Goal: Communication & Community: Answer question/provide support

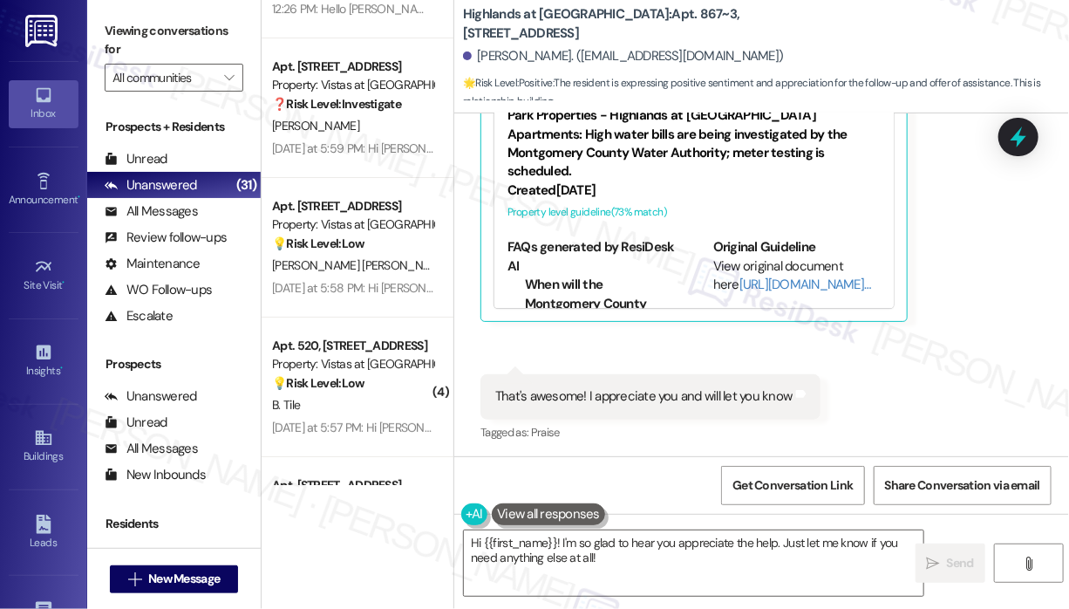
scroll to position [2625, 0]
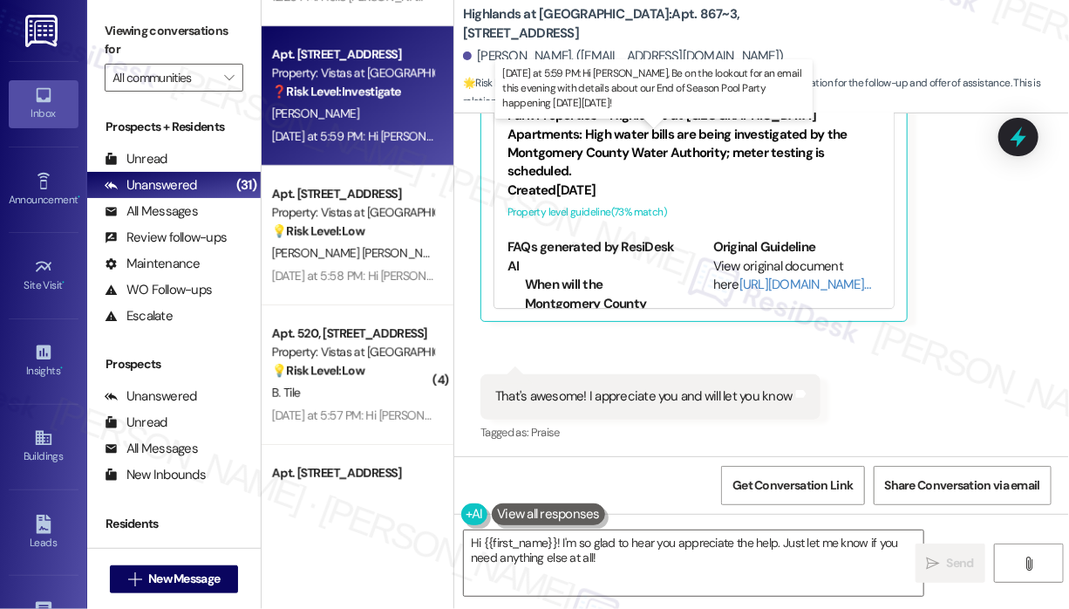
click at [391, 128] on div "Yesterday at 5:59 PM: Hi Doris, Be on the lookout for an email this evening wit…" at bounding box center [662, 136] width 781 height 16
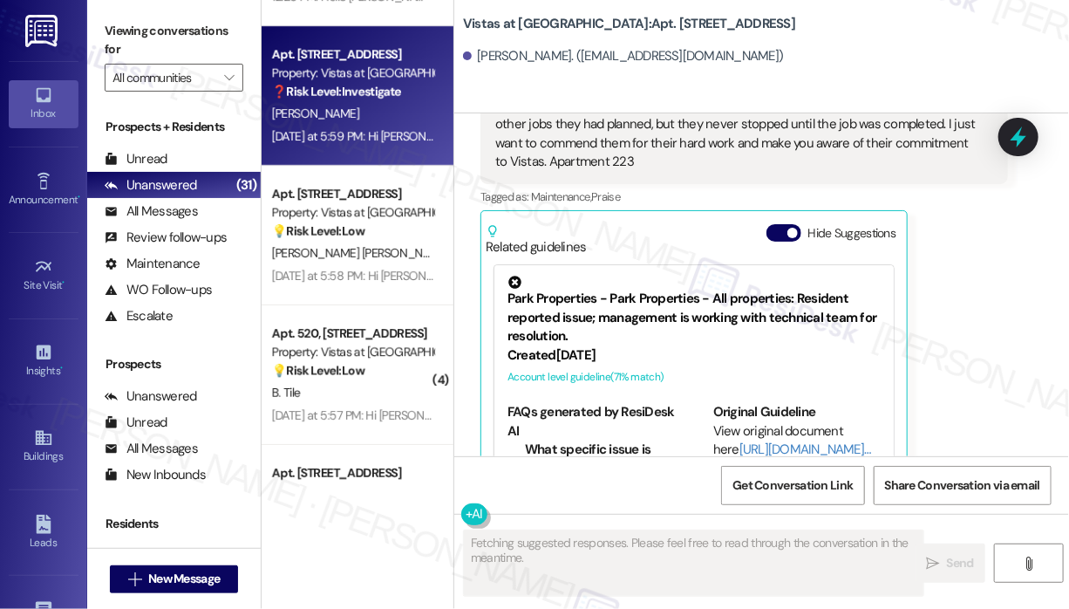
scroll to position [4899, 0]
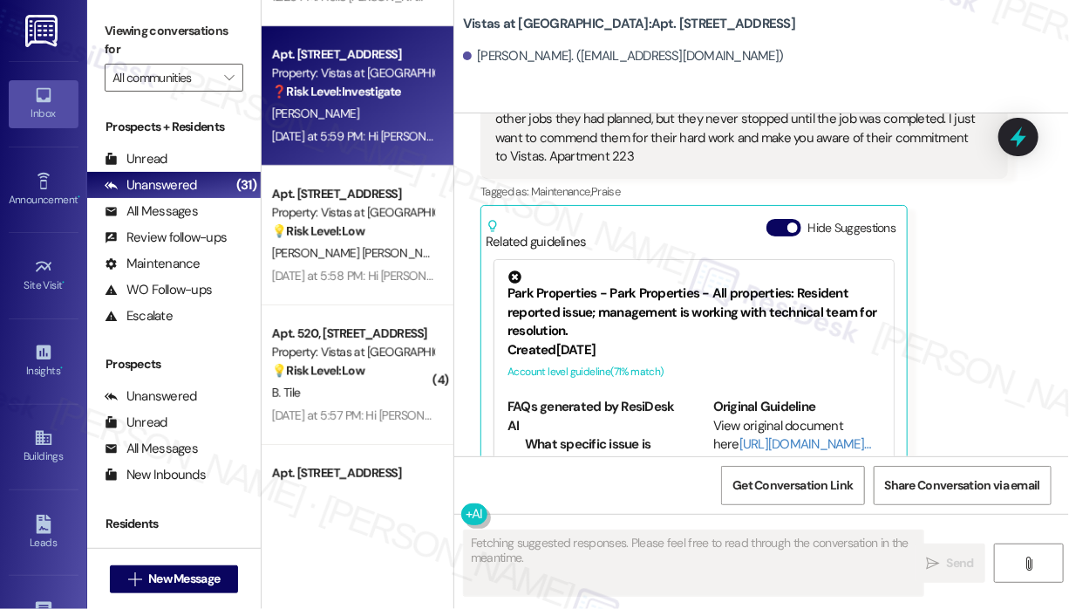
click at [958, 261] on div "Doris Reid Question Yesterday at 12:31 PM Dear Sarah I would like to make you a…" at bounding box center [745, 247] width 528 height 506
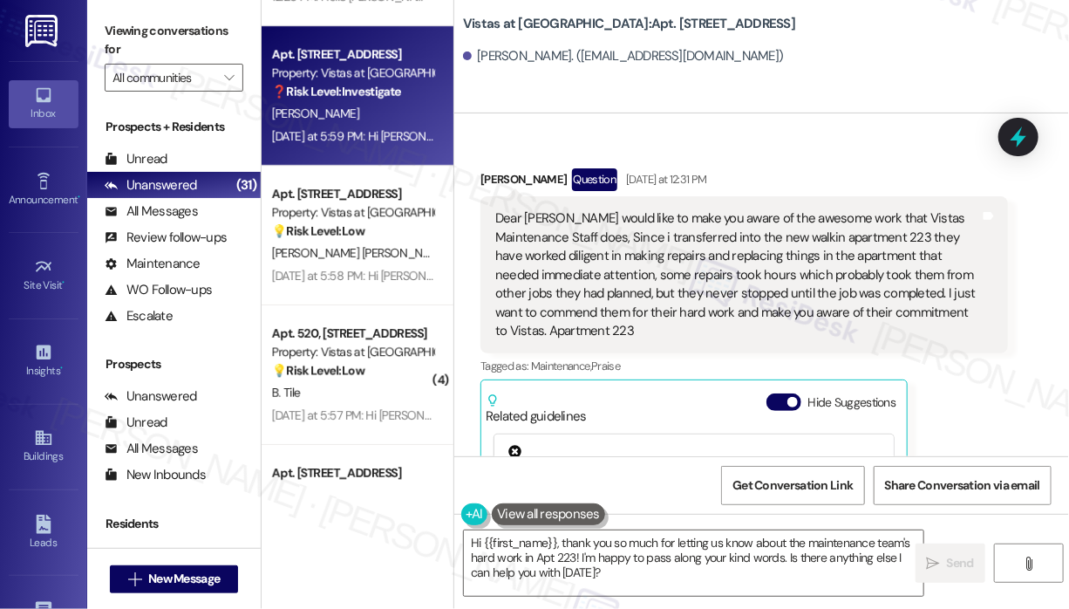
scroll to position [4690, 0]
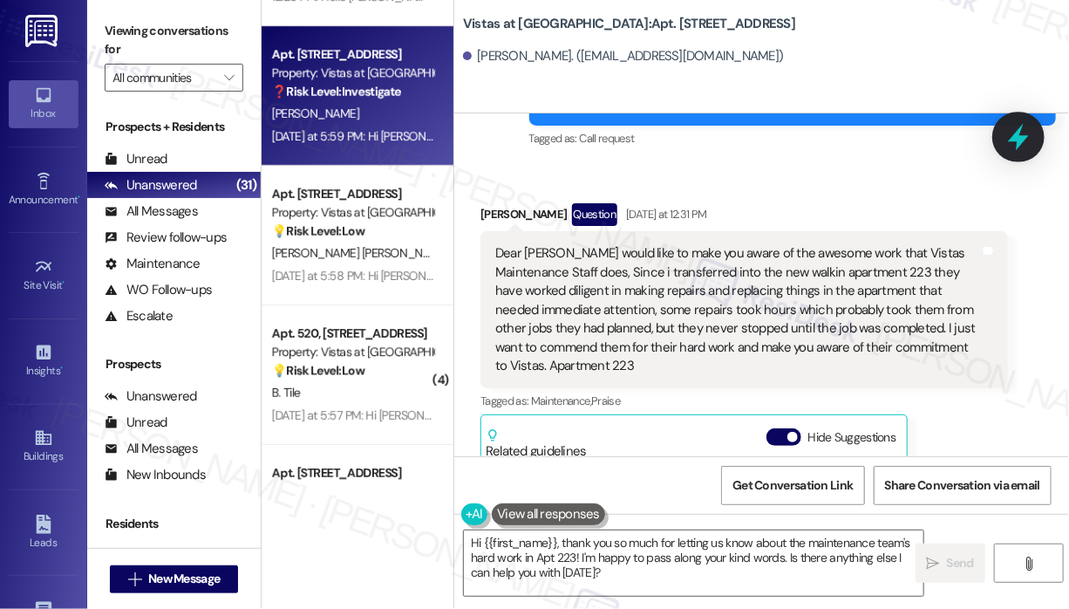
click at [1026, 133] on icon at bounding box center [1019, 137] width 30 height 30
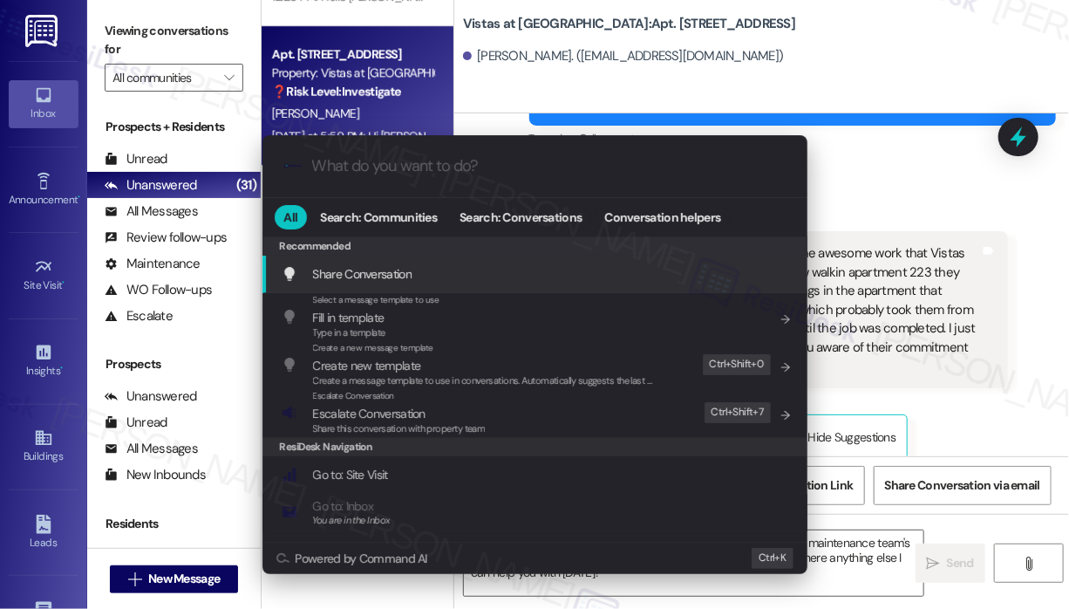
click at [886, 270] on div ".cls-1{fill:#0a055f;}.cls-2{fill:#0cc4c4;} resideskLogoBlueOrange All Search: C…" at bounding box center [534, 304] width 1069 height 609
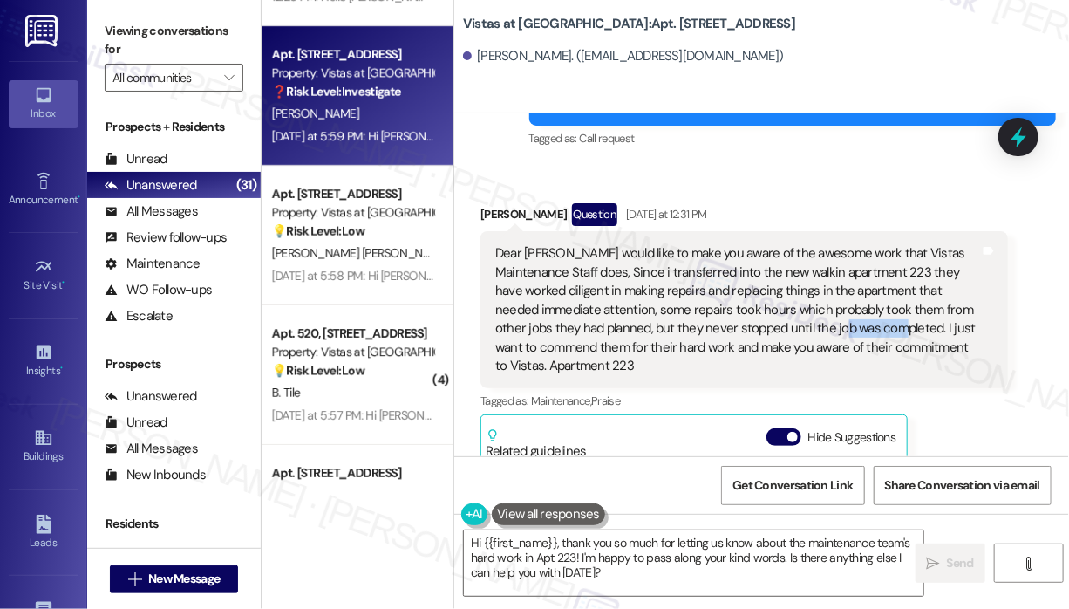
click at [886, 270] on div "Dear Sarah I would like to make you aware of the awesome work that Vistas Maint…" at bounding box center [737, 309] width 485 height 131
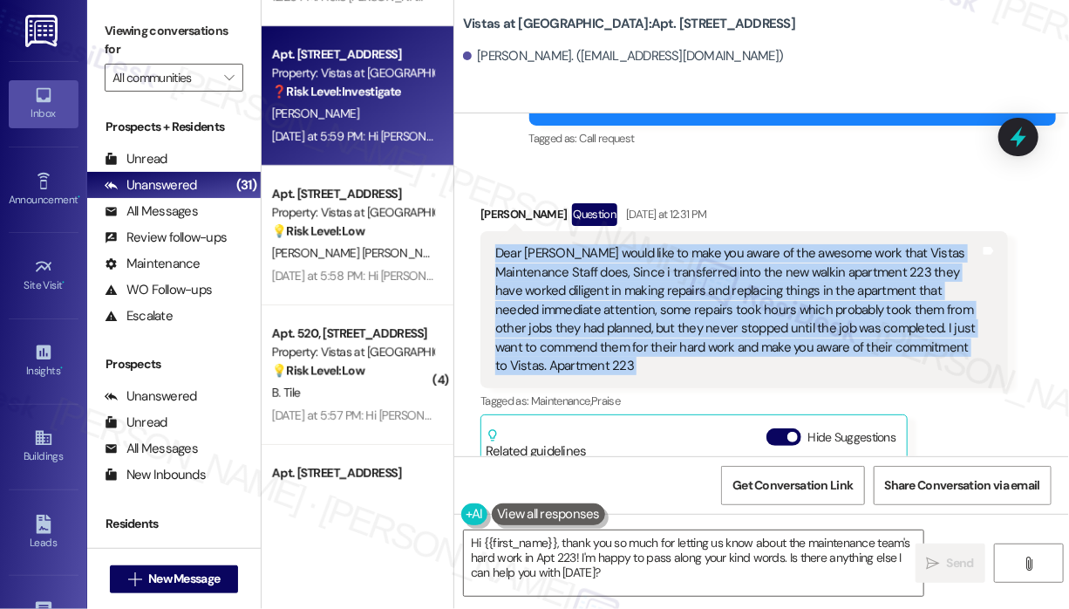
click at [886, 270] on div "Dear Sarah I would like to make you aware of the awesome work that Vistas Maint…" at bounding box center [737, 309] width 485 height 131
copy div "Dear Sarah I would like to make you aware of the awesome work that Vistas Maint…"
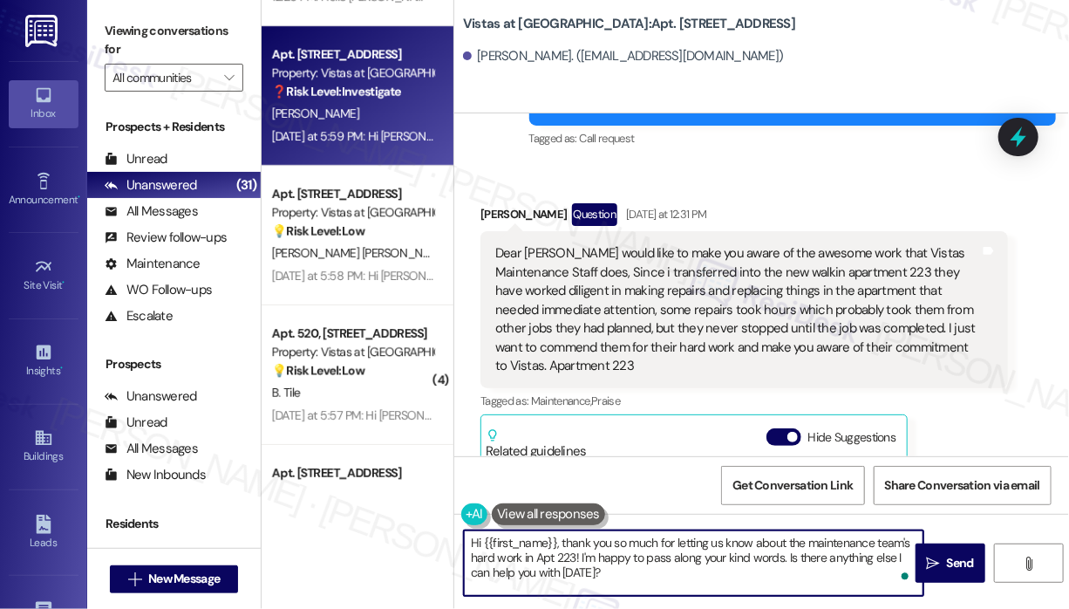
drag, startPoint x: 785, startPoint y: 557, endPoint x: 791, endPoint y: 591, distance: 34.6
click at [791, 591] on textarea "Hi {{first_name}}, thank you so much for letting us know about the maintenance …" at bounding box center [694, 562] width 460 height 65
type textarea "Hi {{first_name}}, thank you so much for letting us know about the maintenance …"
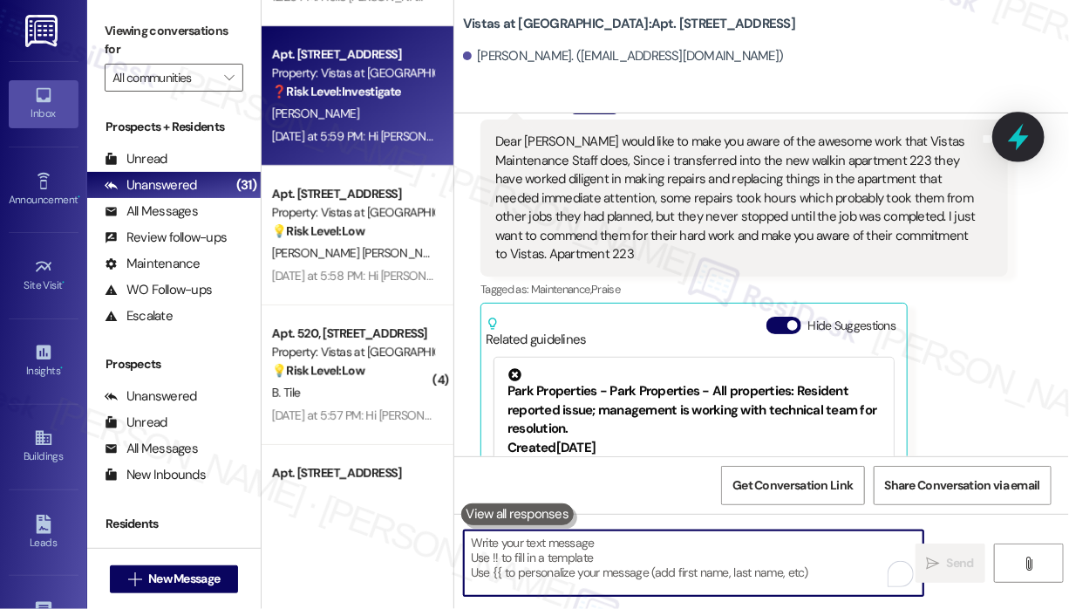
scroll to position [4899, 0]
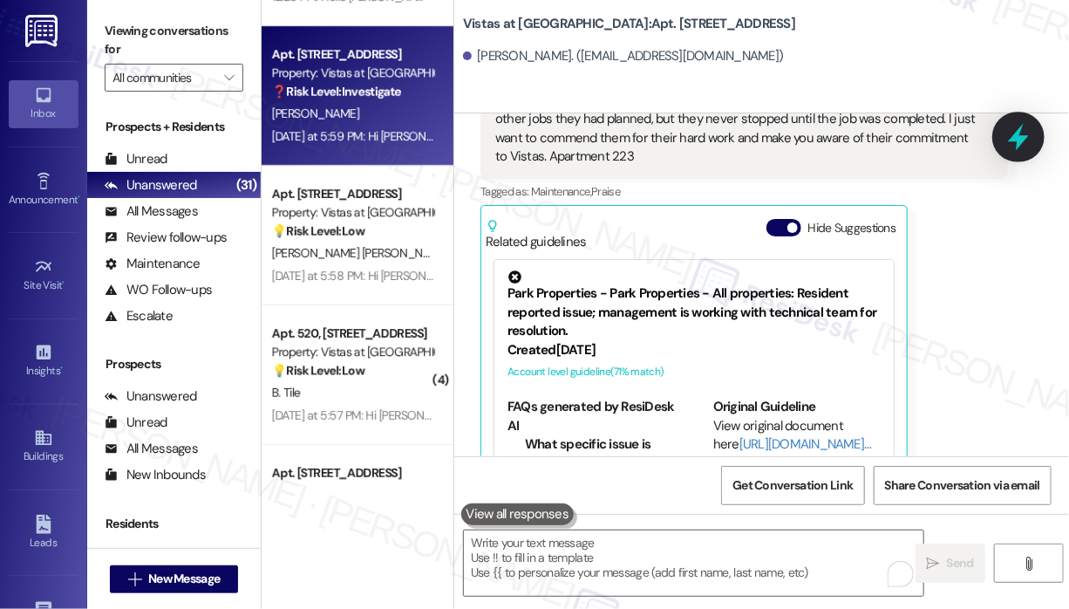
click at [1017, 140] on icon at bounding box center [1018, 137] width 21 height 27
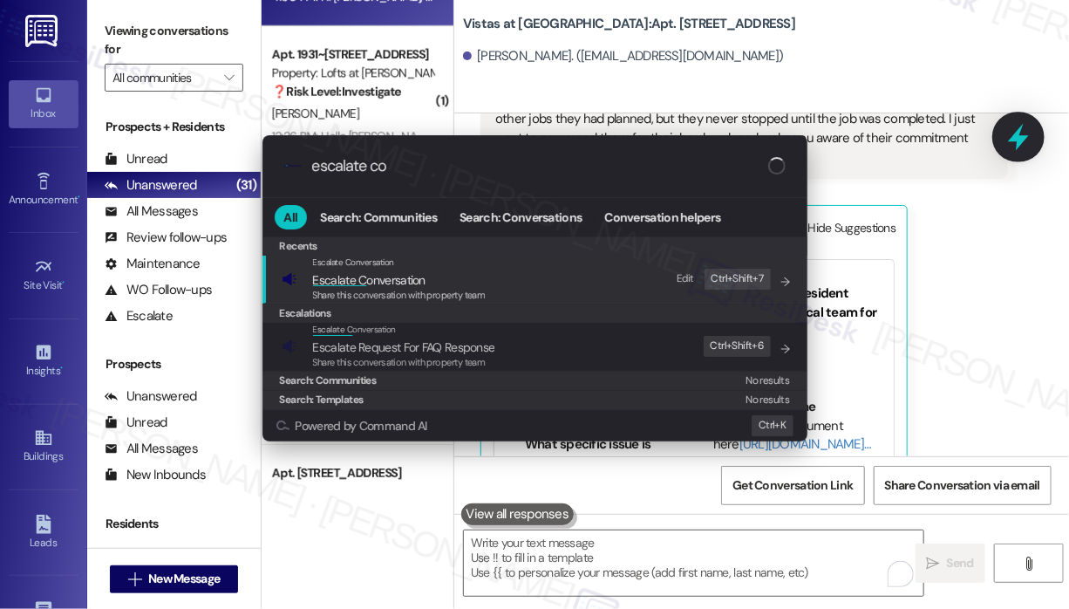
type input "escalate con"
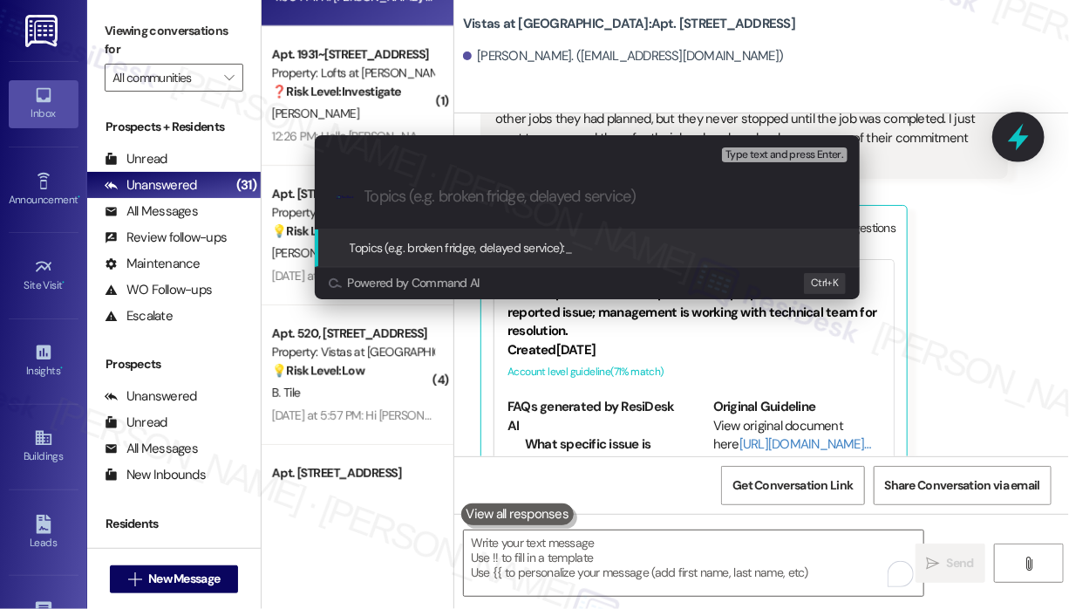
paste input "Commendation for Vistas Maintenance Staff"
type input "Commendation for Vistas Maintenance Staff"
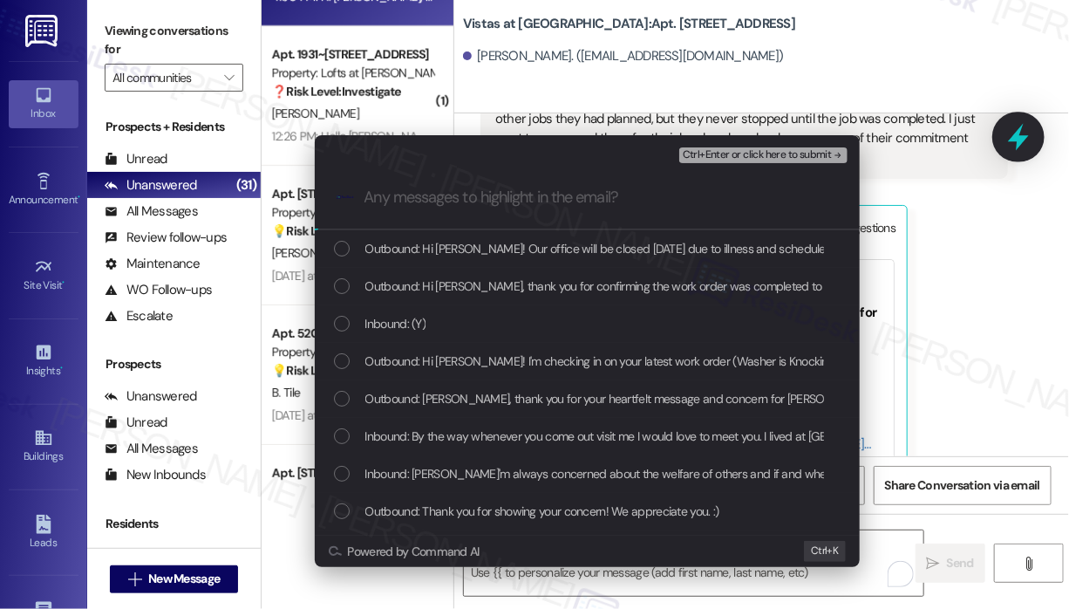
scroll to position [75, 0]
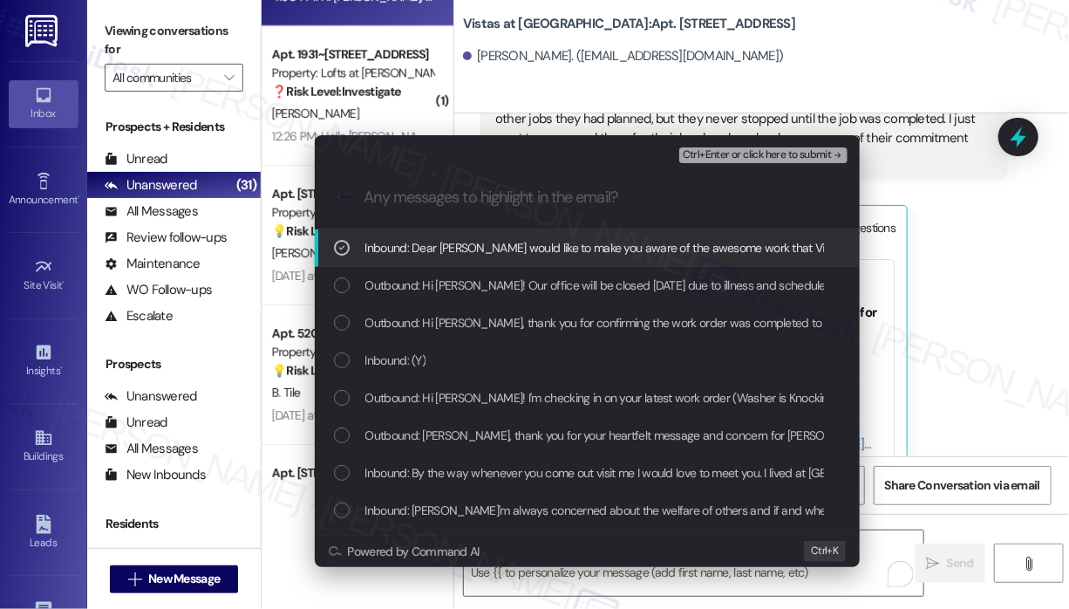
click at [781, 158] on span "Ctrl+Enter or click here to submit" at bounding box center [757, 155] width 149 height 12
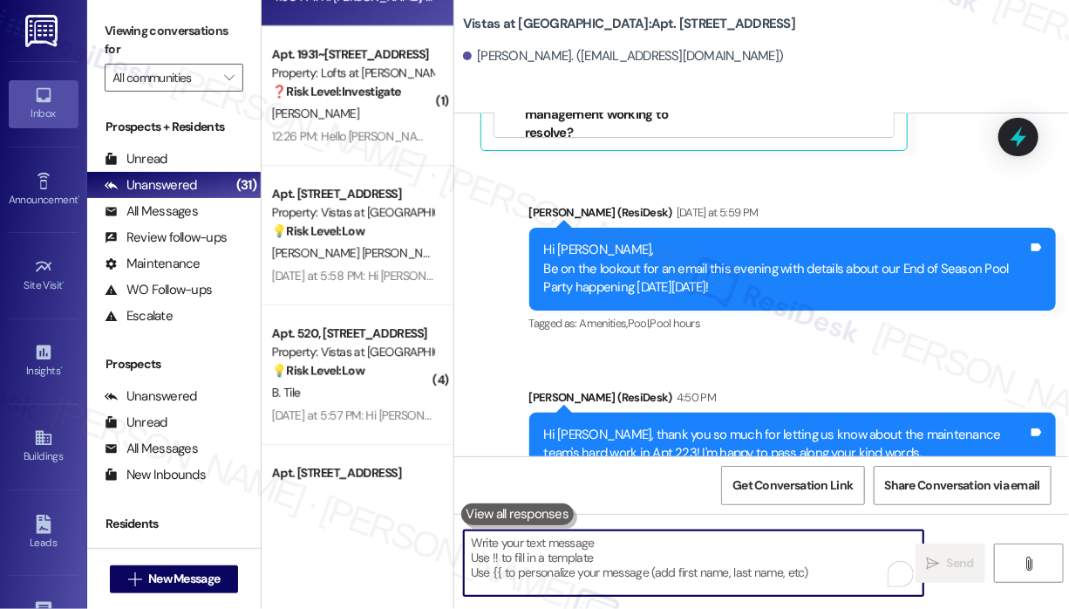
scroll to position [5251, 0]
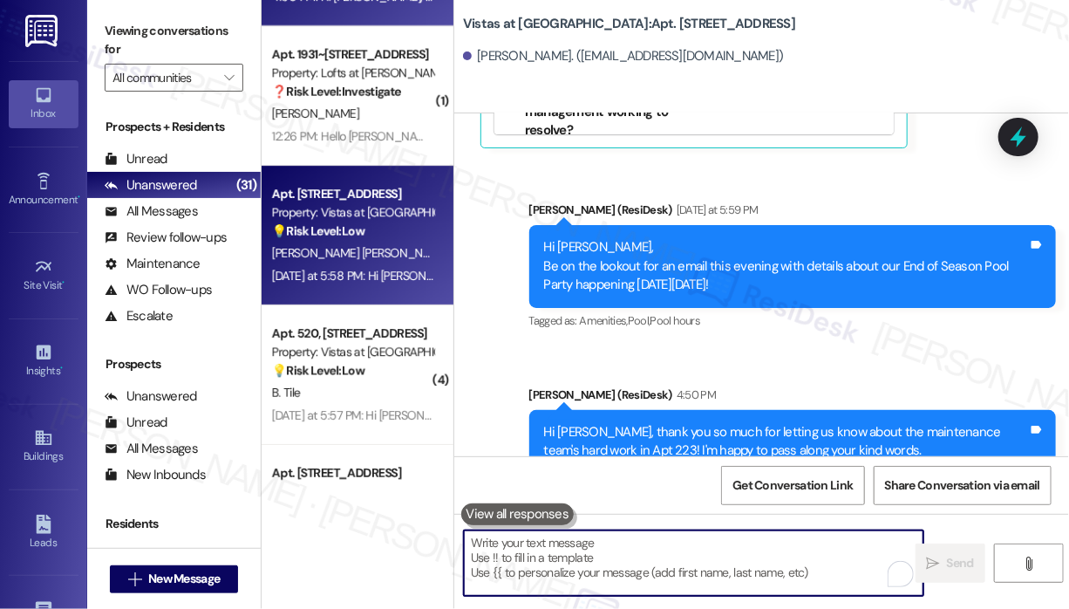
click at [454, 254] on span "[PERSON_NAME]" at bounding box center [497, 253] width 87 height 16
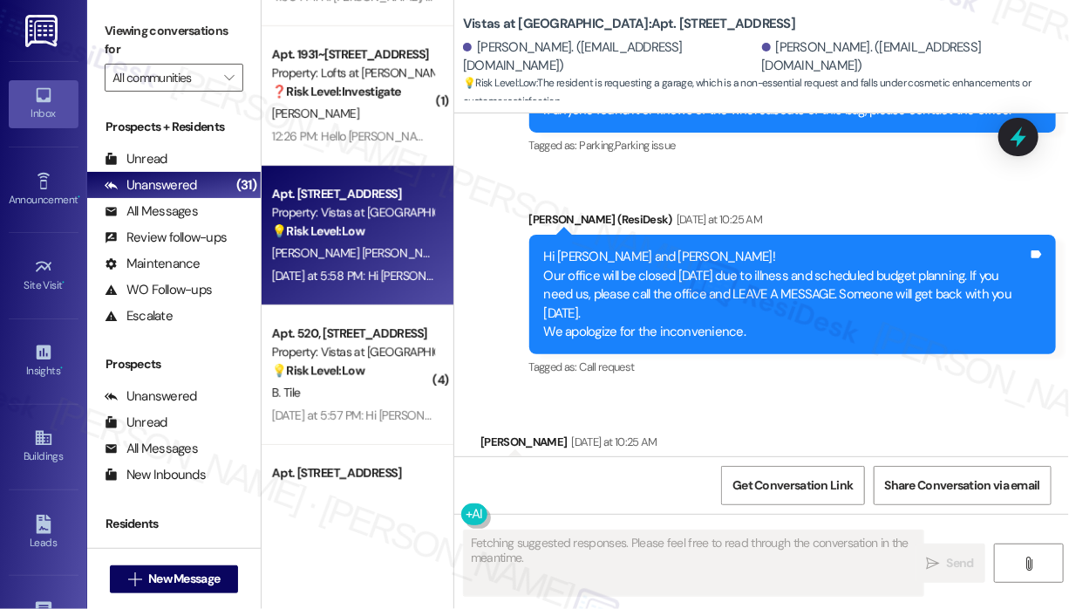
scroll to position [2344, 0]
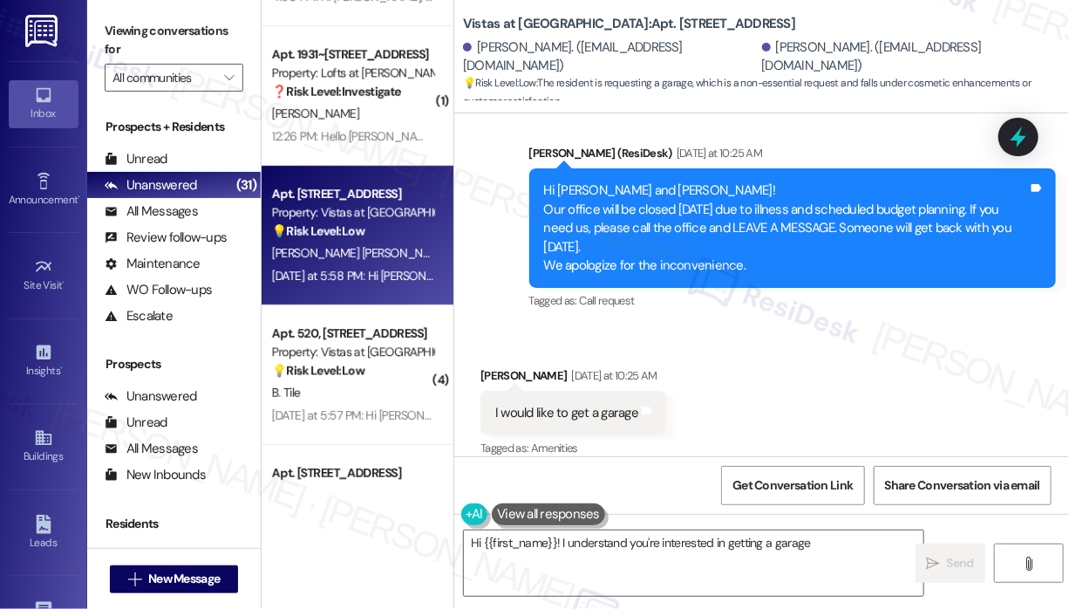
click at [906, 351] on div "Received via SMS Ernest Robinson Yesterday at 10:25 AM I would like to get a ga…" at bounding box center [761, 400] width 615 height 147
click at [590, 404] on div "I would like to get a garage" at bounding box center [566, 413] width 143 height 18
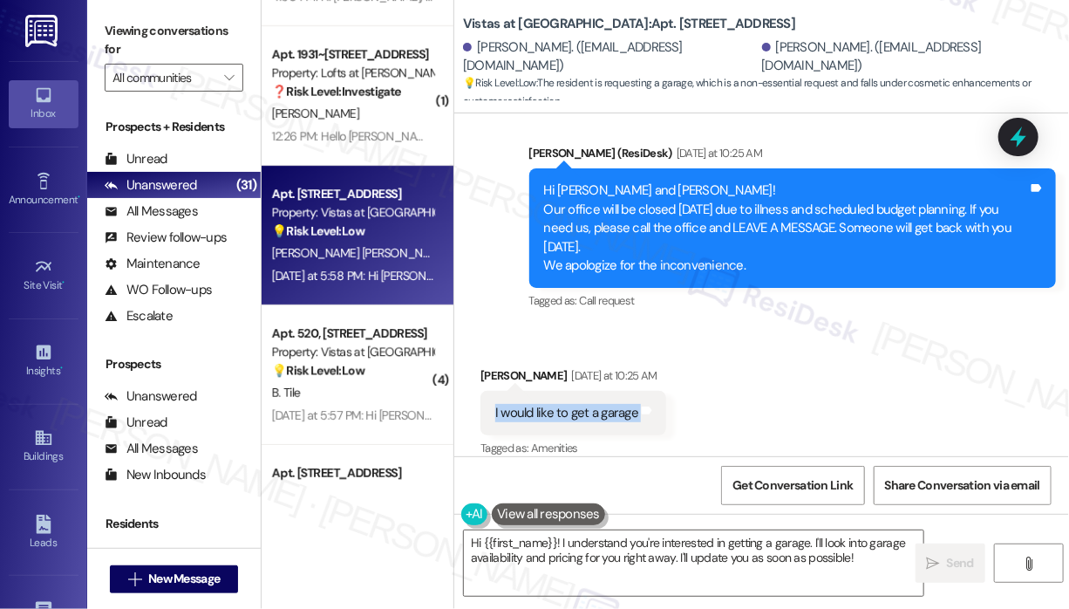
click at [590, 404] on div "I would like to get a garage" at bounding box center [566, 413] width 143 height 18
copy div "I would like to get a garage Tags and notes"
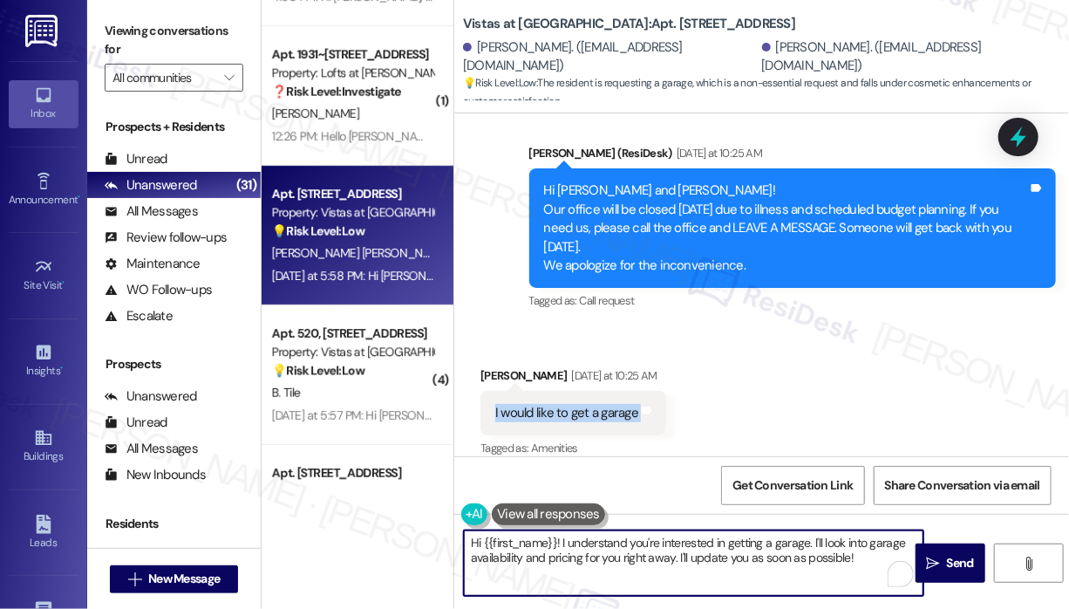
click at [638, 553] on textarea "Hi {{first_name}}! I understand you're interested in getting a garage. I'll loo…" at bounding box center [694, 562] width 460 height 65
paste textarea "Thank you for reaching out. Are you looking to rent a garage for parking, or wo…"
drag, startPoint x: 604, startPoint y: 540, endPoint x: 608, endPoint y: 556, distance: 16.3
click at [604, 541] on textarea "Thank you for reaching out. Are you looking to rent a garage for parking, or wo…" at bounding box center [694, 562] width 460 height 65
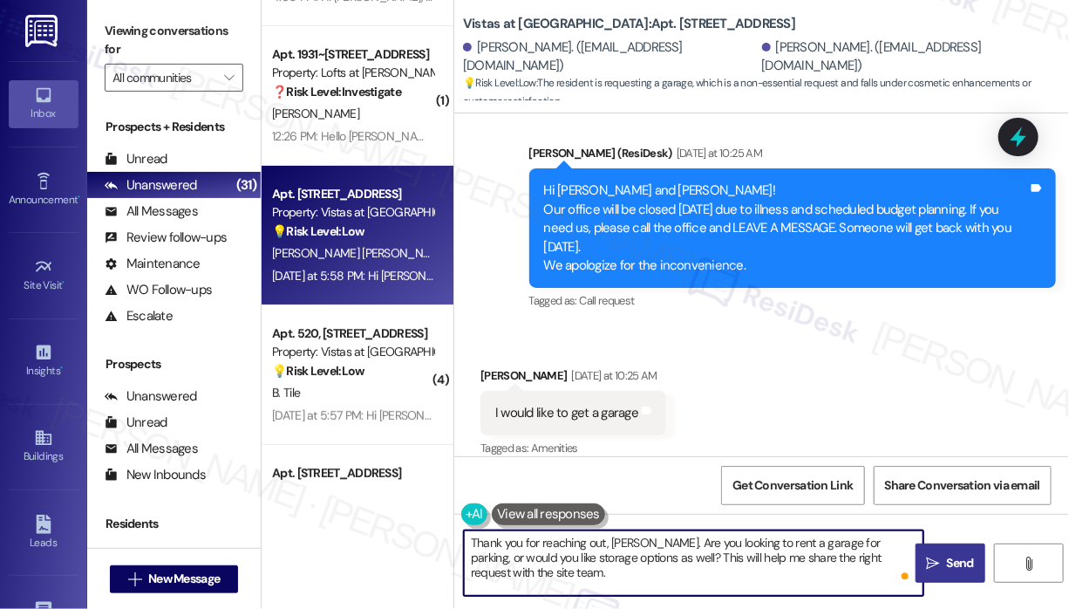
type textarea "Thank you for reaching out, [PERSON_NAME]. Are you looking to rent a garage for…"
click at [962, 559] on span "Send" at bounding box center [960, 563] width 27 height 18
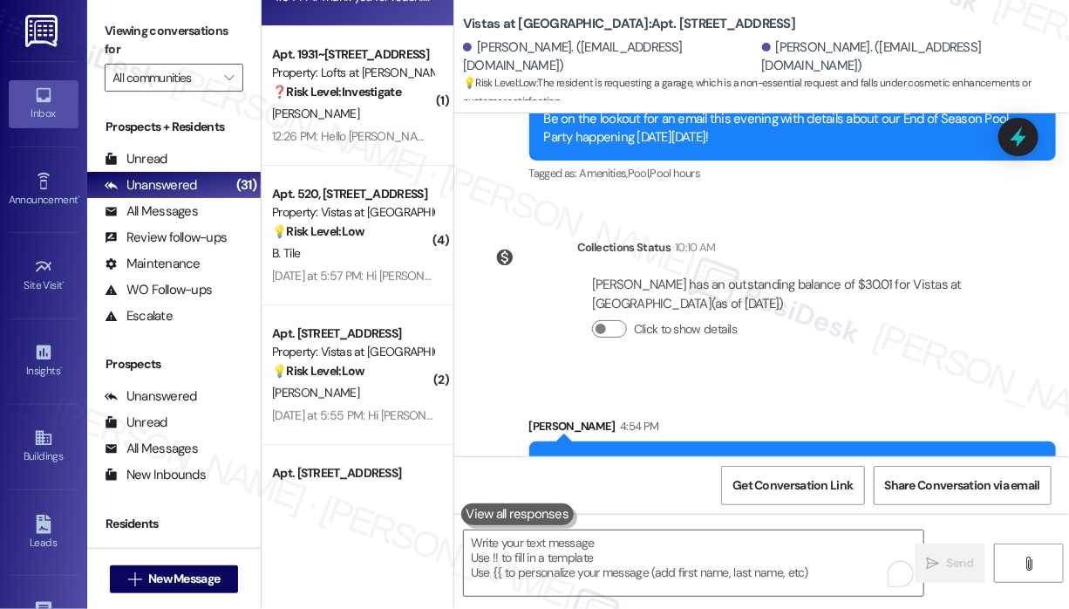
scroll to position [2868, 0]
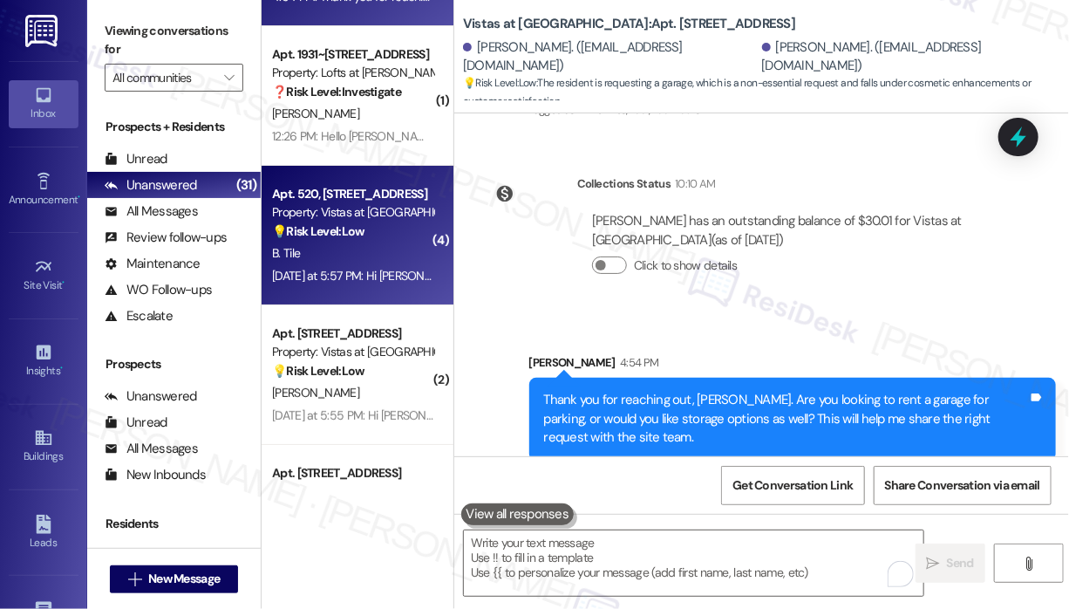
click at [370, 254] on div "B. Tile" at bounding box center [352, 253] width 165 height 22
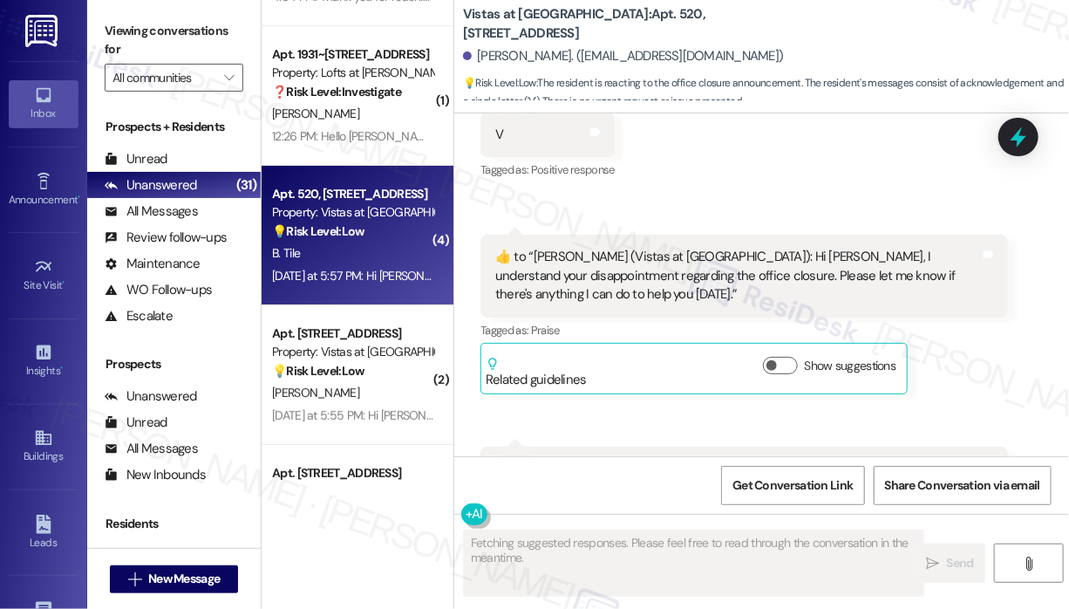
scroll to position [3745, 0]
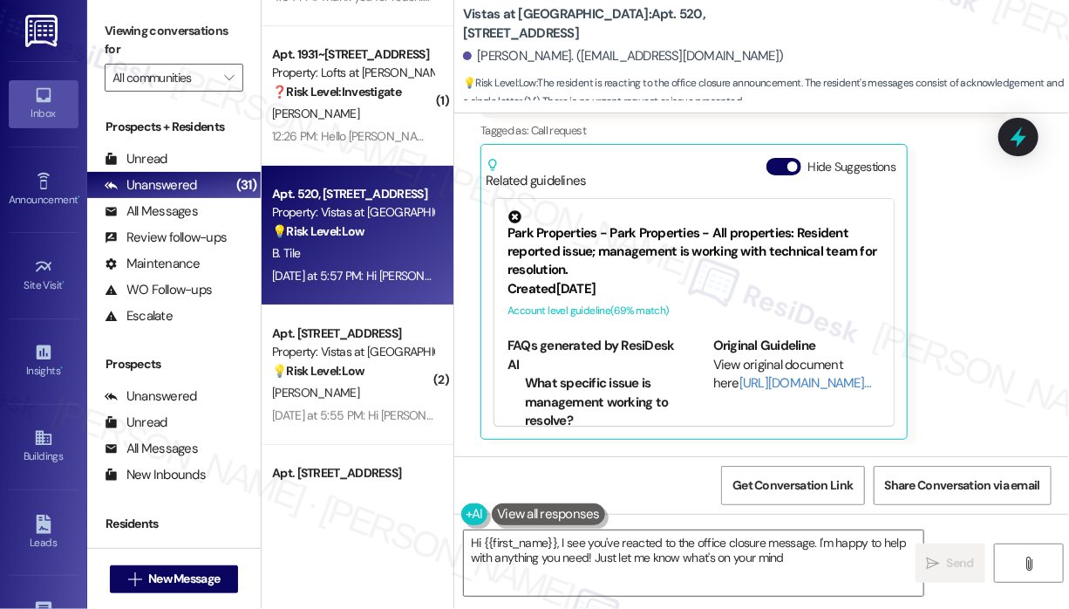
type textarea "Hi {{first_name}}, I see you've reacted to the office closure message. I'm happ…"
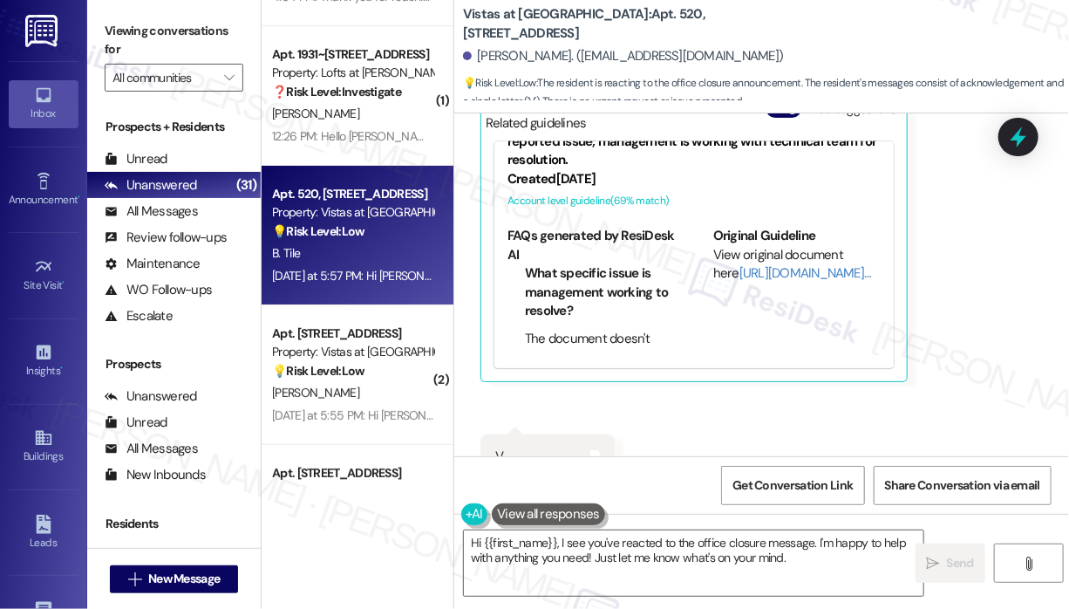
scroll to position [3396, 0]
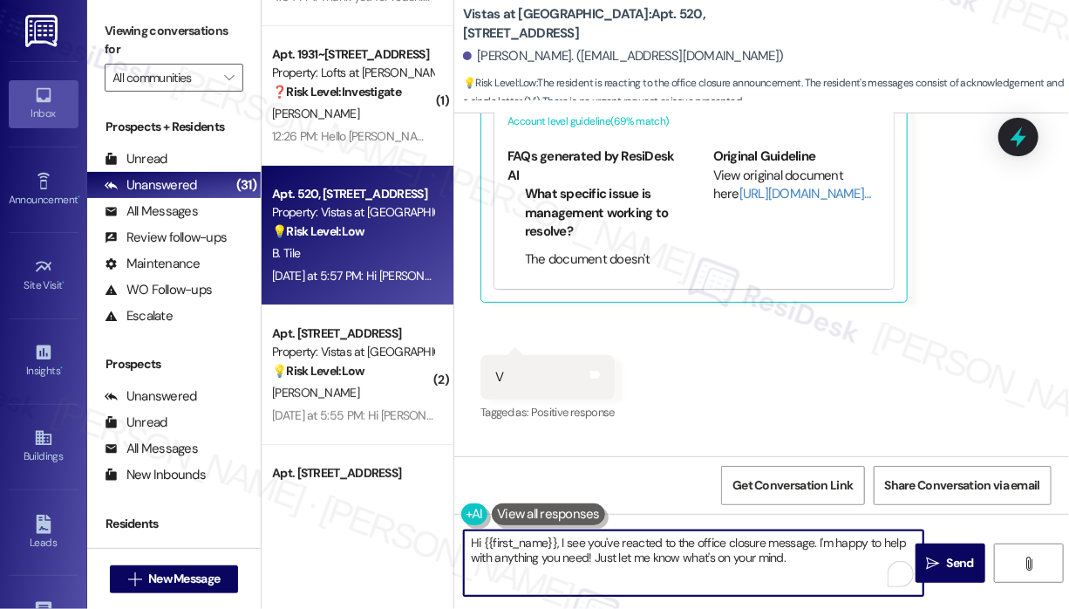
click at [823, 566] on textarea "Hi {{first_name}}, I see you've reacted to the office closure message. I'm happ…" at bounding box center [694, 562] width 460 height 65
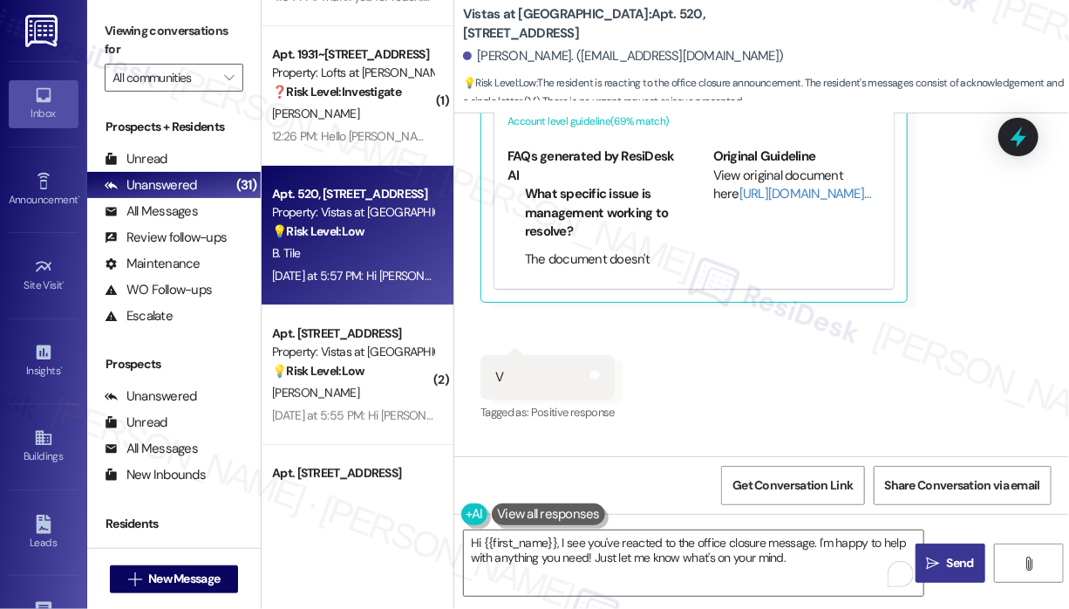
click at [944, 569] on span "Send" at bounding box center [961, 563] width 34 height 18
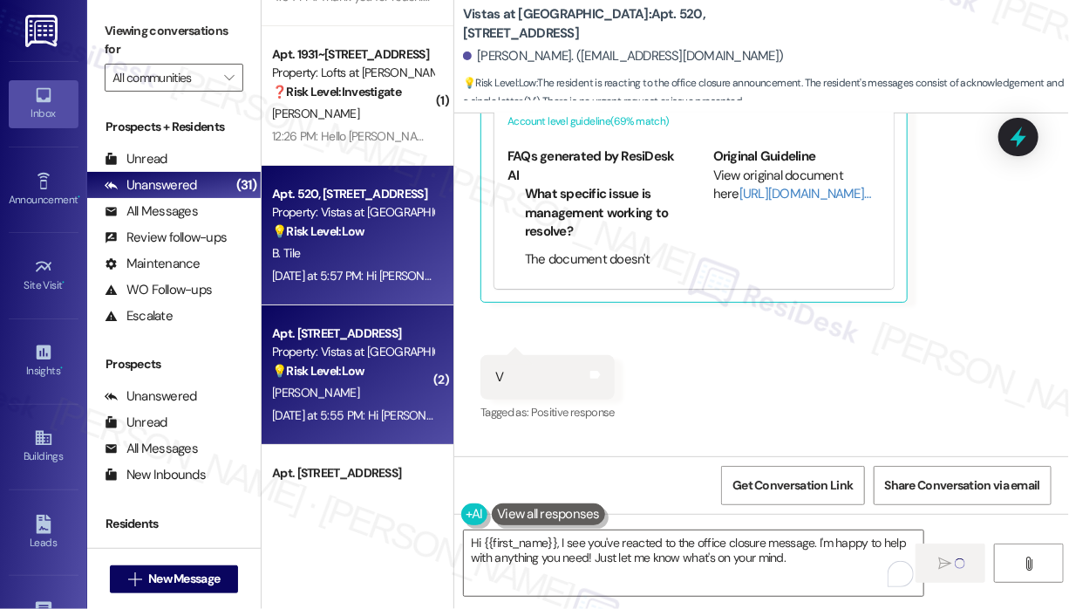
click at [379, 419] on div "Yesterday at 5:55 PM: Hi Adina, Be on the lookout for an email this evening wit…" at bounding box center [662, 415] width 781 height 16
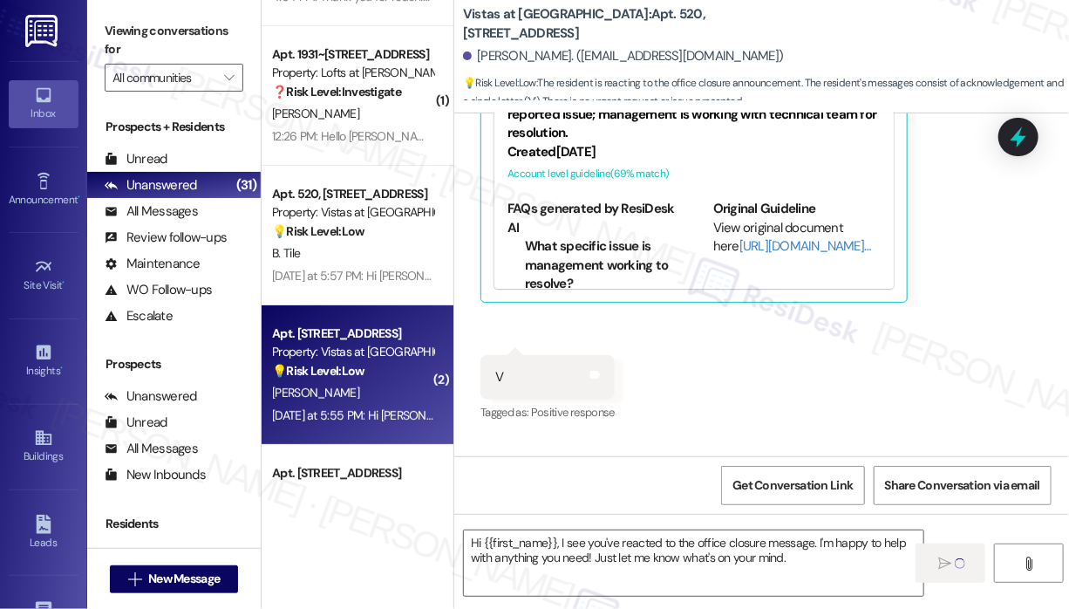
type textarea "Fetching suggested responses. Please feel free to read through the conversation…"
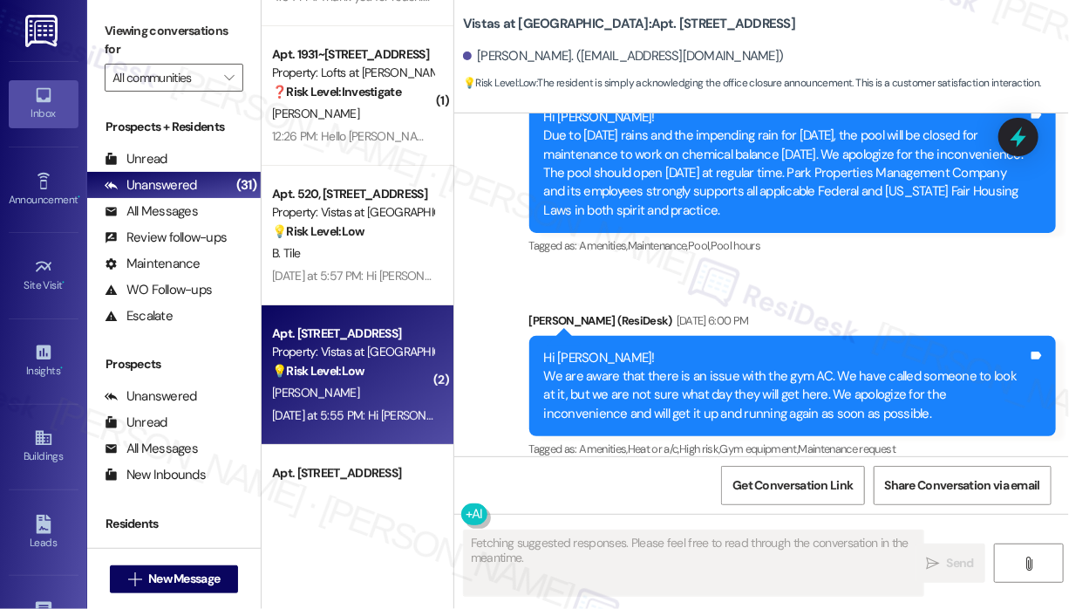
scroll to position [7727, 0]
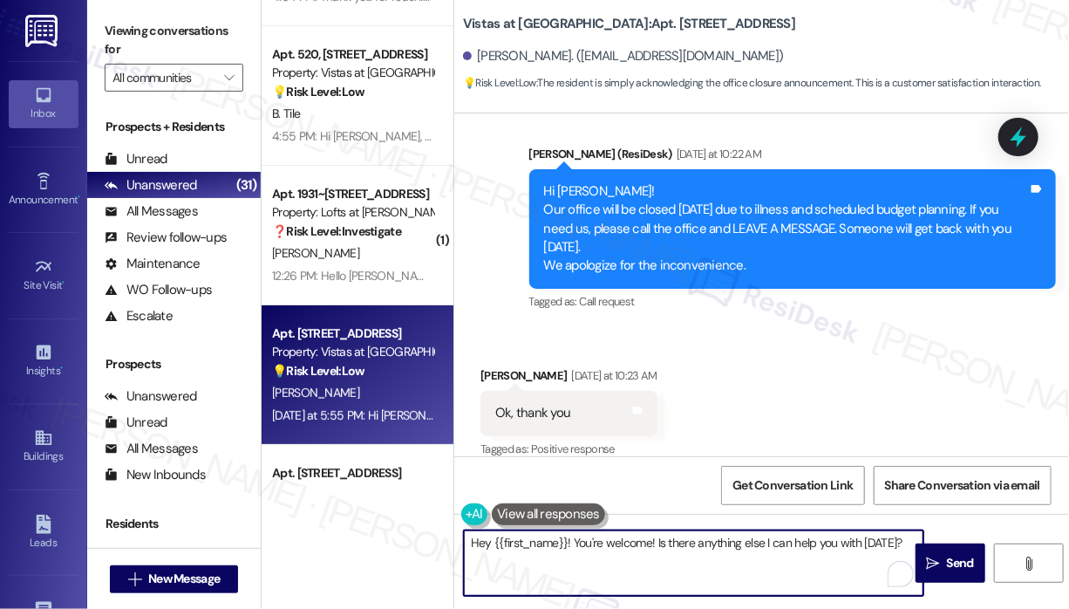
click at [573, 541] on textarea "Hey {{first_name}}! You're welcome! Is there anything else I can help you with …" at bounding box center [694, 562] width 460 height 65
drag, startPoint x: 552, startPoint y: 540, endPoint x: 823, endPoint y: 554, distance: 271.6
click at [821, 553] on textarea "You're welcome! Is there anything else I can help you with today?" at bounding box center [694, 562] width 460 height 65
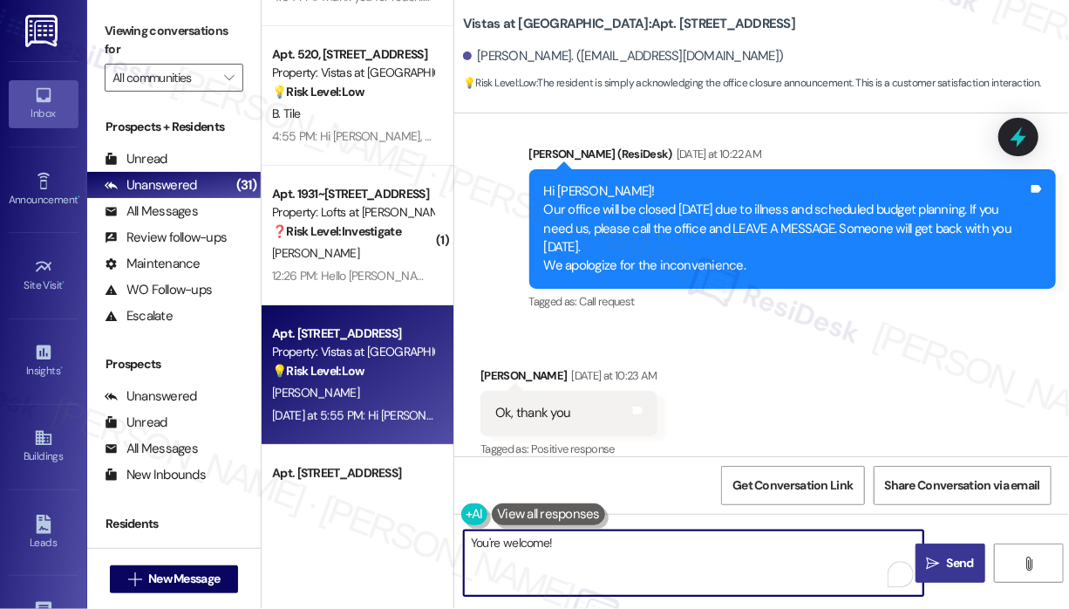
type textarea "You're welcome!"
click at [938, 562] on icon "" at bounding box center [933, 563] width 13 height 14
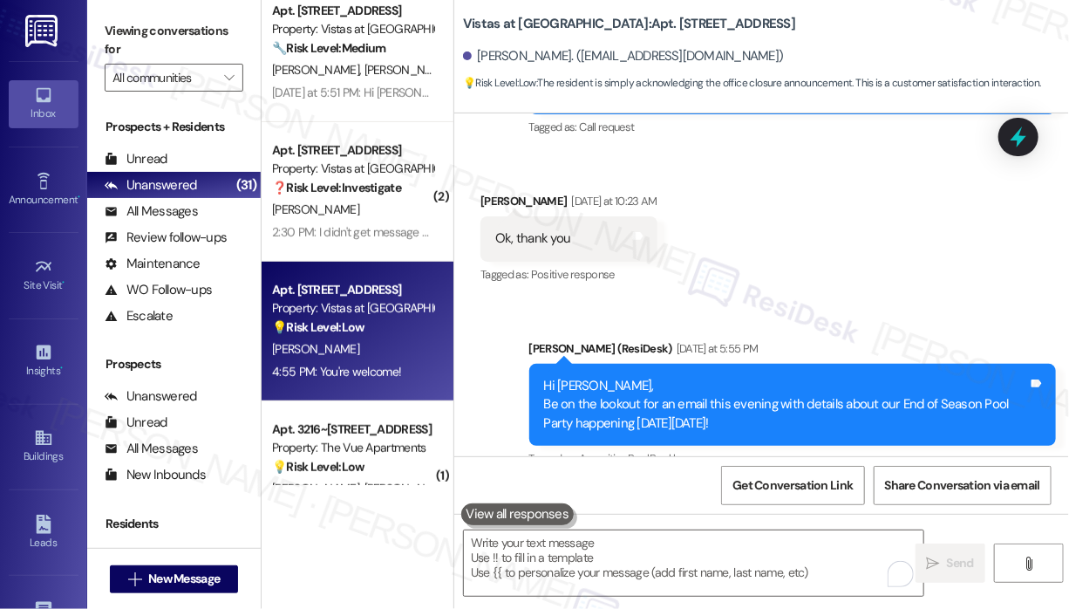
scroll to position [2974, 0]
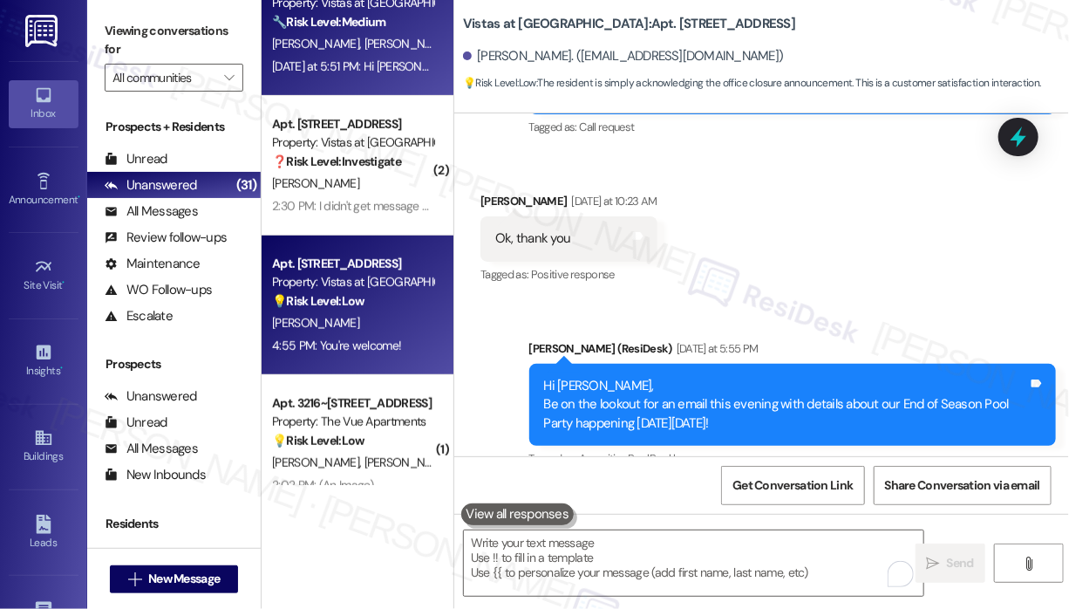
click at [335, 71] on div "Yesterday at 5:51 PM: Hi Jordyn and Leah, Be on the lookout for an email this e…" at bounding box center [717, 66] width 890 height 16
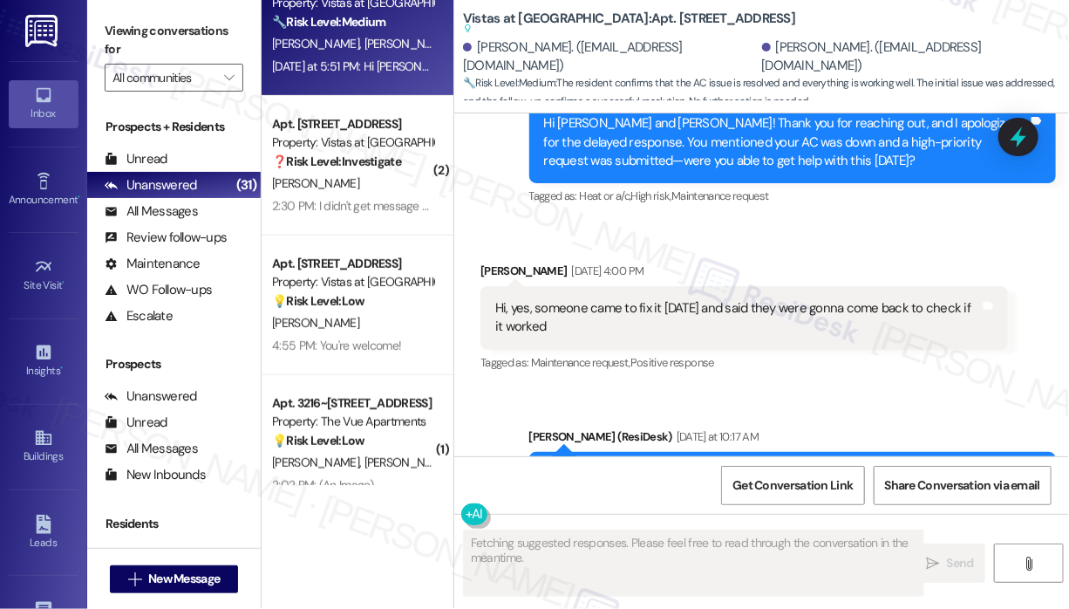
scroll to position [4543, 0]
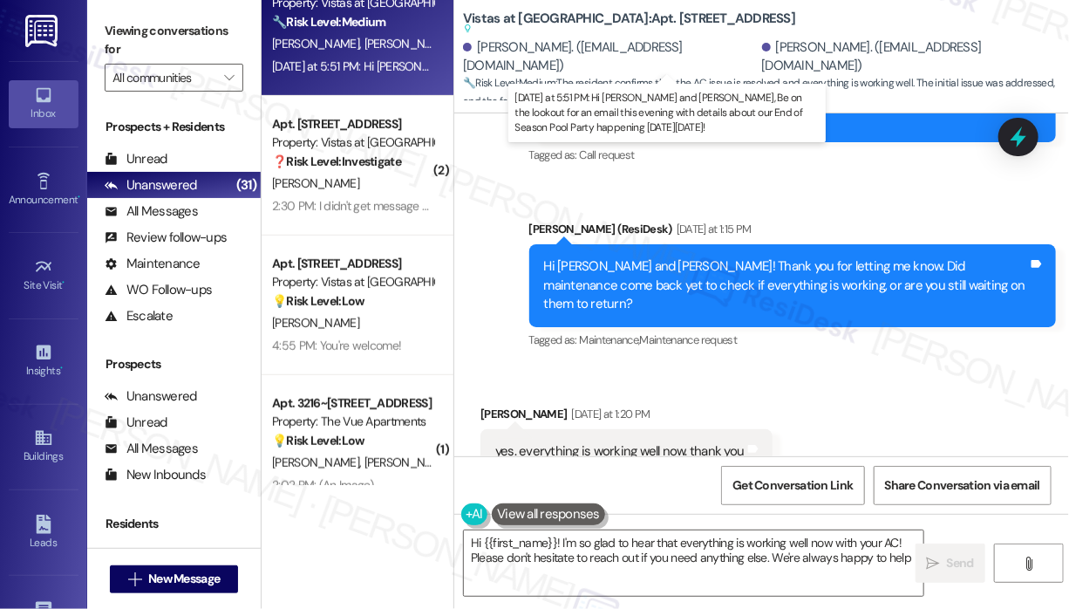
type textarea "Hi {{first_name}}! I'm so glad to hear that everything is working well now with…"
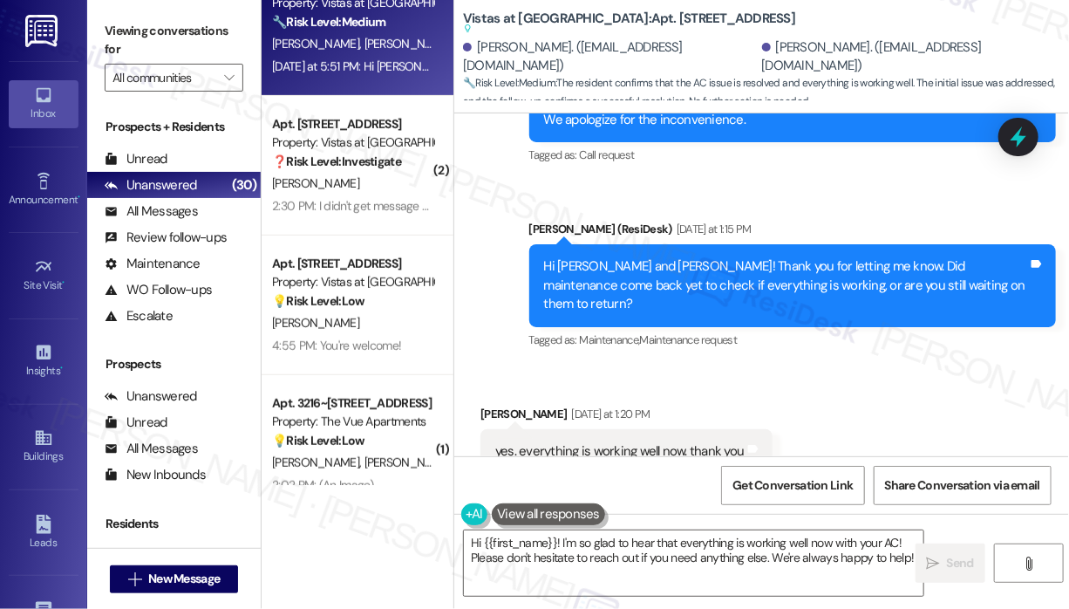
click at [895, 368] on div "Received via SMS Leah Wood Yesterday at 1:20 PM yes. everything is working well…" at bounding box center [761, 438] width 615 height 147
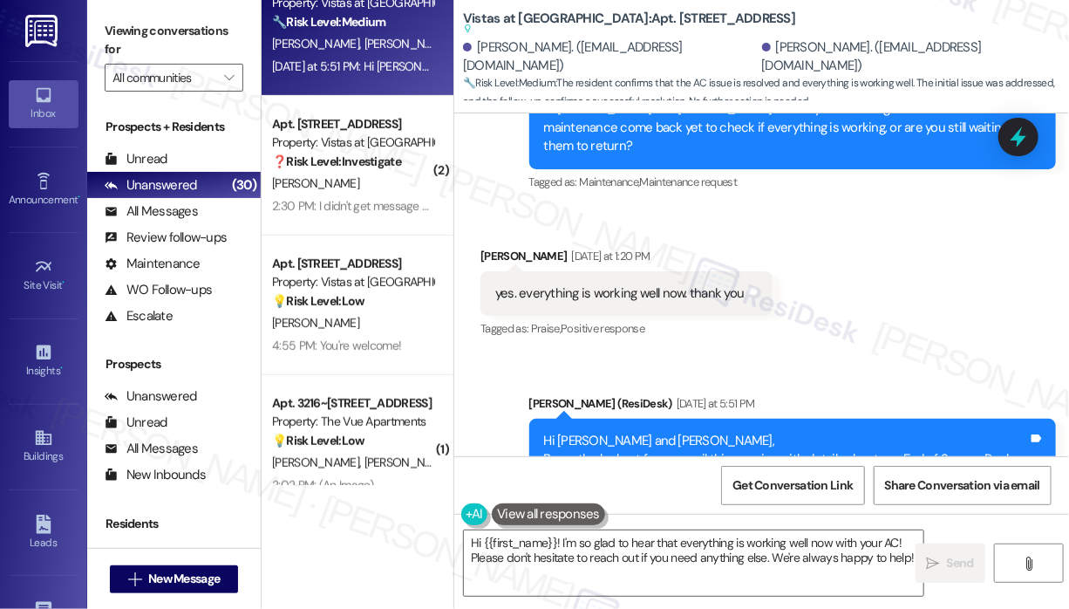
scroll to position [4909, 0]
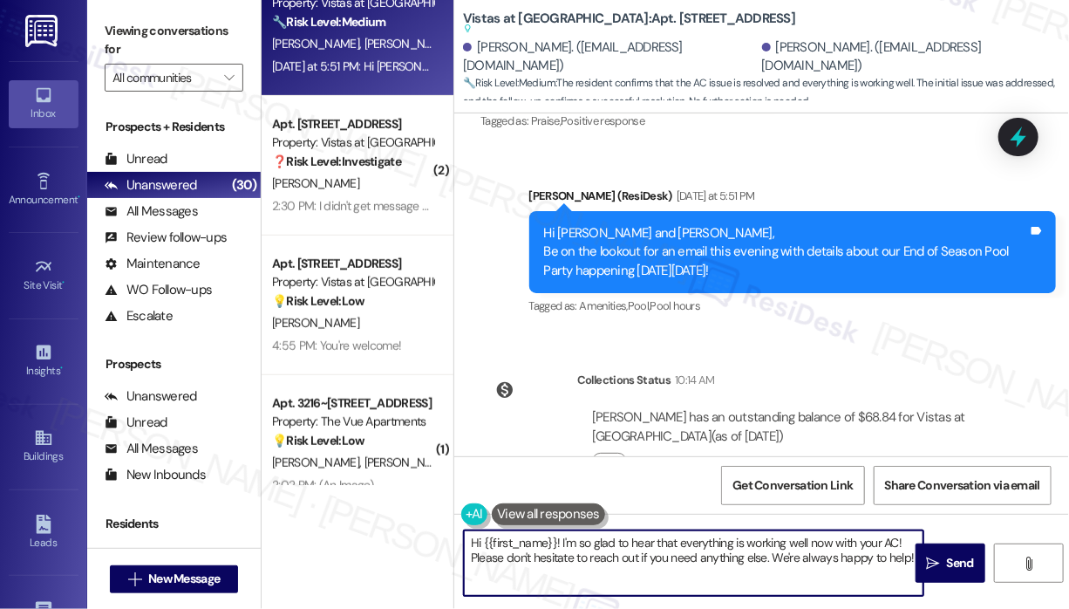
click at [809, 543] on textarea "Hi {{first_name}}! I'm so glad to hear that everything is working well now with…" at bounding box center [694, 562] width 460 height 65
click at [950, 554] on span "Send" at bounding box center [960, 563] width 27 height 18
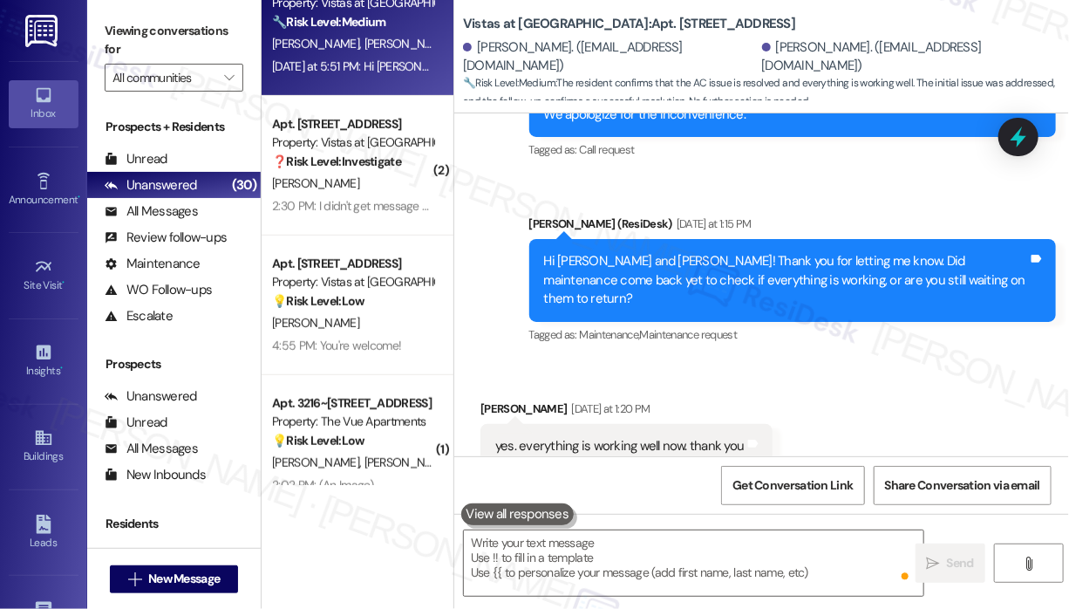
scroll to position [4543, 0]
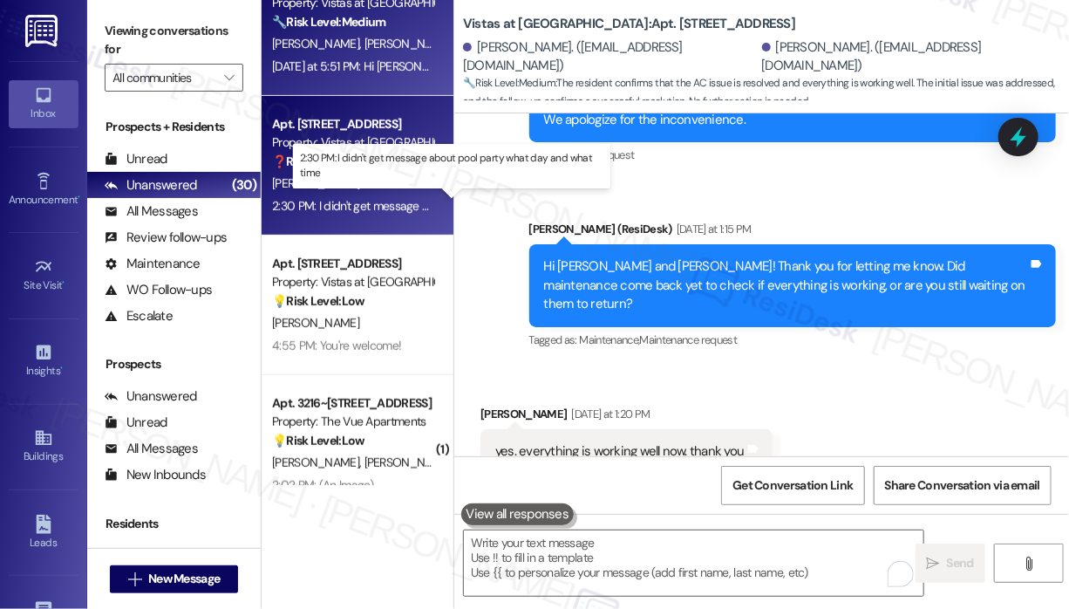
click at [377, 205] on div "2:30 PM: I didn't get message about pool party what day and what time 2:30 PM: …" at bounding box center [453, 206] width 363 height 16
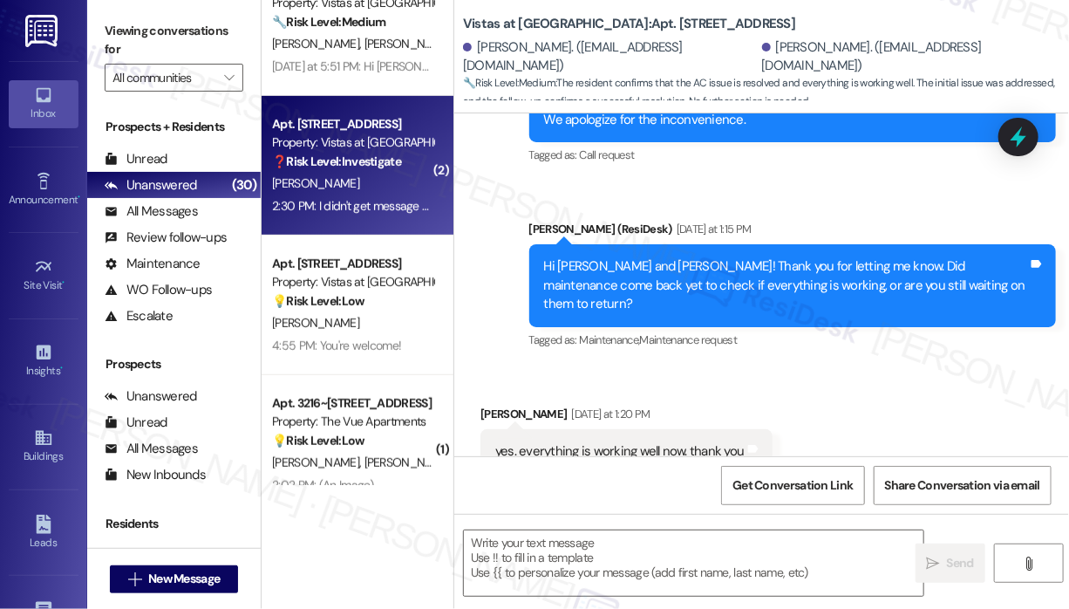
type textarea "Fetching suggested responses. Please feel free to read through the conversation…"
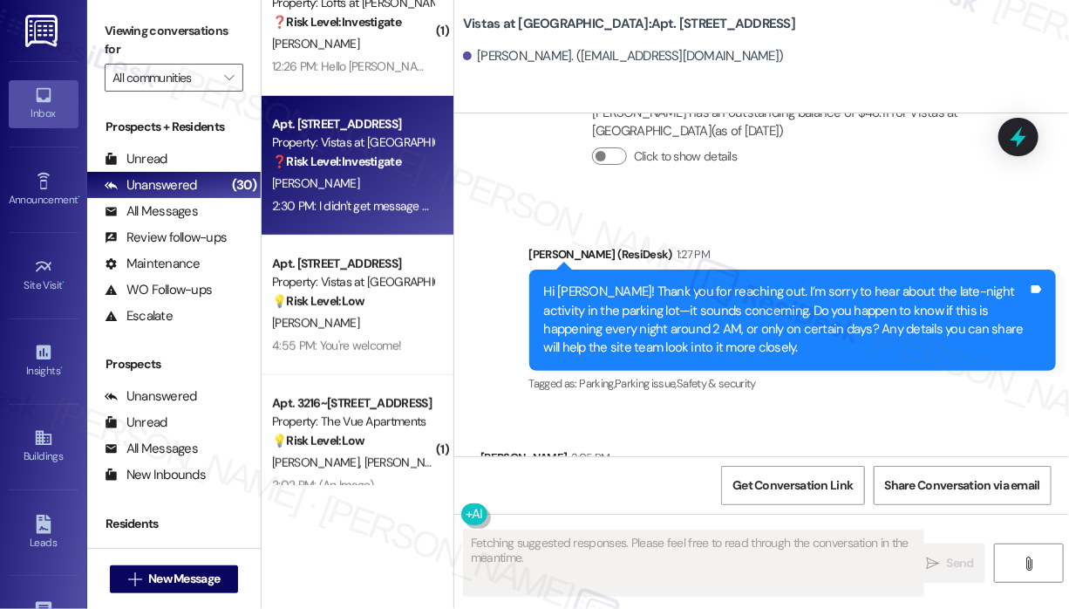
scroll to position [7666, 0]
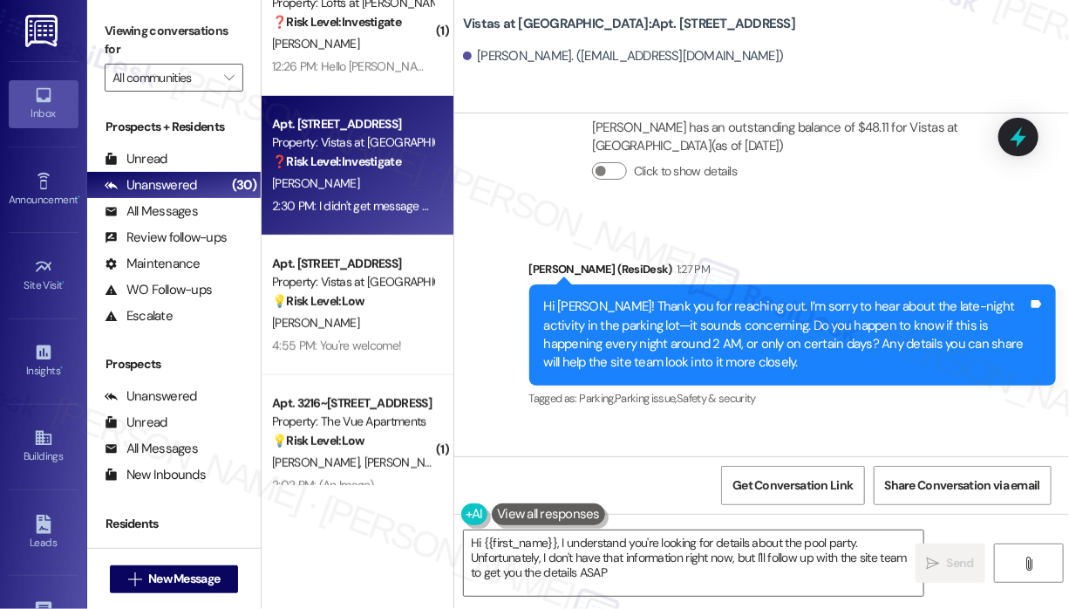
type textarea "Hi {{first_name}}, I understand you're looking for details about the pool party…"
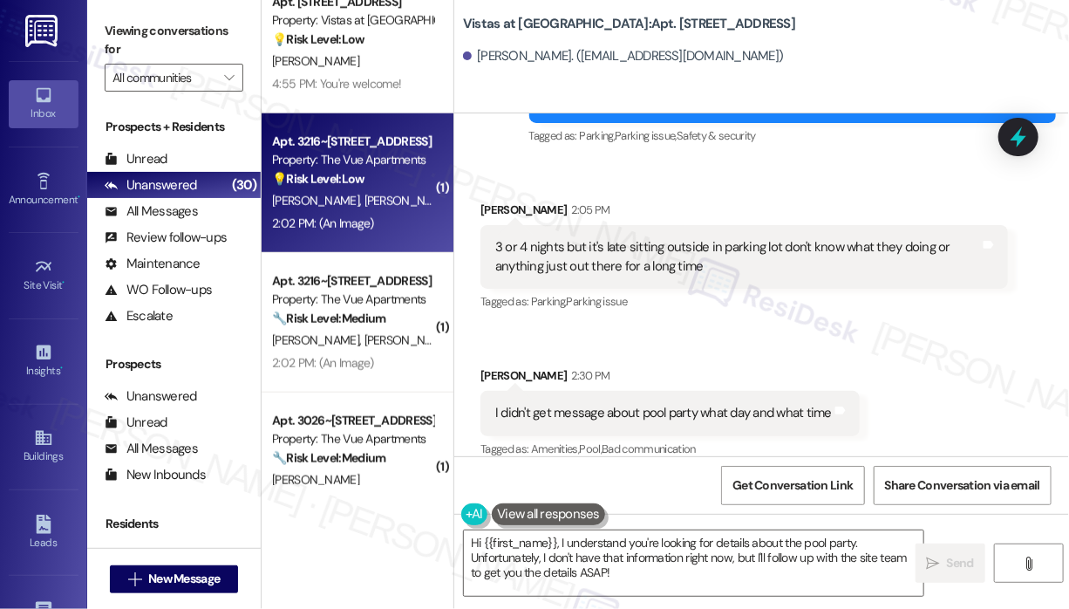
scroll to position [3323, 0]
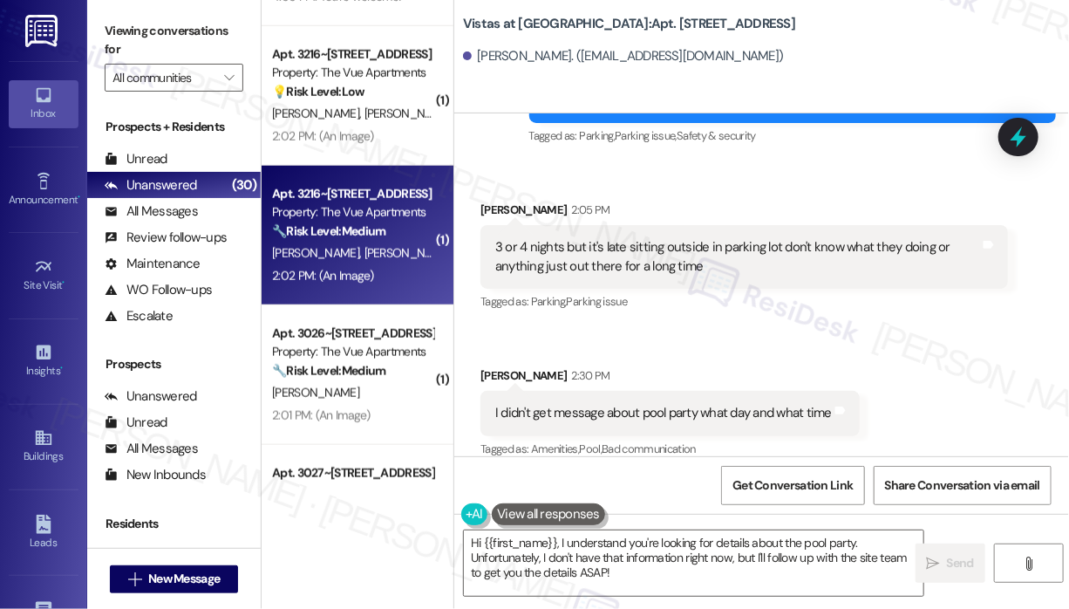
click at [400, 256] on div "C. Wang Y. Chen" at bounding box center [352, 253] width 165 height 22
type textarea "Fetching suggested responses. Please feel free to read through the conversation…"
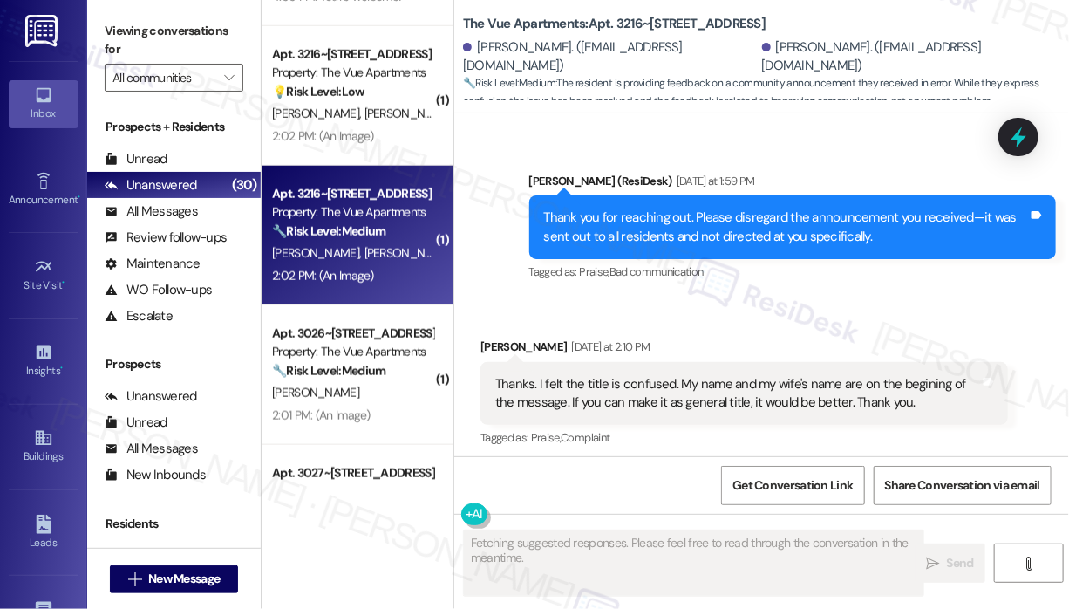
scroll to position [1819, 0]
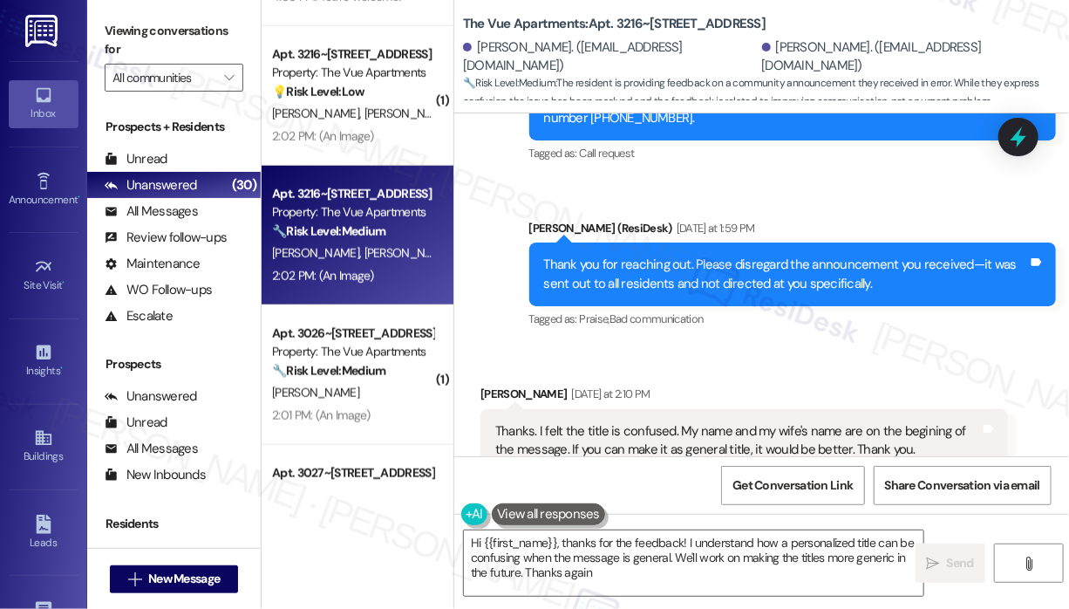
type textarea "Hi {{first_name}}, thanks for the feedback! I understand how a personalized tit…"
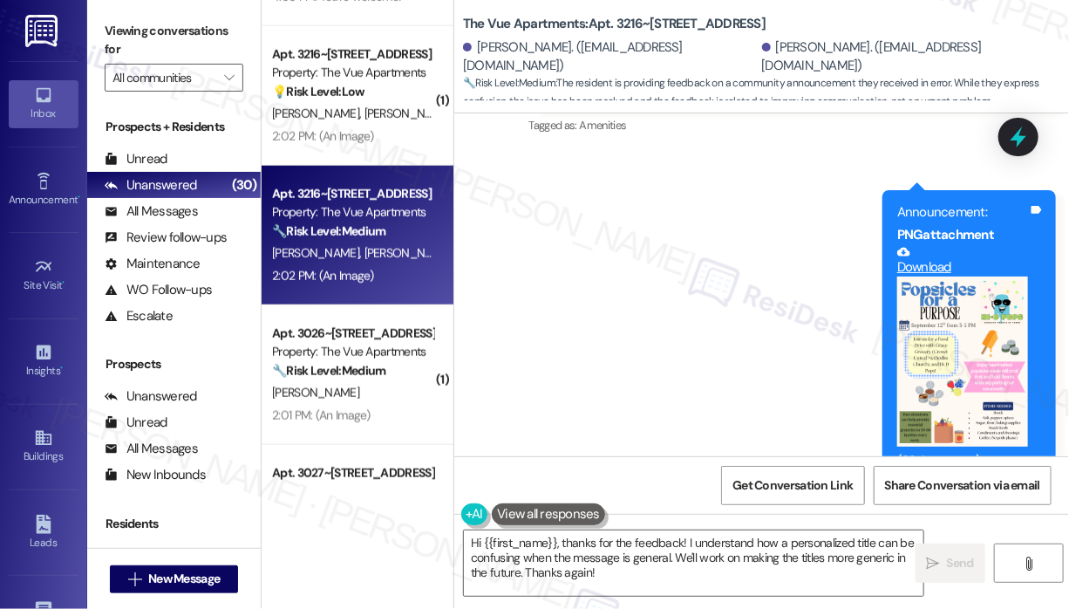
scroll to position [2516, 0]
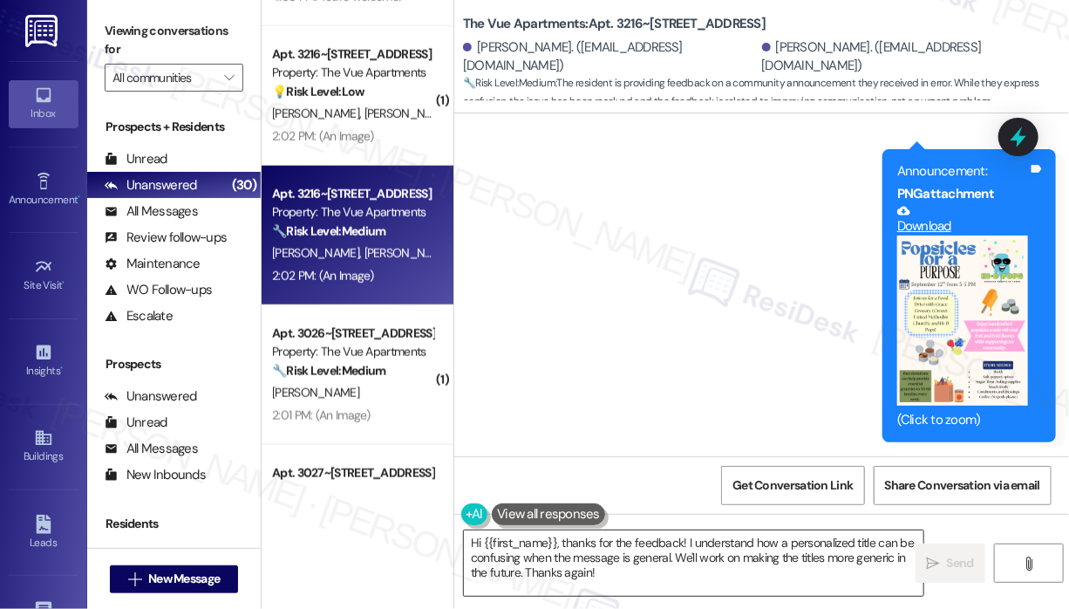
click at [712, 576] on textarea "Hi {{first_name}}, thanks for the feedback! I understand how a personalized tit…" at bounding box center [694, 562] width 460 height 65
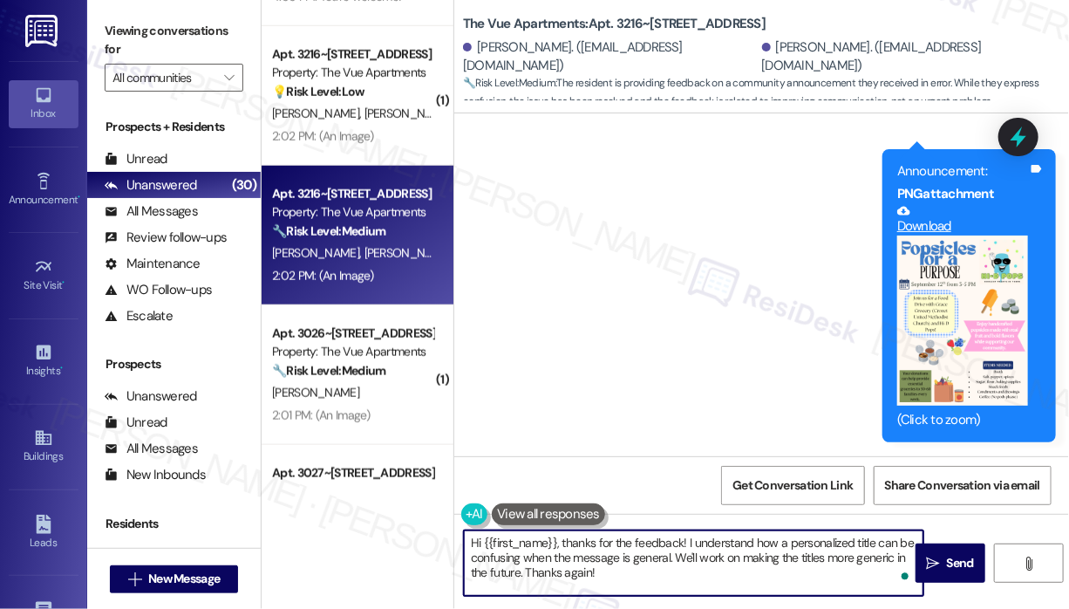
click at [708, 572] on textarea "Hi {{first_name}}, thanks for the feedback! I understand how a personalized tit…" at bounding box center [694, 562] width 460 height 65
click at [942, 564] on span " Send" at bounding box center [951, 563] width 55 height 18
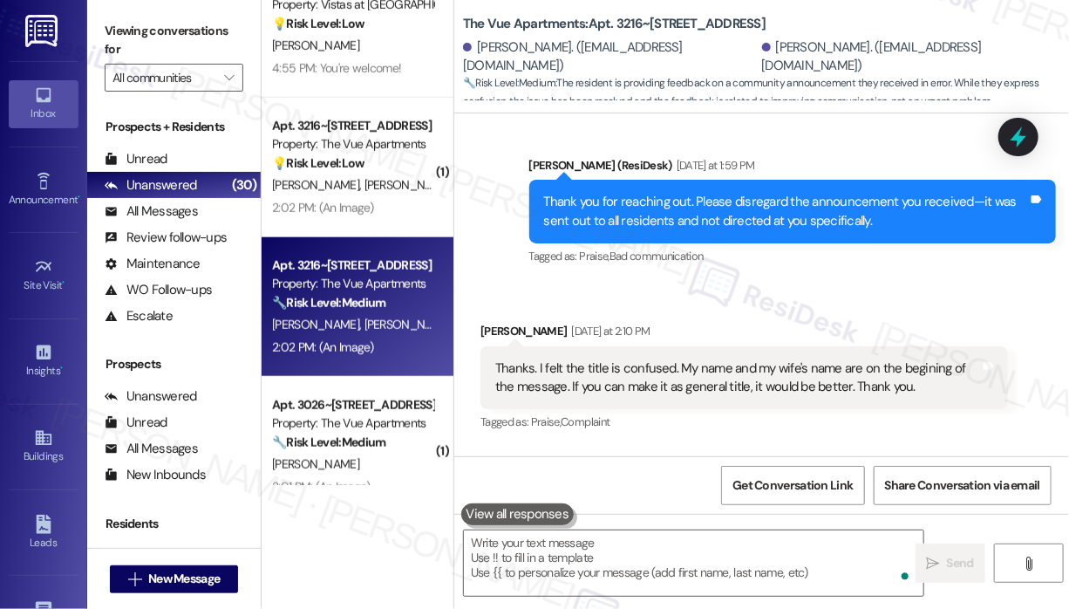
scroll to position [1873, 0]
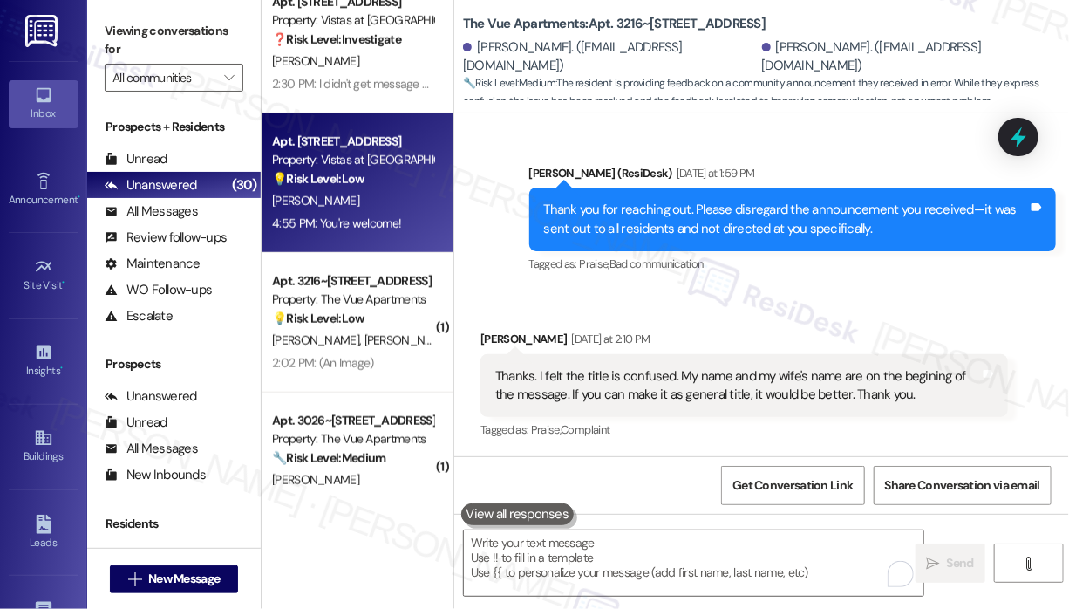
click at [373, 215] on div "4:55 PM: You're welcome! 4:55 PM: You're welcome!" at bounding box center [336, 223] width 129 height 16
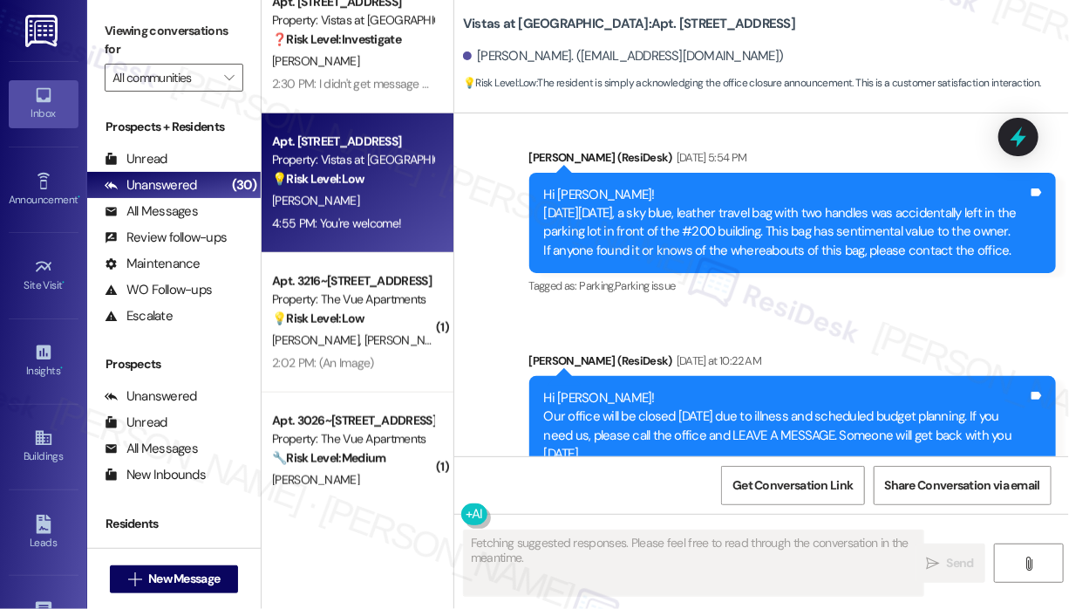
scroll to position [7727, 0]
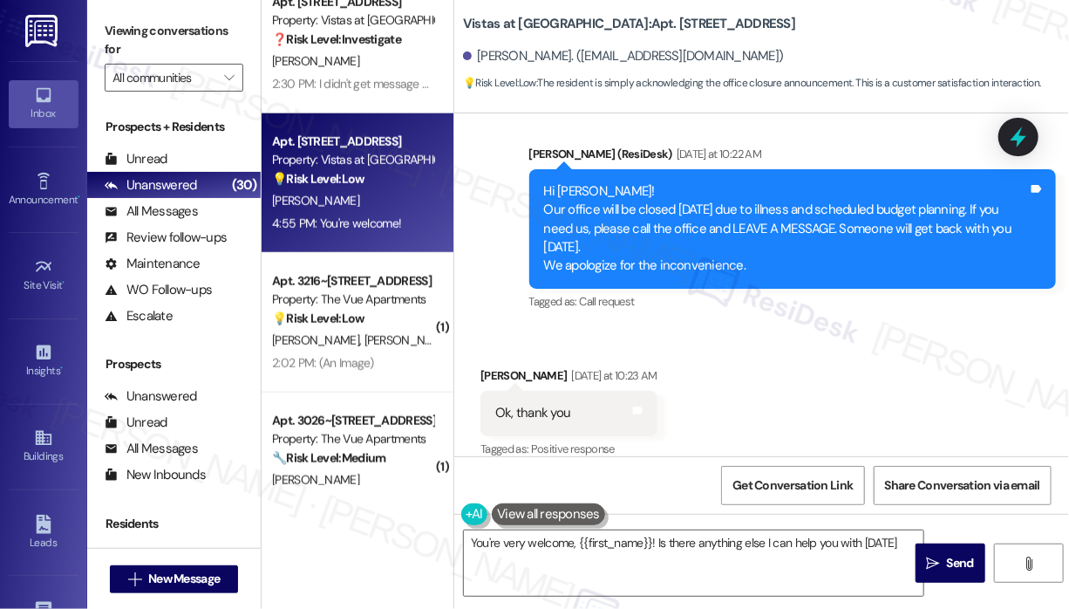
type textarea "You're very welcome, {{first_name}}! Is there anything else I can help you with…"
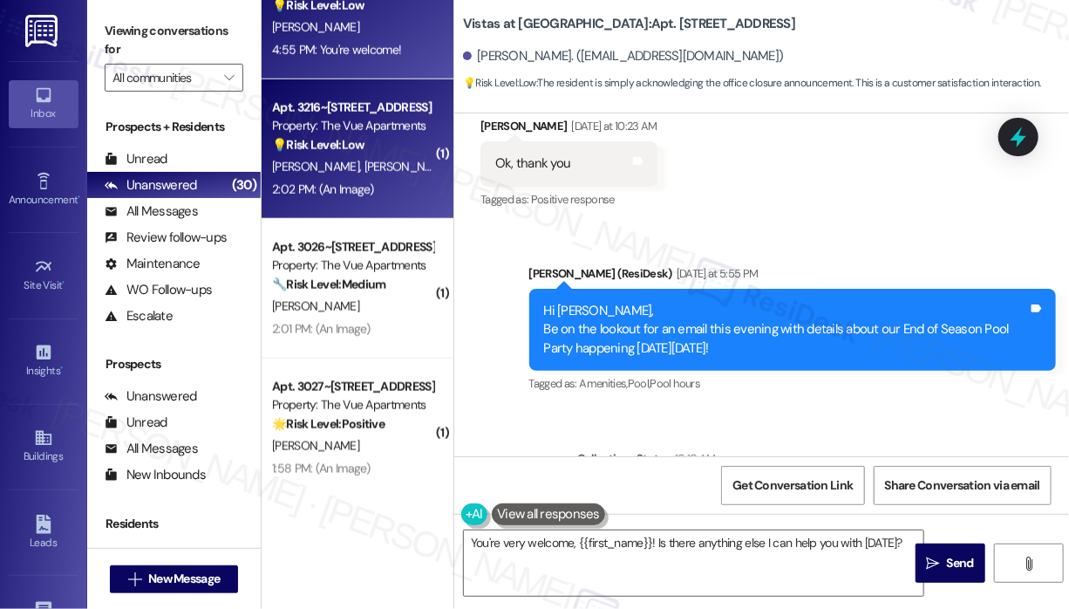
scroll to position [3410, 0]
click at [376, 195] on div "2:02 PM: (An Image) 2:02 PM: (An Image)" at bounding box center [352, 189] width 165 height 22
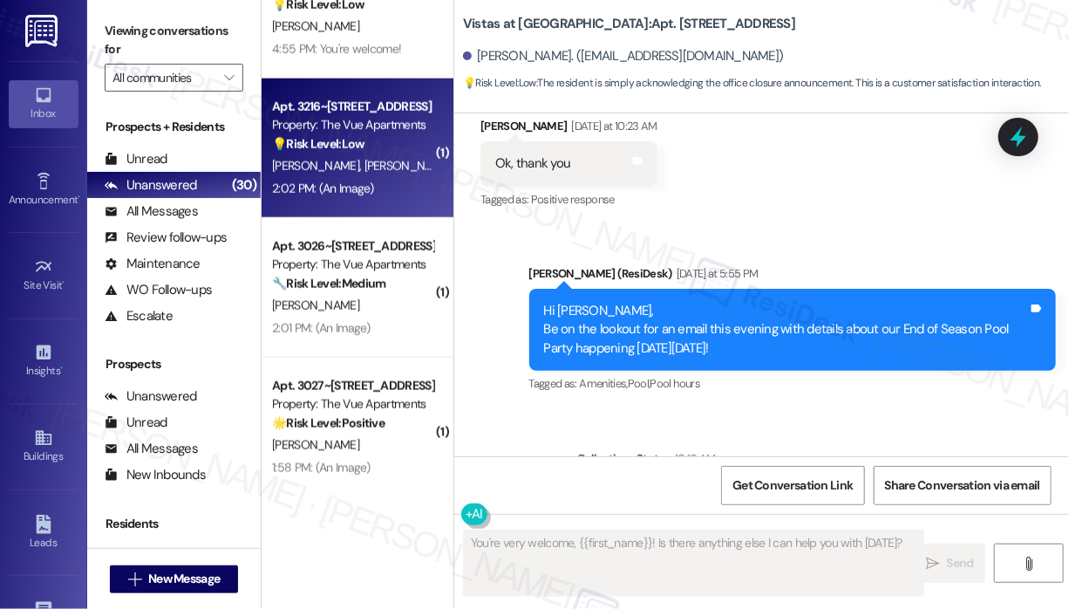
type textarea "Fetching suggested responses. Please feel free to read through the conversation…"
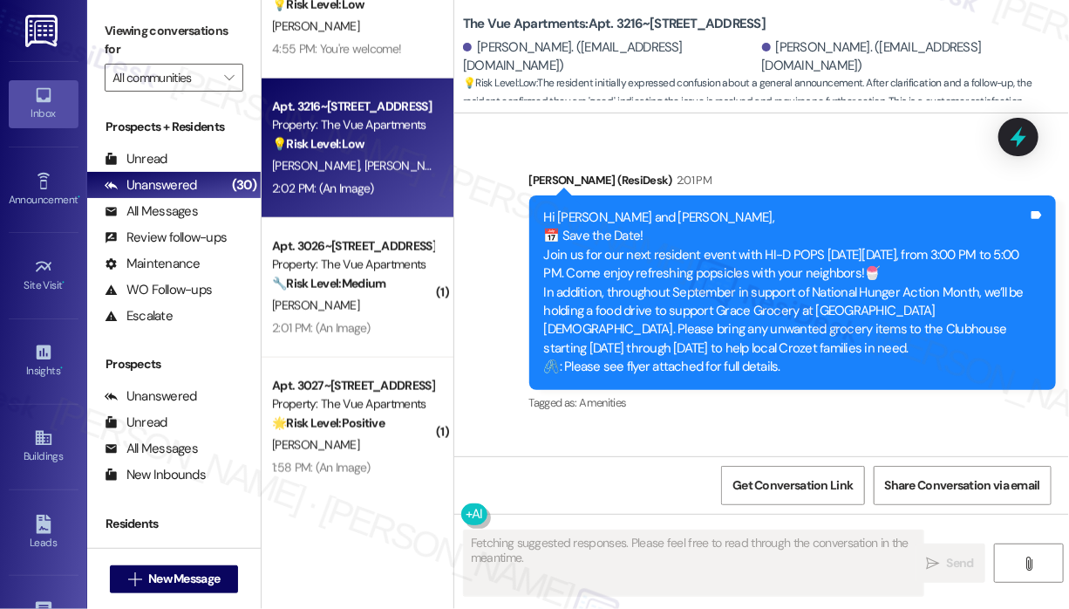
scroll to position [5338, 0]
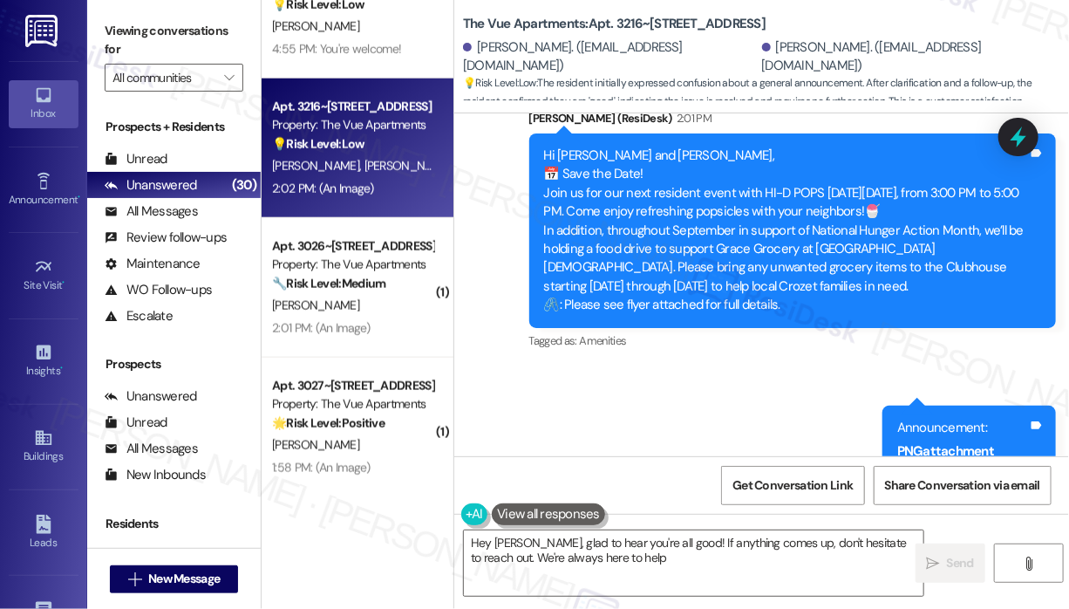
type textarea "Hey Earl, glad to hear you're all good! If anything comes up, don't hesitate to…"
click at [758, 563] on textarea "Hey Earl, glad to hear you're all good! If anything comes up, don't hesitate to…" at bounding box center [694, 562] width 460 height 65
click at [965, 558] on span "Send" at bounding box center [960, 563] width 27 height 18
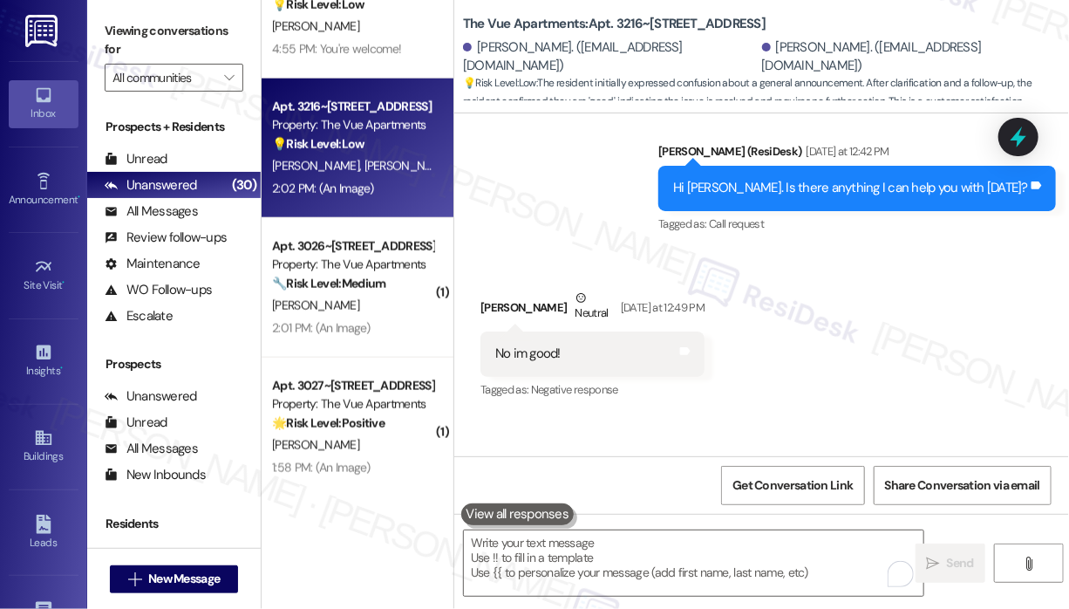
scroll to position [4989, 0]
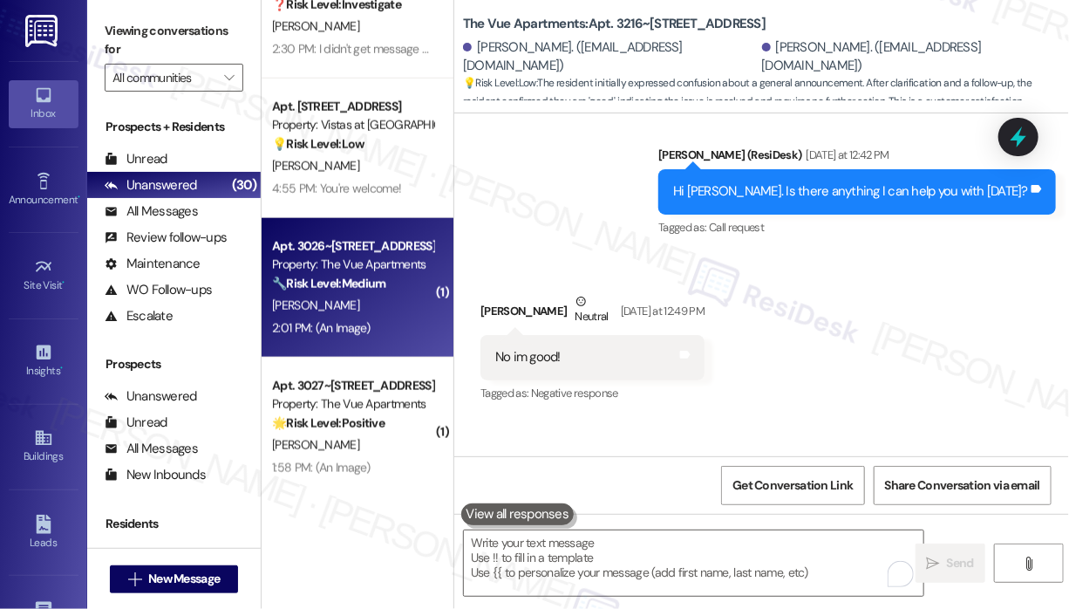
click at [391, 310] on div "R. Fulks Sr" at bounding box center [352, 306] width 165 height 22
type textarea "Fetching suggested responses. Please feel free to read through the conversation…"
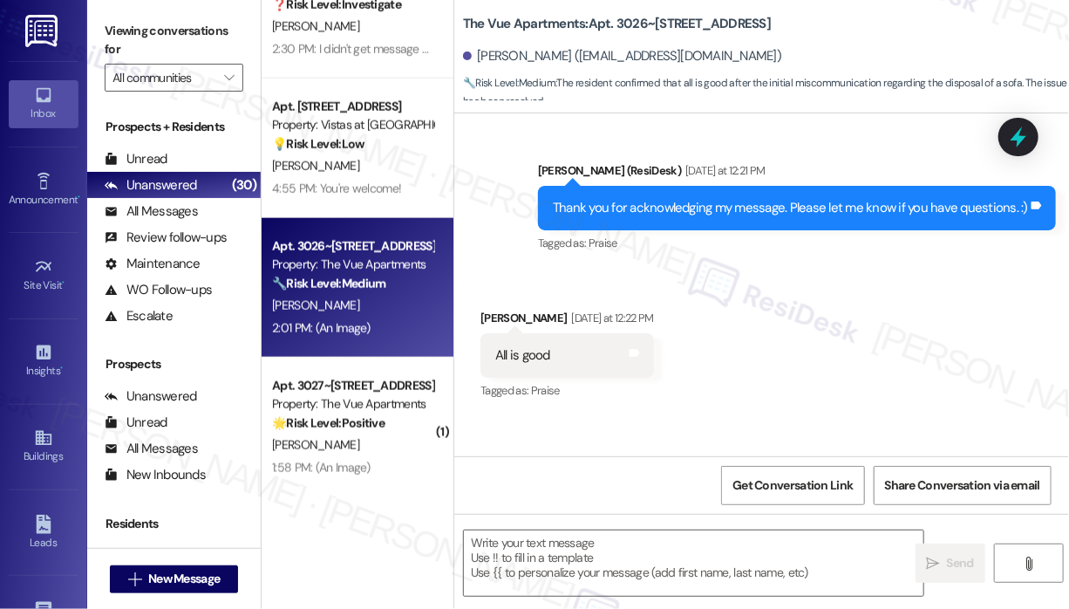
scroll to position [1747, 0]
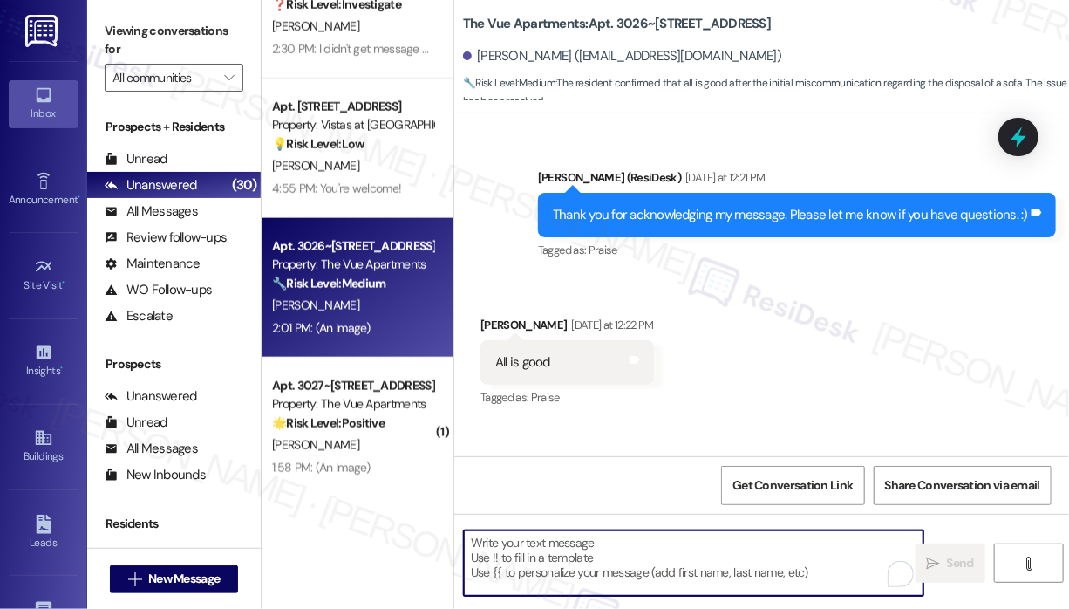
click at [639, 540] on textarea "To enrich screen reader interactions, please activate Accessibility in Grammarl…" at bounding box center [694, 562] width 460 height 65
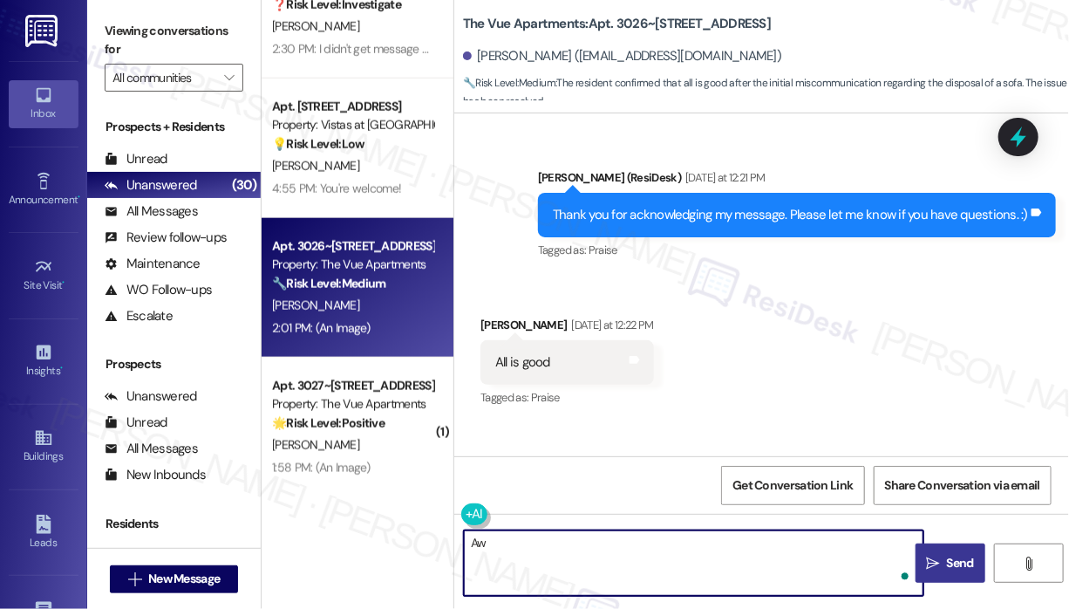
type textarea "A"
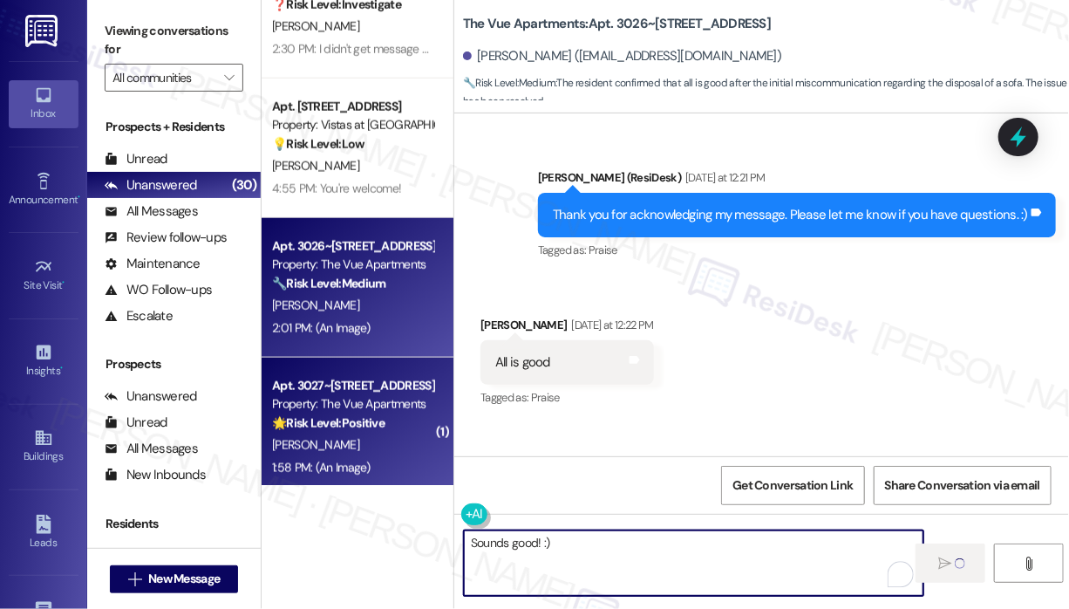
scroll to position [3497, 0]
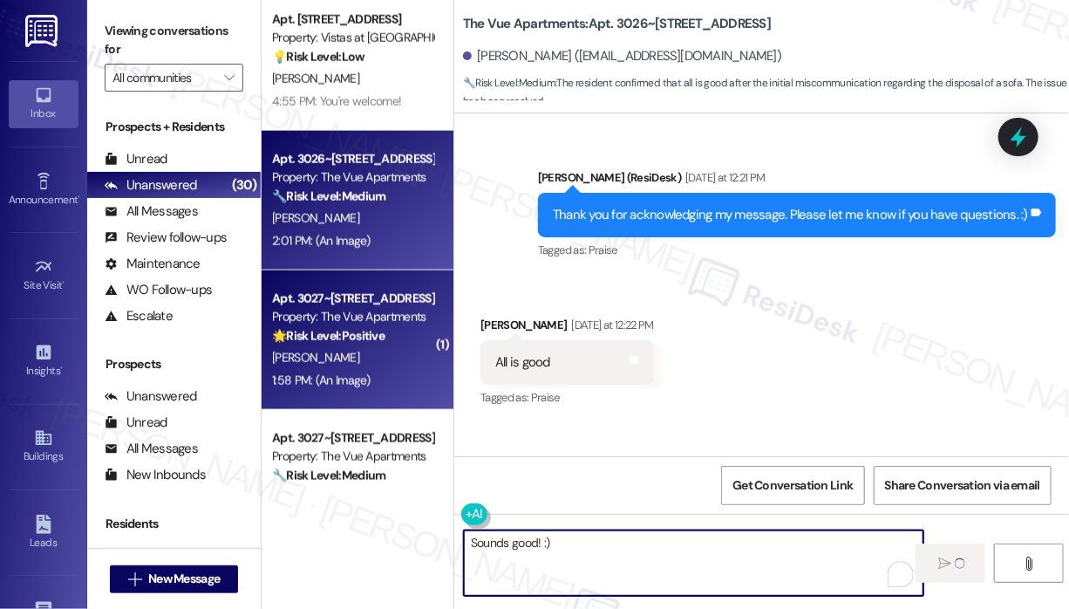
type textarea "Sounds good! :)"
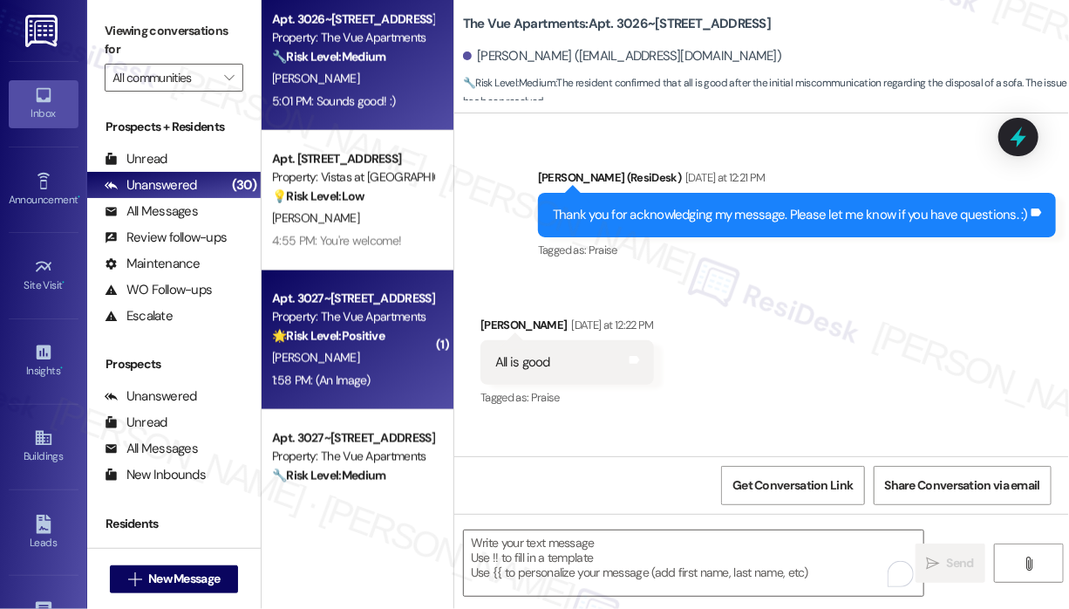
click at [372, 364] on div "[PERSON_NAME]" at bounding box center [352, 358] width 165 height 22
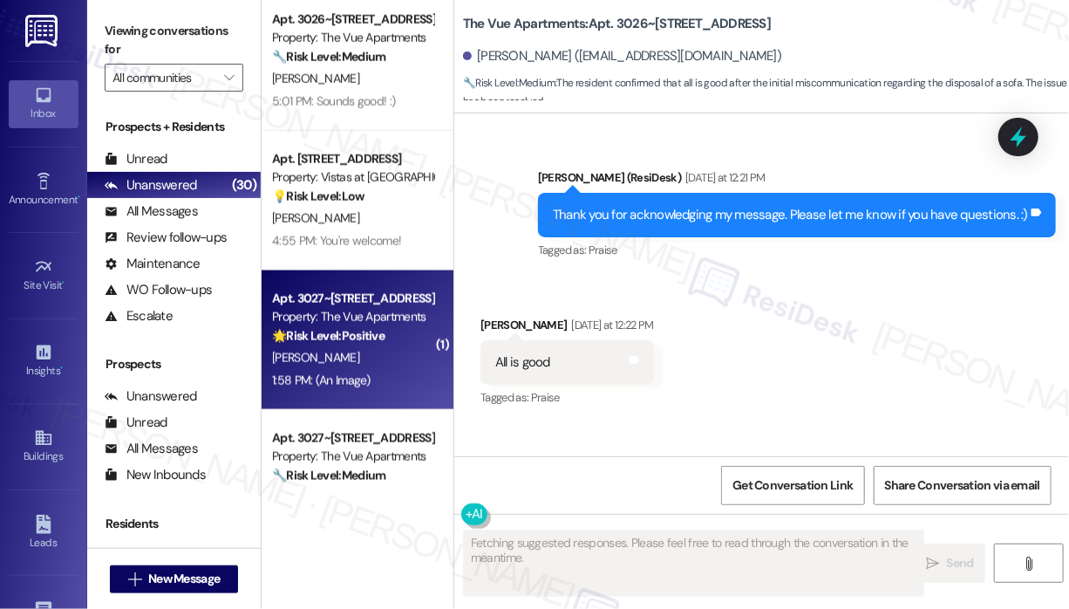
type textarea "Fetching suggested responses. Please feel free to read through the conversation…"
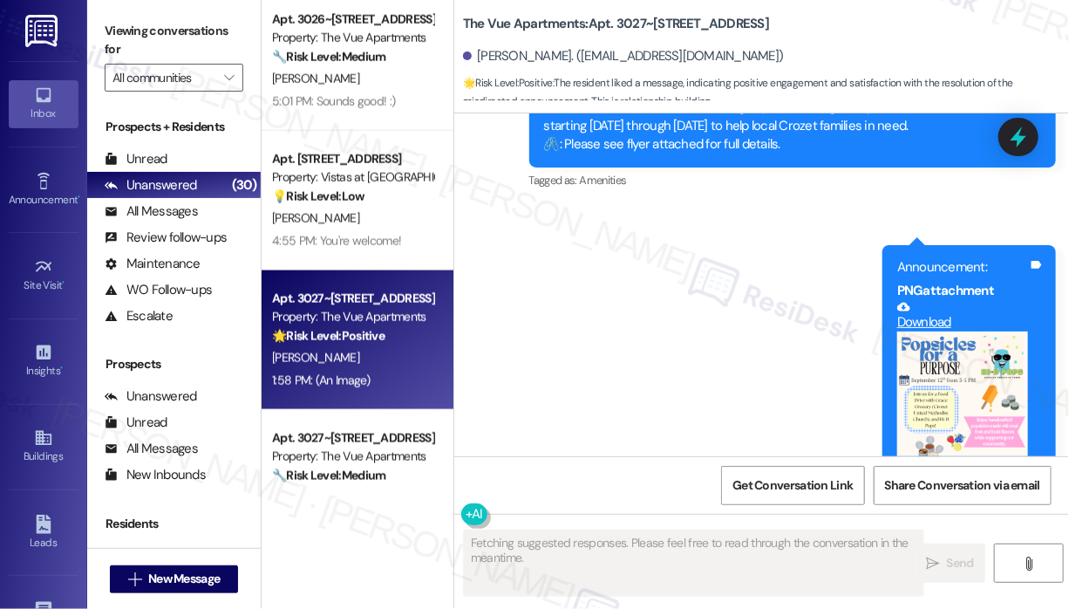
scroll to position [5825, 0]
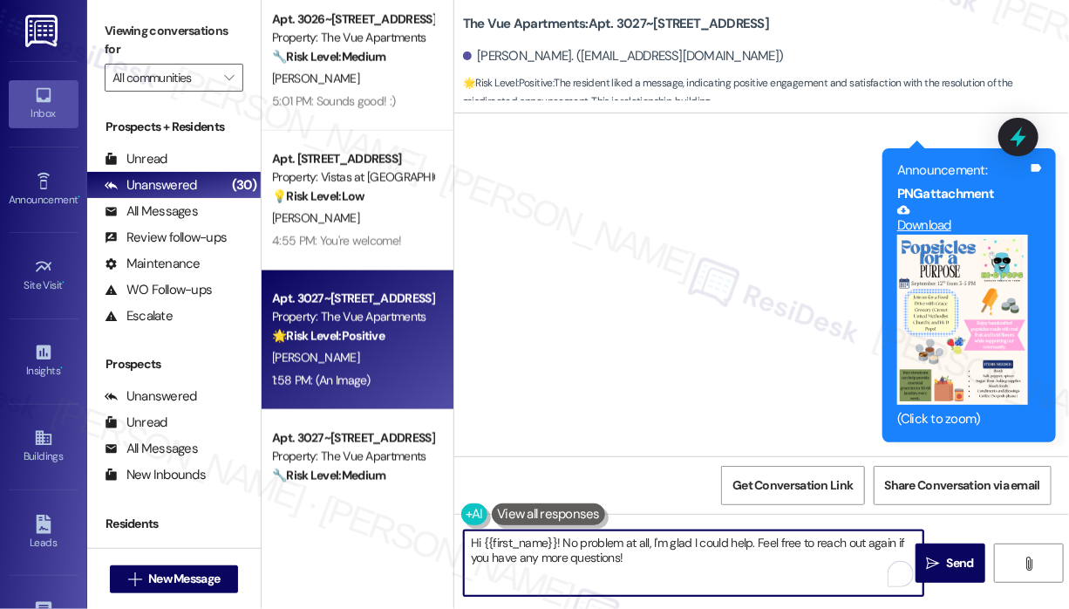
click at [722, 564] on textarea "Hi {{first_name}}! No problem at all, I'm glad I could help. Feel free to reach…" at bounding box center [694, 562] width 460 height 65
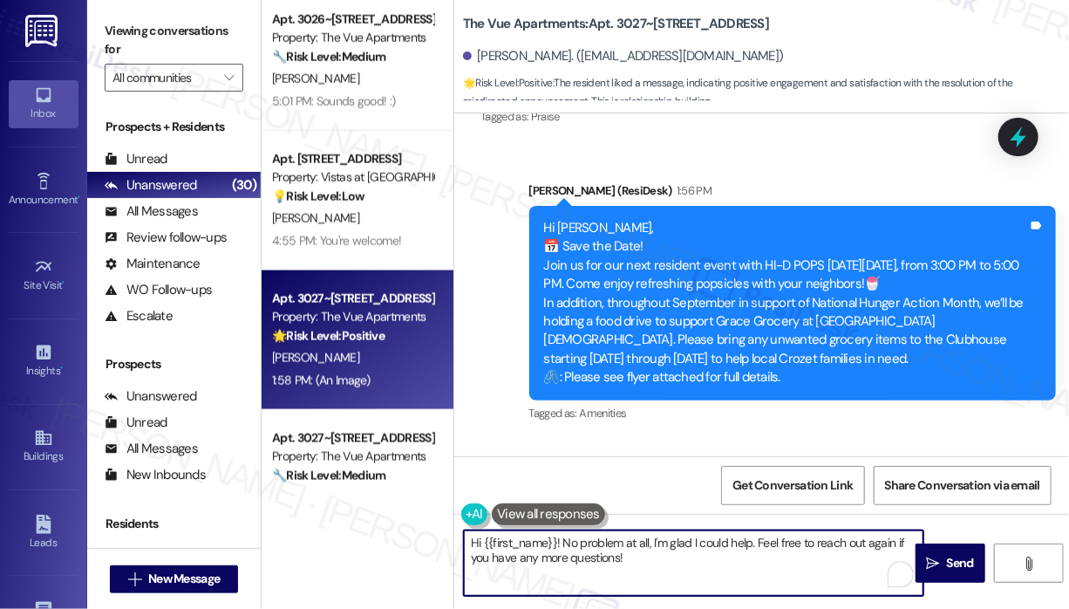
scroll to position [5651, 0]
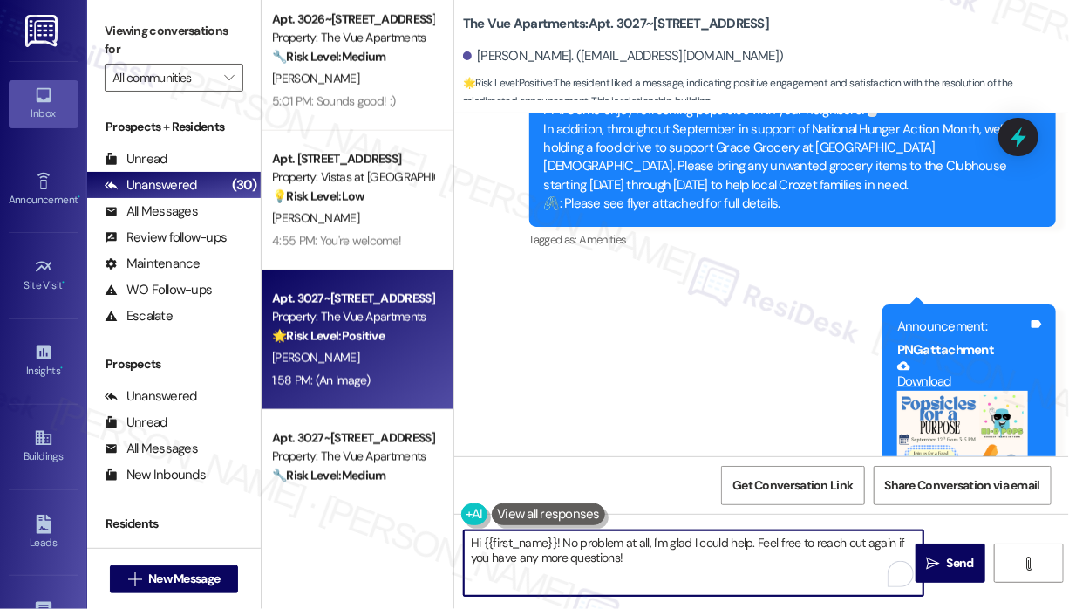
drag, startPoint x: 669, startPoint y: 563, endPoint x: 446, endPoint y: 547, distance: 223.9
click at [446, 547] on div "( 1 ) Apt. 1931~205, 1864 Old Jube Square Property: Lofts at Jubal Square Apart…" at bounding box center [666, 304] width 808 height 609
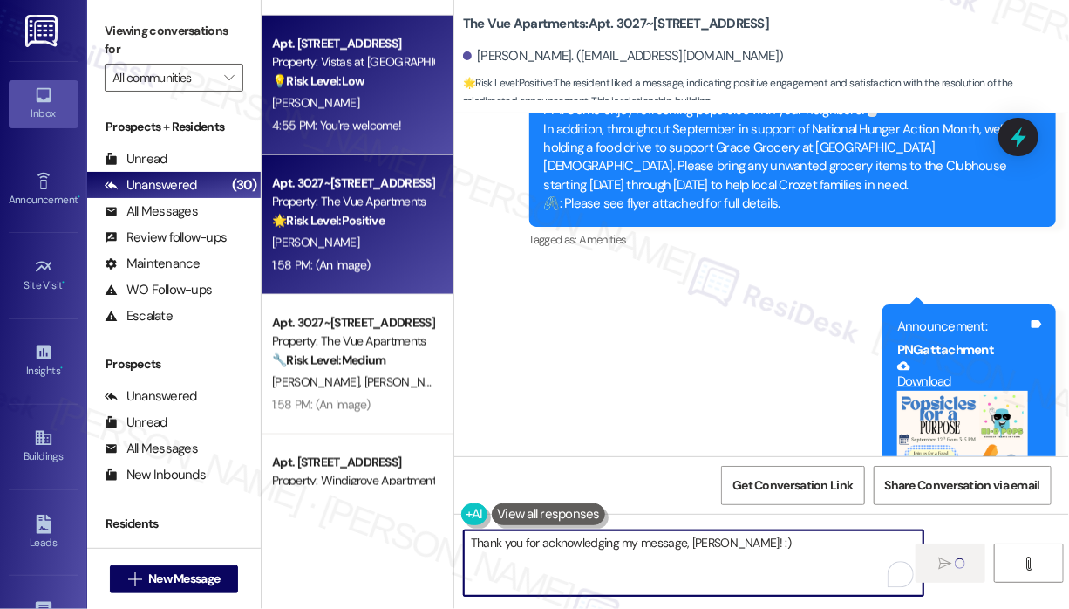
scroll to position [3672, 0]
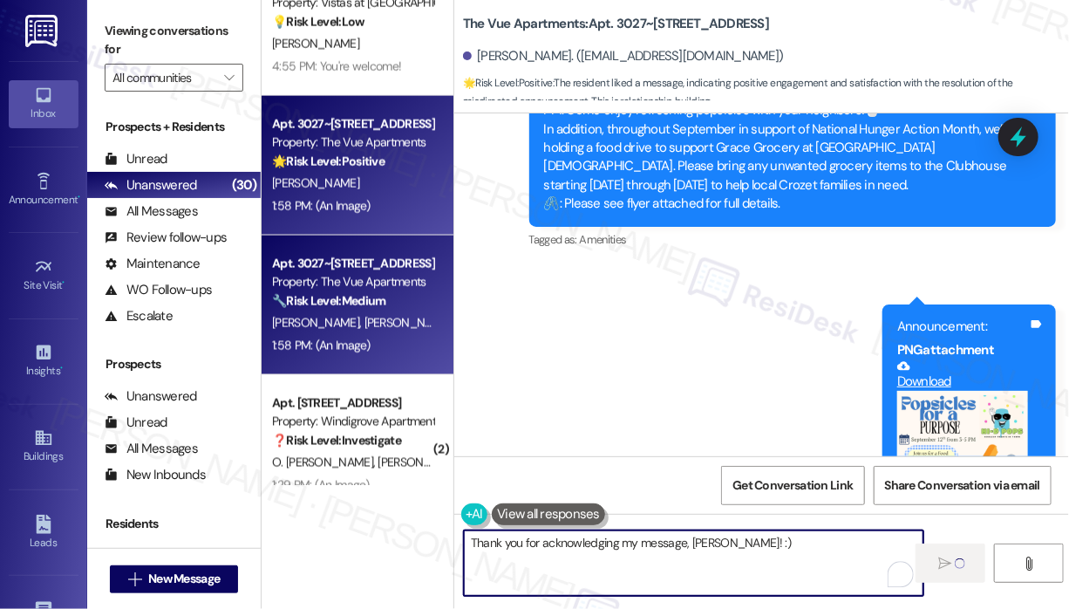
type textarea "Thank you for acknowledging my message, Sheila! :)"
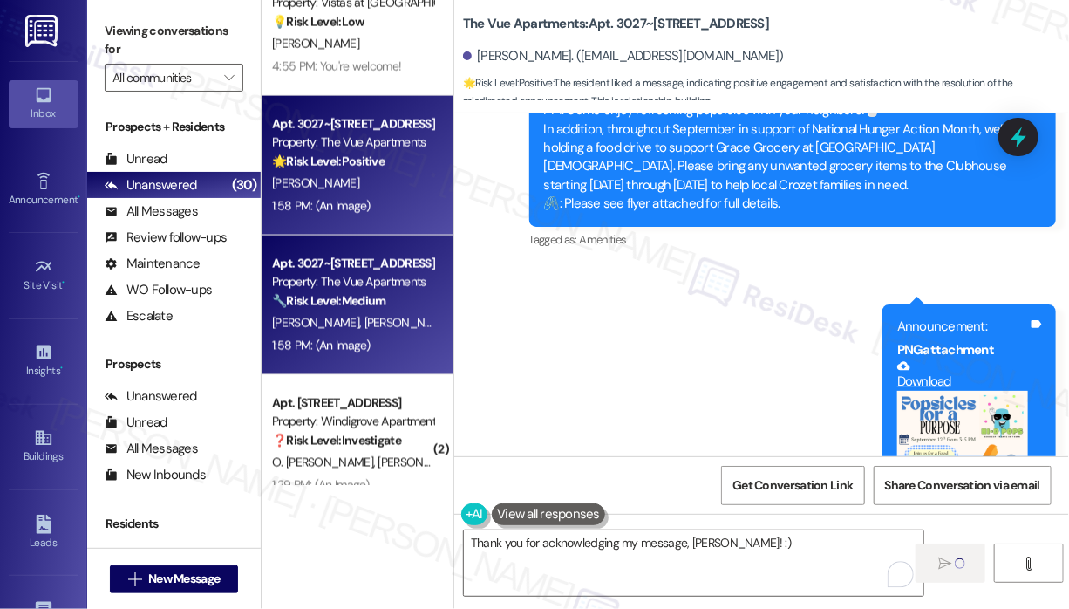
click at [372, 310] on div "Apt. 3027~101, 3000 Vue Avenue Property: The Vue Apartments 🔧 Risk Level: Mediu…" at bounding box center [352, 282] width 165 height 59
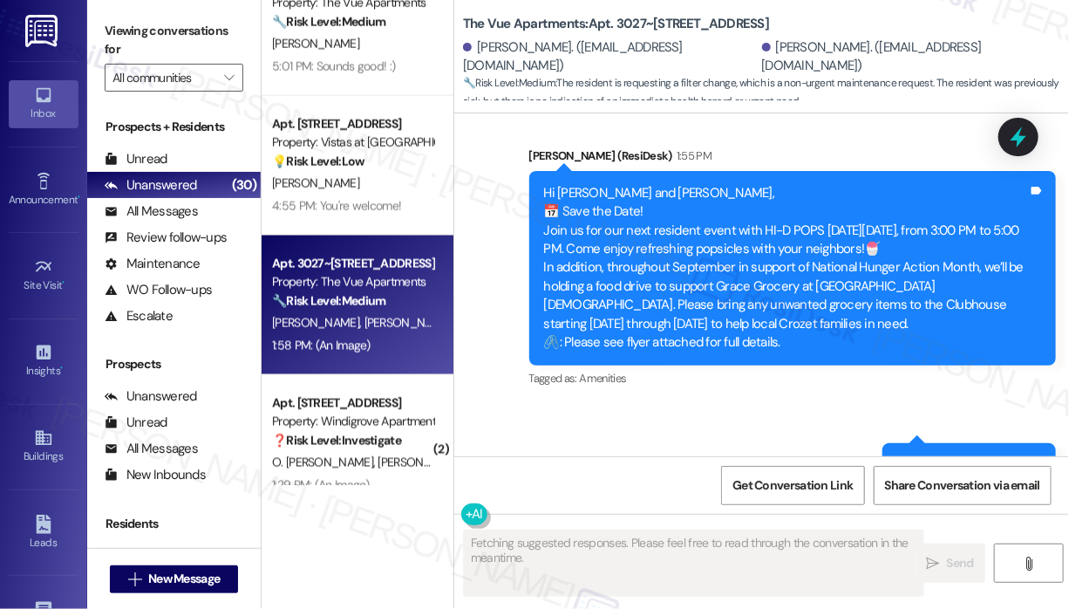
scroll to position [4215, 0]
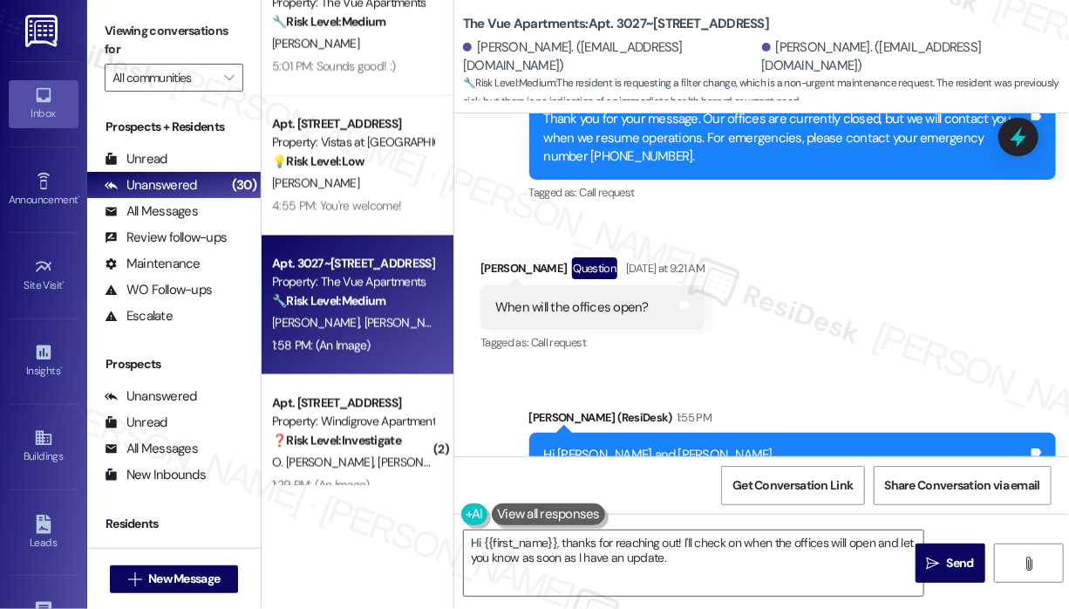
click at [590, 317] on div "When will the offices open?" at bounding box center [572, 307] width 154 height 18
copy div "When will the offices open? Tags and notes"
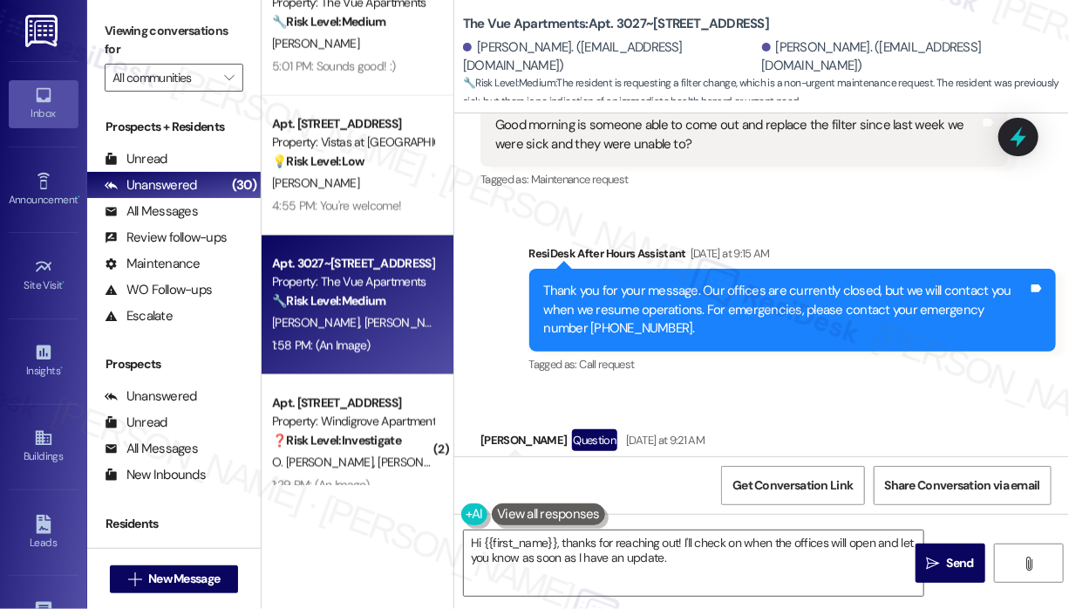
scroll to position [4041, 0]
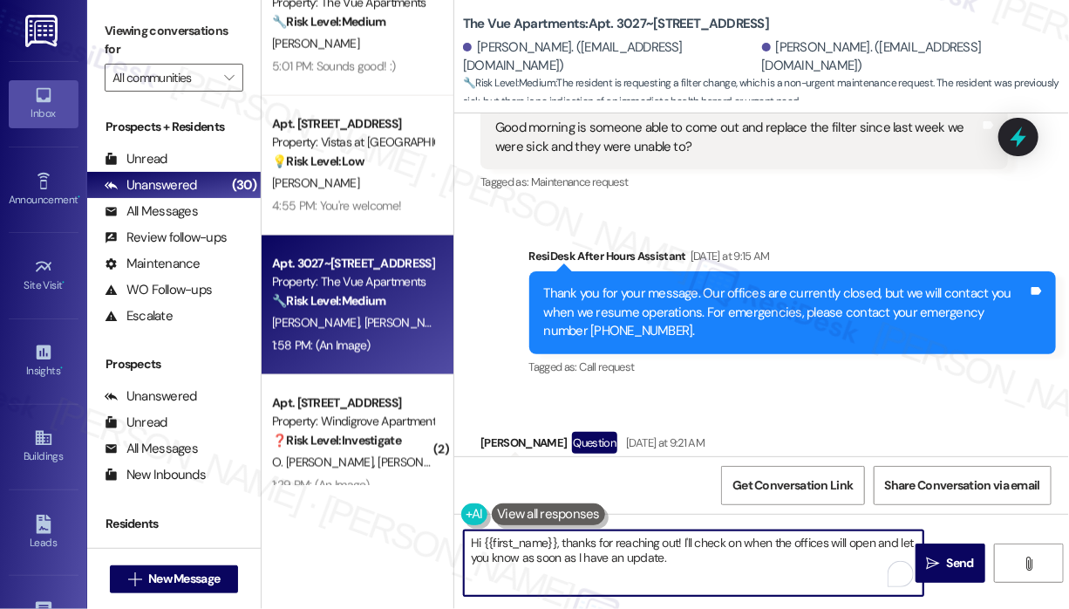
drag, startPoint x: 698, startPoint y: 562, endPoint x: 557, endPoint y: 543, distance: 141.6
click at [557, 543] on textarea "Hi {{first_name}}, thanks for reaching out! I'll check on when the offices will…" at bounding box center [694, 562] width 460 height 65
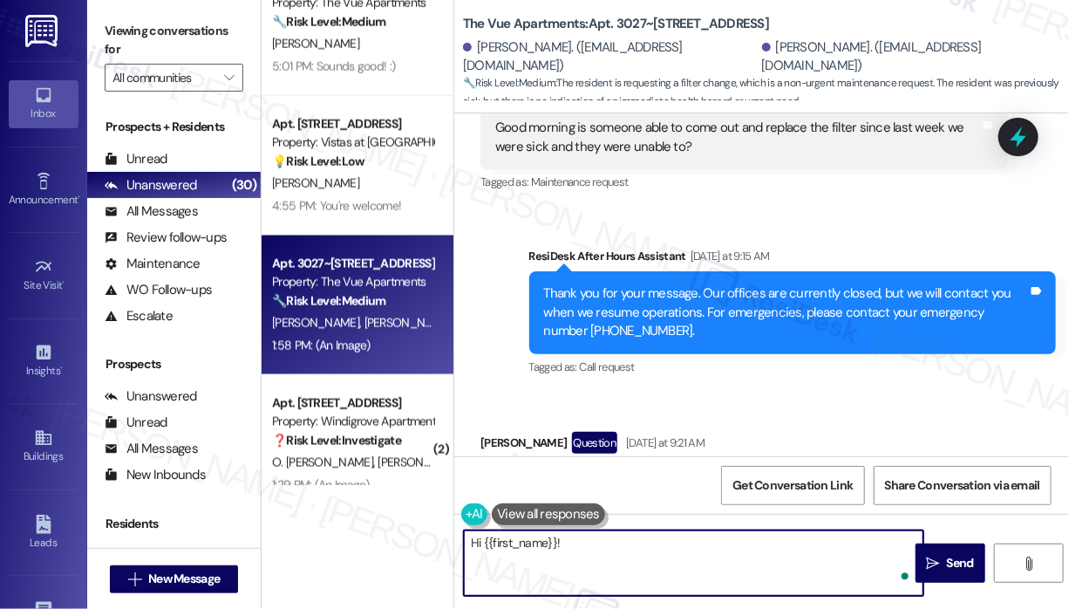
paste textarea "Thank you for reaching out. Were you able to try calling the office today? Also…"
type textarea "Hi {{first_name}}! Thank you for reaching out. Were you able to try calling the…"
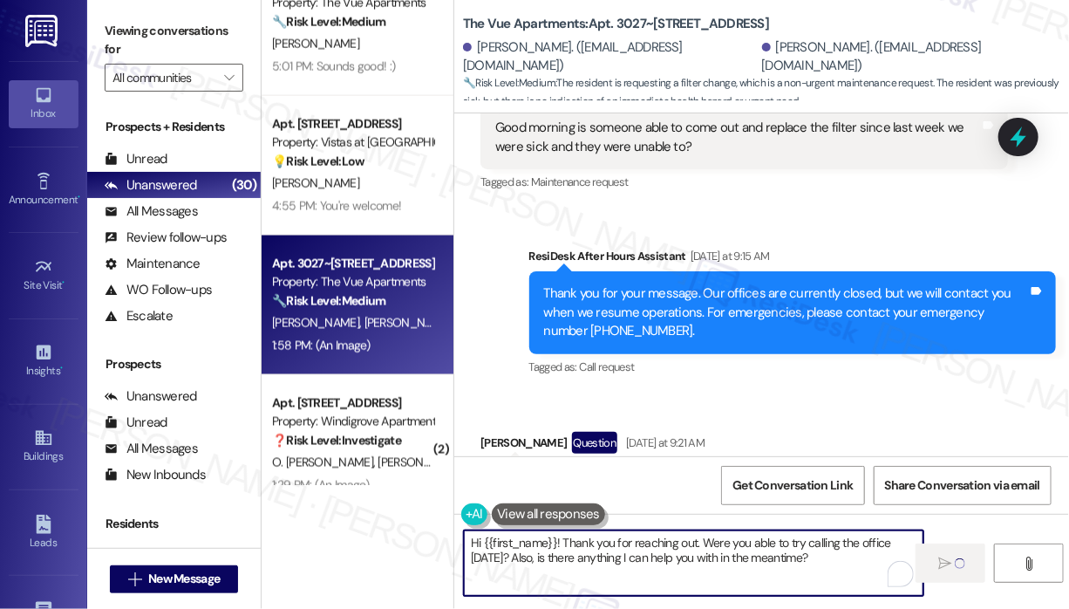
scroll to position [3759, 0]
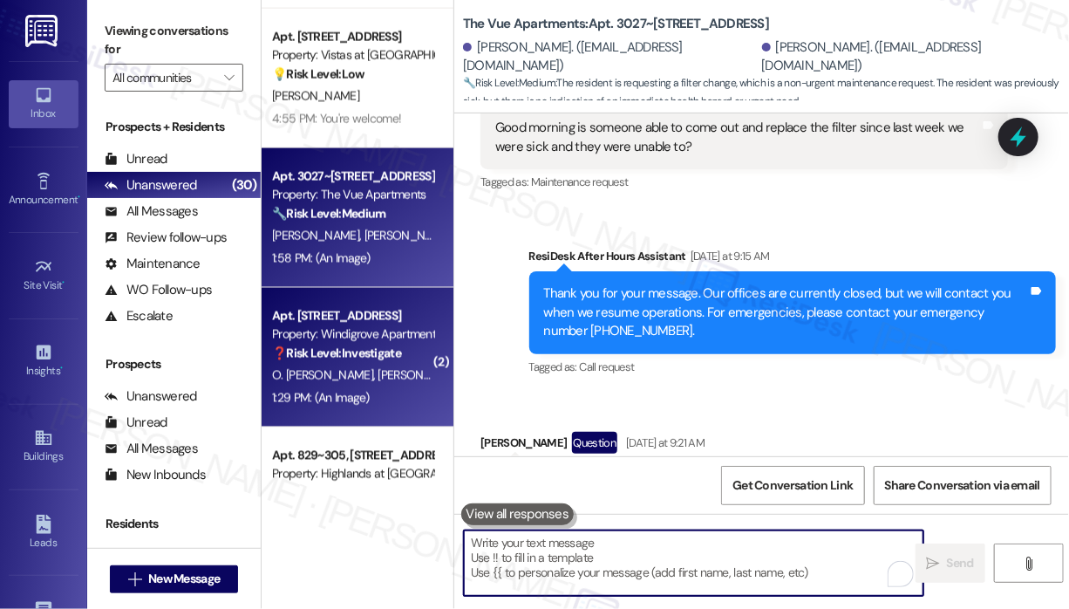
click at [381, 372] on span "[PERSON_NAME][GEOGRAPHIC_DATA]" at bounding box center [477, 375] width 198 height 16
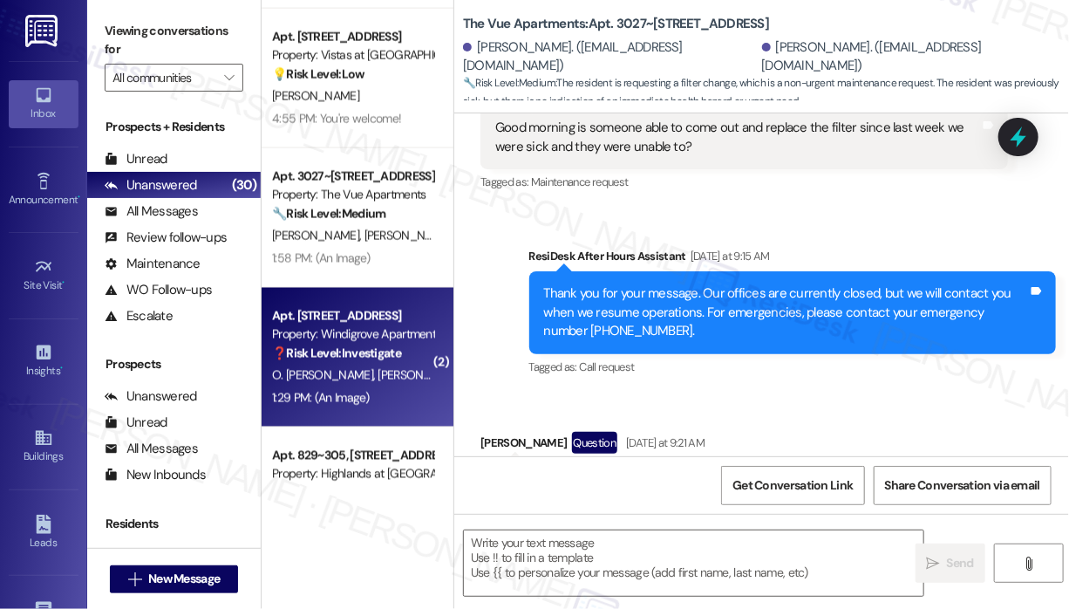
type textarea "Fetching suggested responses. Please feel free to read through the conversation…"
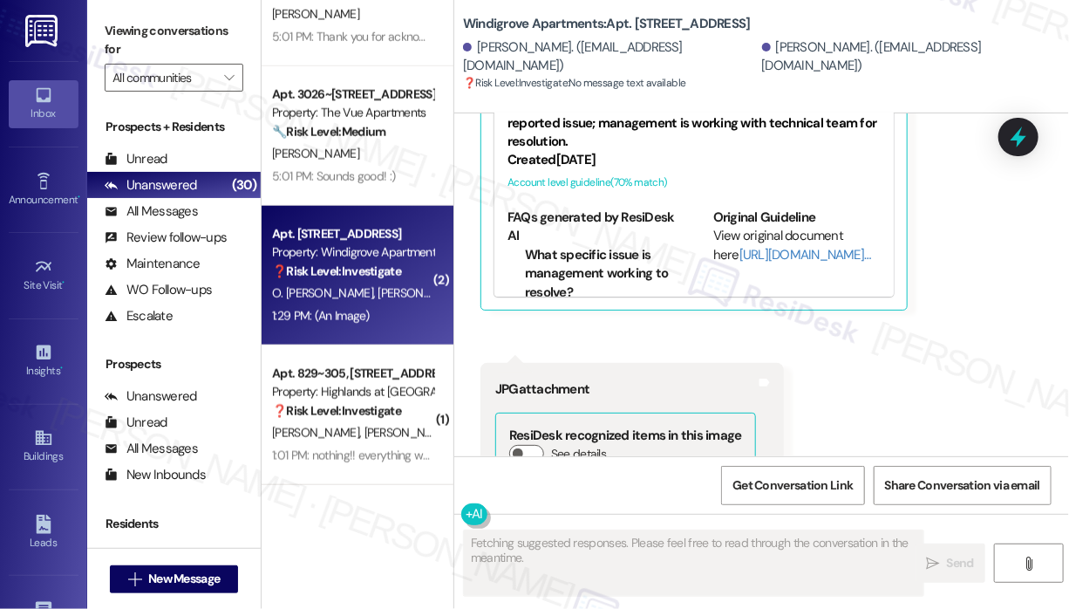
scroll to position [14218, 0]
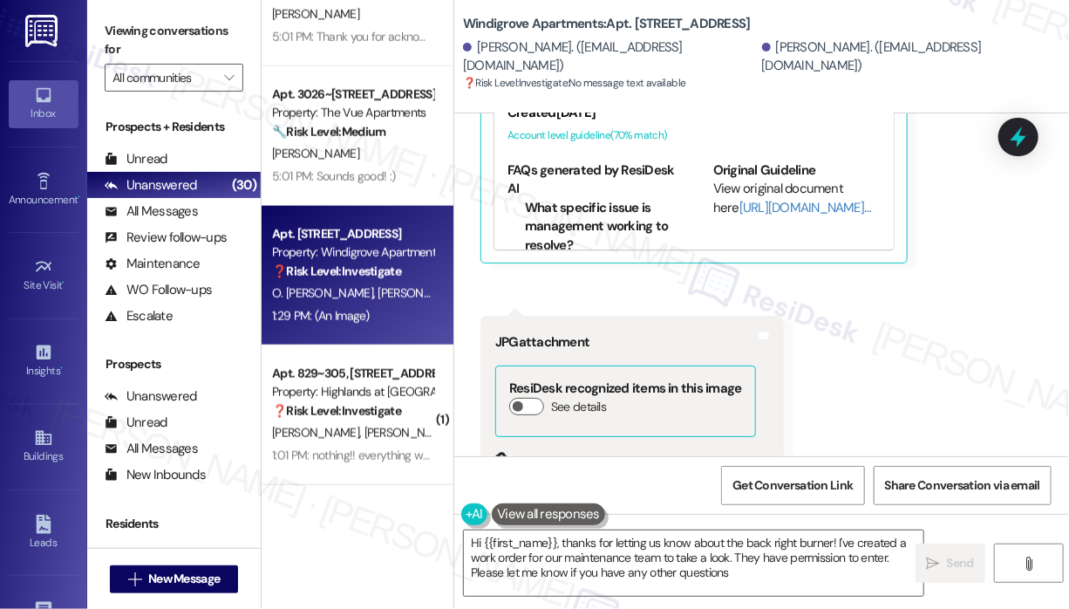
type textarea "Hi {{first_name}}, thanks for letting us know about the back right burner! I've…"
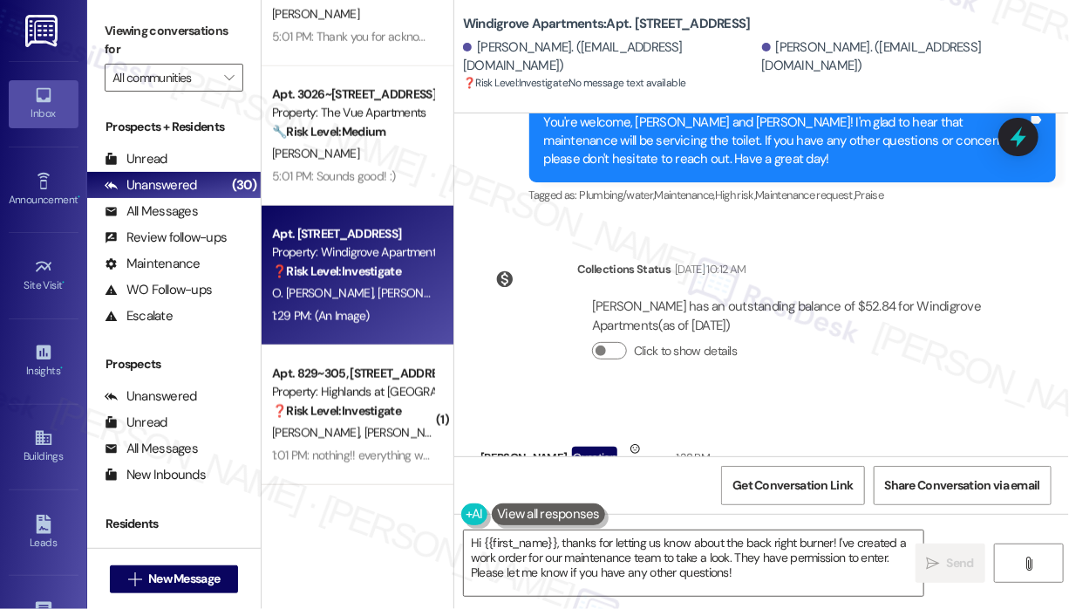
scroll to position [13607, 0]
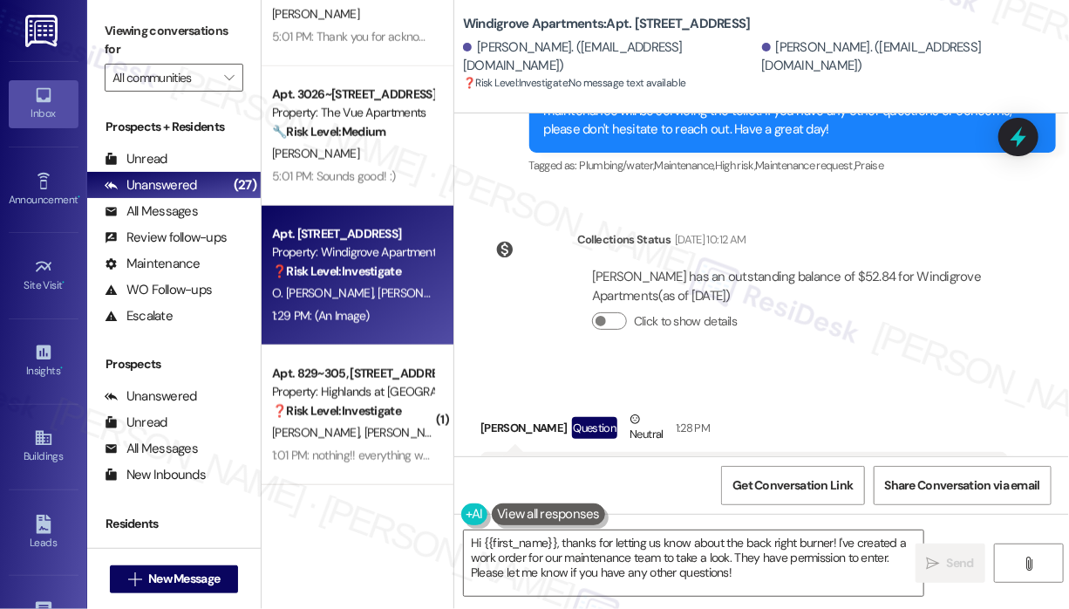
drag, startPoint x: 934, startPoint y: 391, endPoint x: 646, endPoint y: 351, distance: 290.5
click at [646, 465] on div "Good afternoon, Sarah. How are you? I hope all is well this Wednesday. I apolog…" at bounding box center [737, 502] width 485 height 75
copy div "back right burner isn't working. We would appreciate it if you could please che…"
click at [1013, 134] on icon at bounding box center [1019, 137] width 30 height 30
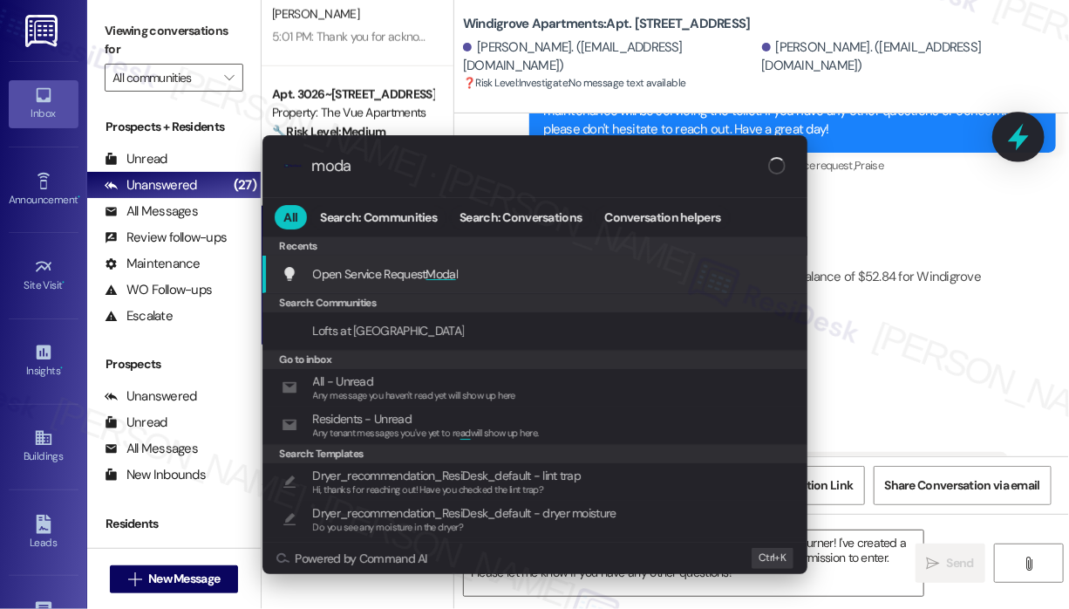
type input "modal"
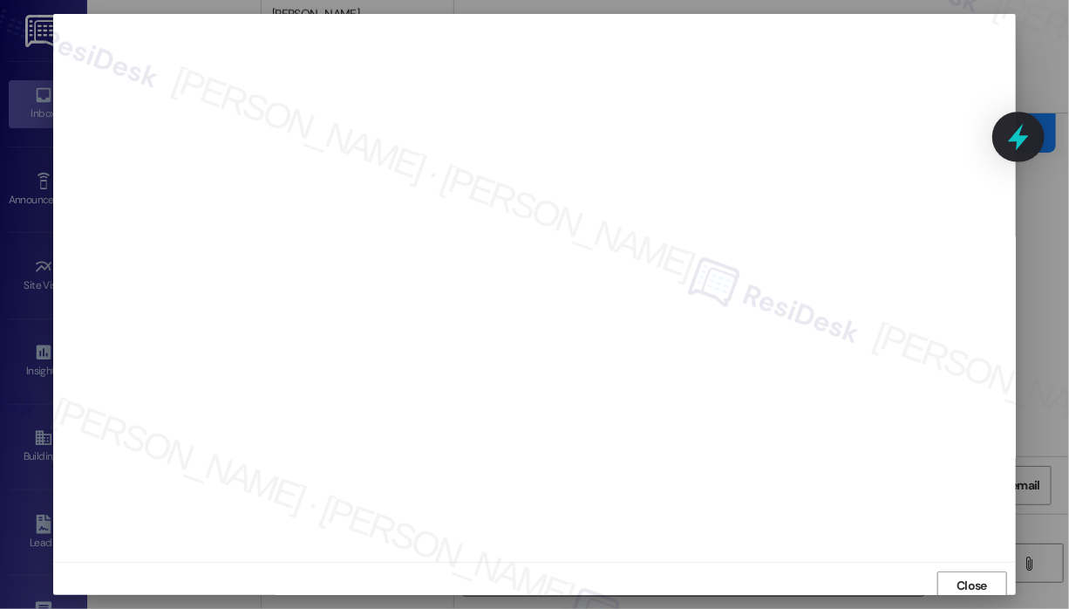
scroll to position [3, 0]
click at [970, 578] on span "Close" at bounding box center [972, 582] width 31 height 18
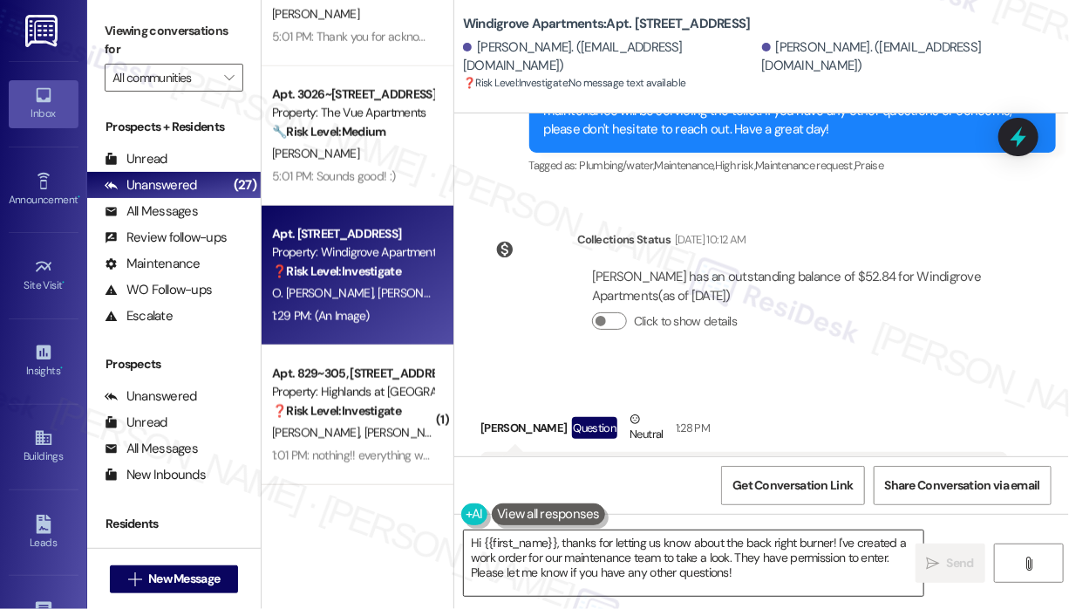
click at [788, 564] on textarea "Hi {{first_name}}, thanks for letting us know about the back right burner! I've…" at bounding box center [694, 562] width 460 height 65
click at [942, 555] on span " Send" at bounding box center [951, 563] width 55 height 18
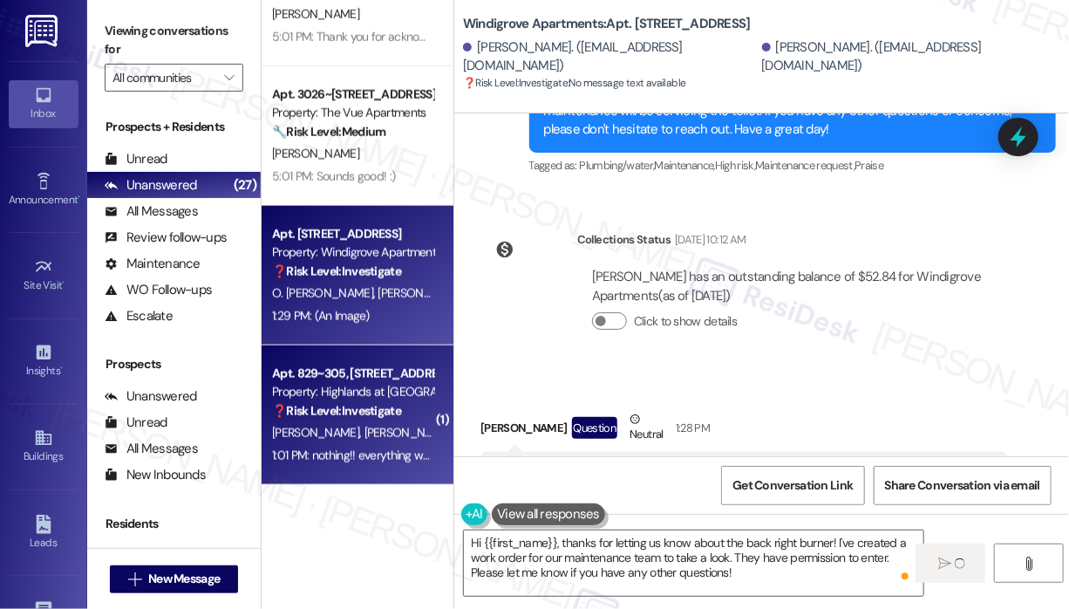
click at [384, 412] on strong "❓ Risk Level: Investigate" at bounding box center [336, 411] width 129 height 16
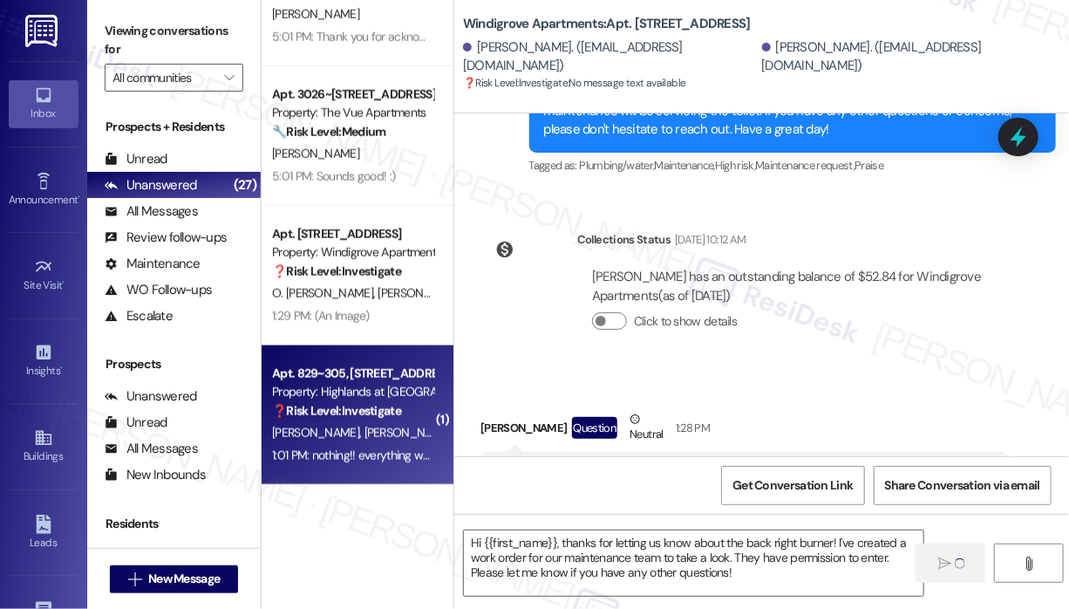
type textarea "Fetching suggested responses. Please feel free to read through the conversation…"
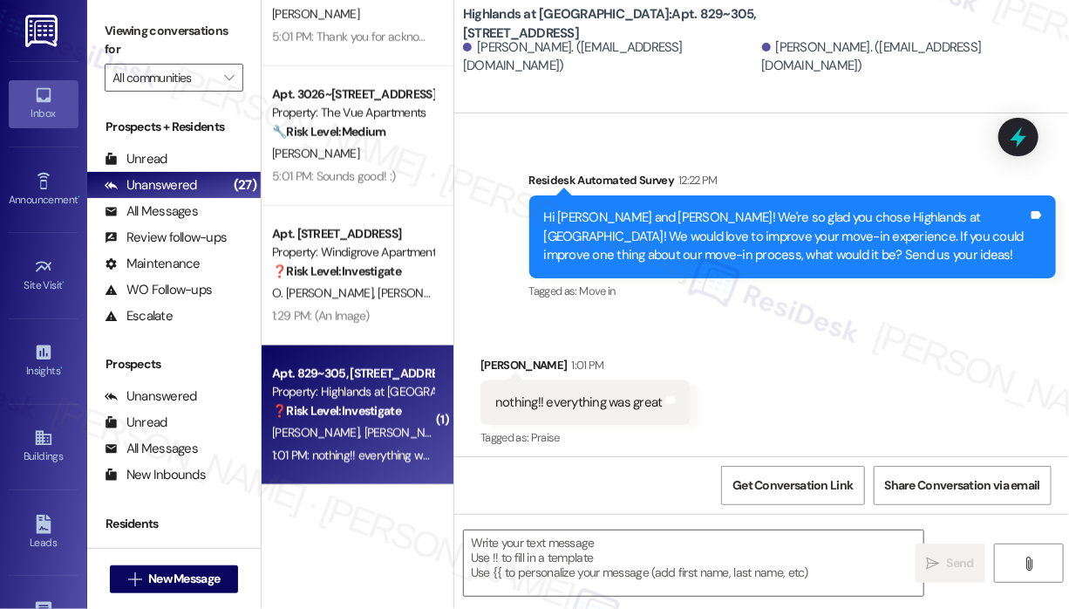
type textarea "Fetching suggested responses. Please feel free to read through the conversation…"
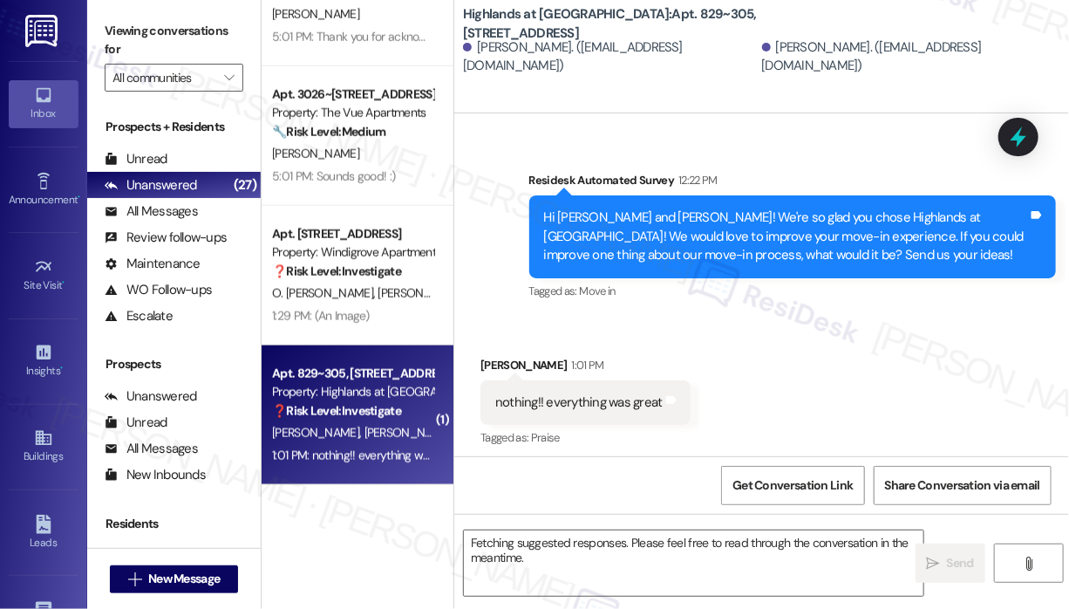
scroll to position [346, 0]
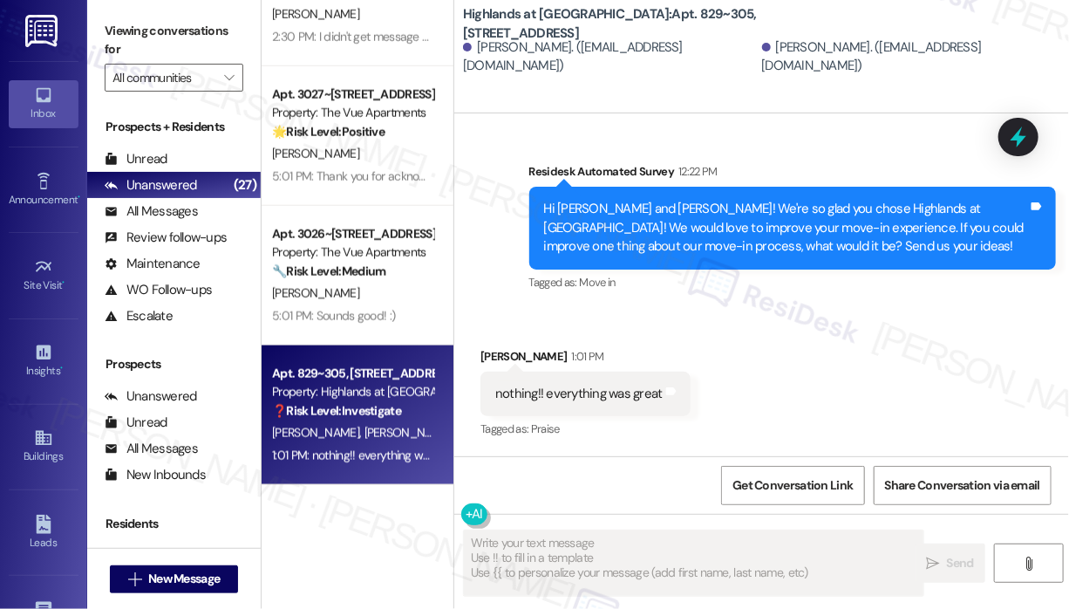
click at [790, 362] on div "Received via SMS Tahira Godfrey 1:01 PM nothing!! everything was great Tags and…" at bounding box center [761, 381] width 615 height 147
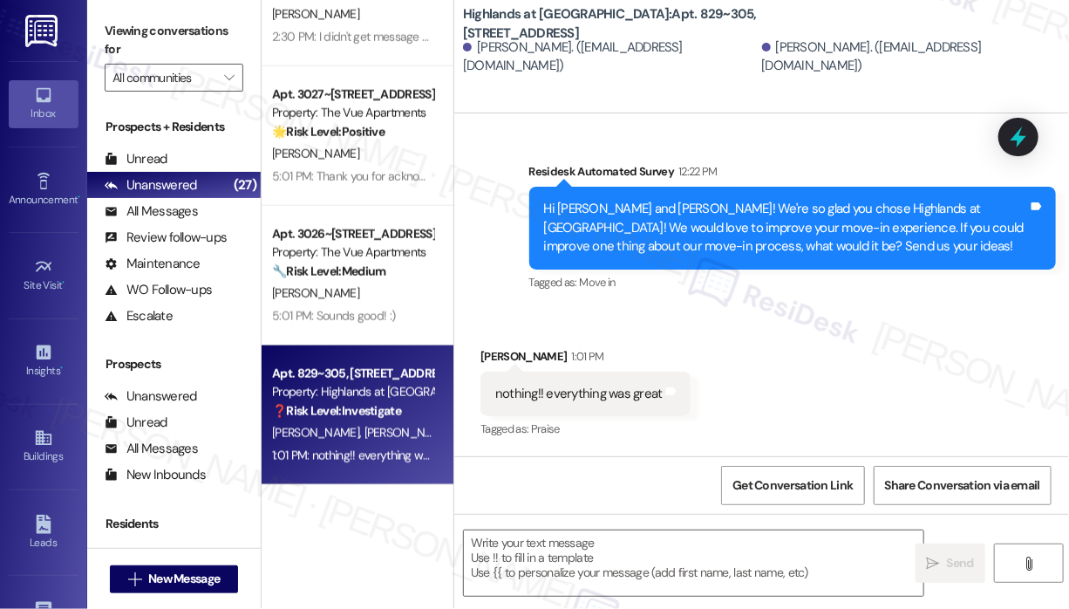
click at [743, 409] on div "Received via SMS Tahira Godfrey 1:01 PM nothing!! everything was great Tags and…" at bounding box center [761, 381] width 615 height 147
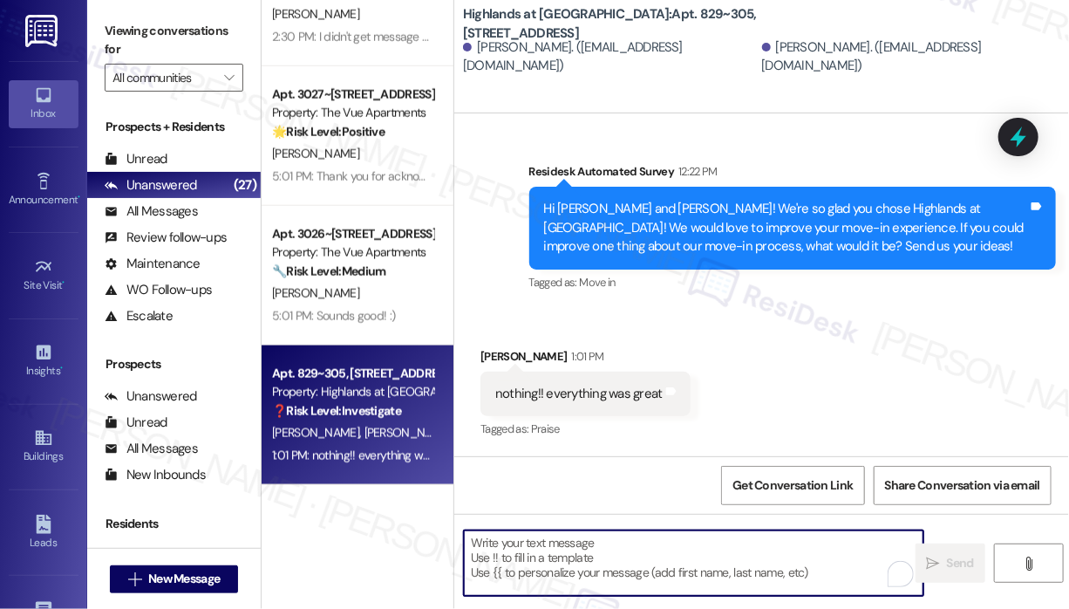
click at [610, 560] on textarea "To enrich screen reader interactions, please activate Accessibility in Grammarl…" at bounding box center [694, 562] width 460 height 65
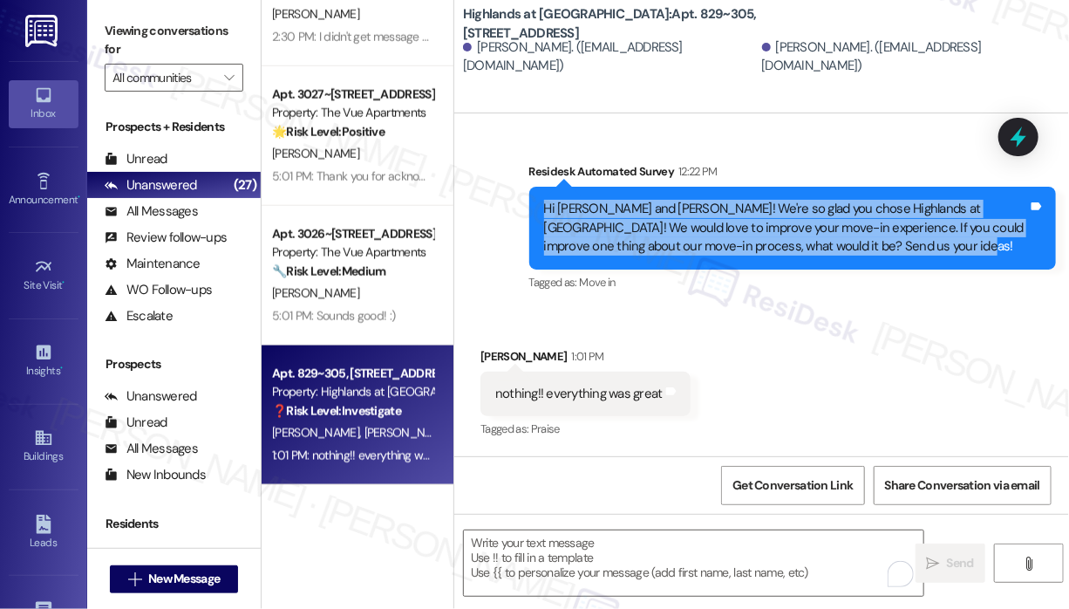
drag, startPoint x: 992, startPoint y: 249, endPoint x: 540, endPoint y: 211, distance: 453.3
click at [540, 211] on div "Hi Tahira and Julian! We're so glad you chose Highlands at Huckleberry Ridge Ap…" at bounding box center [793, 228] width 528 height 82
copy div "Hi Tahira and Julian! We're so glad you chose Highlands at Huckleberry Ridge Ap…"
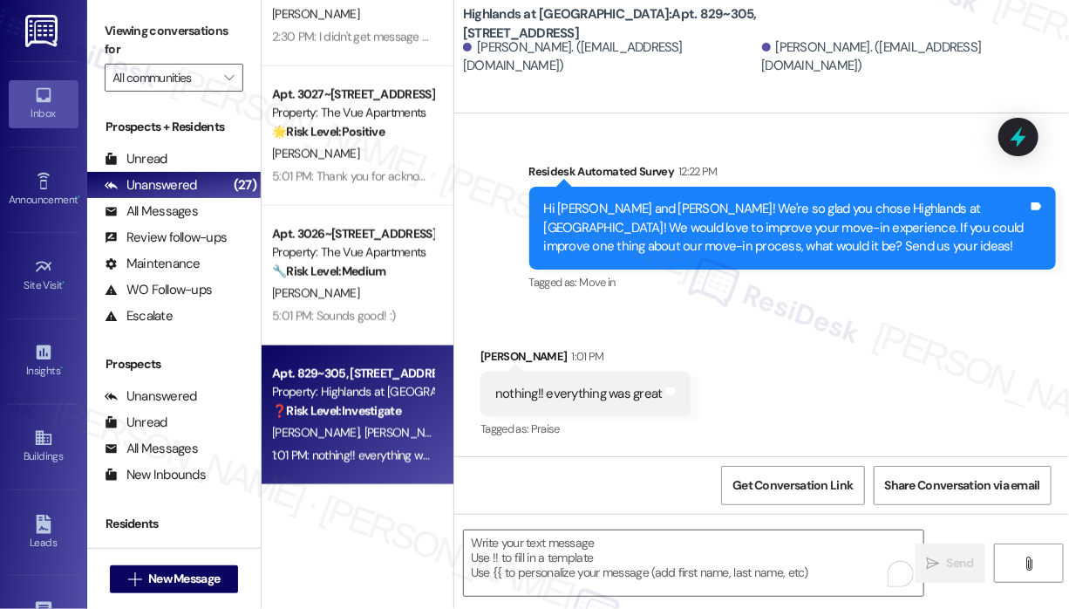
click at [556, 399] on div "nothing!! everything was great" at bounding box center [578, 394] width 167 height 18
copy div "nothing!! everything was great Tags and notes"
click at [589, 543] on textarea "To enrich screen reader interactions, please activate Accessibility in Grammarl…" at bounding box center [694, 562] width 460 height 65
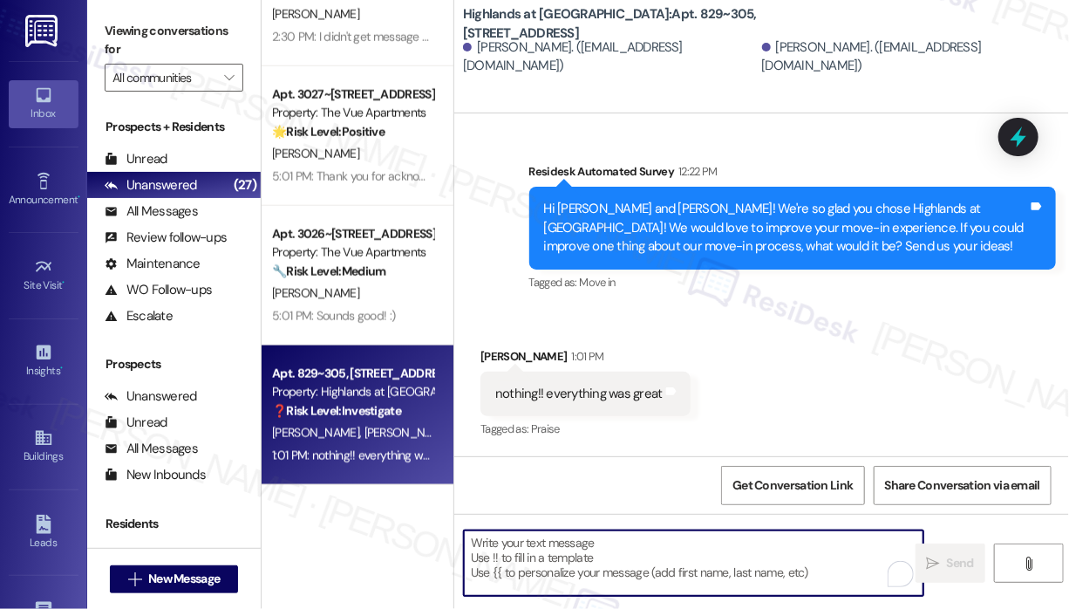
paste textarea "Thank you for reaching out. That’s wonderful to hear—so glad everything went gr…"
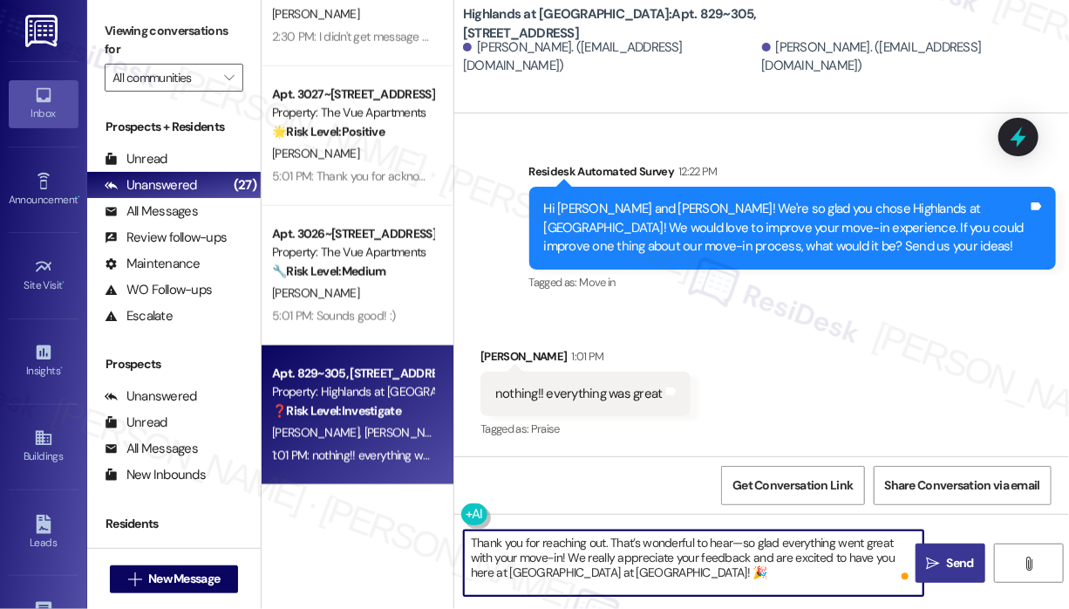
type textarea "Thank you for reaching out. That’s wonderful to hear—so glad everything went gr…"
click at [935, 560] on icon "" at bounding box center [933, 563] width 13 height 14
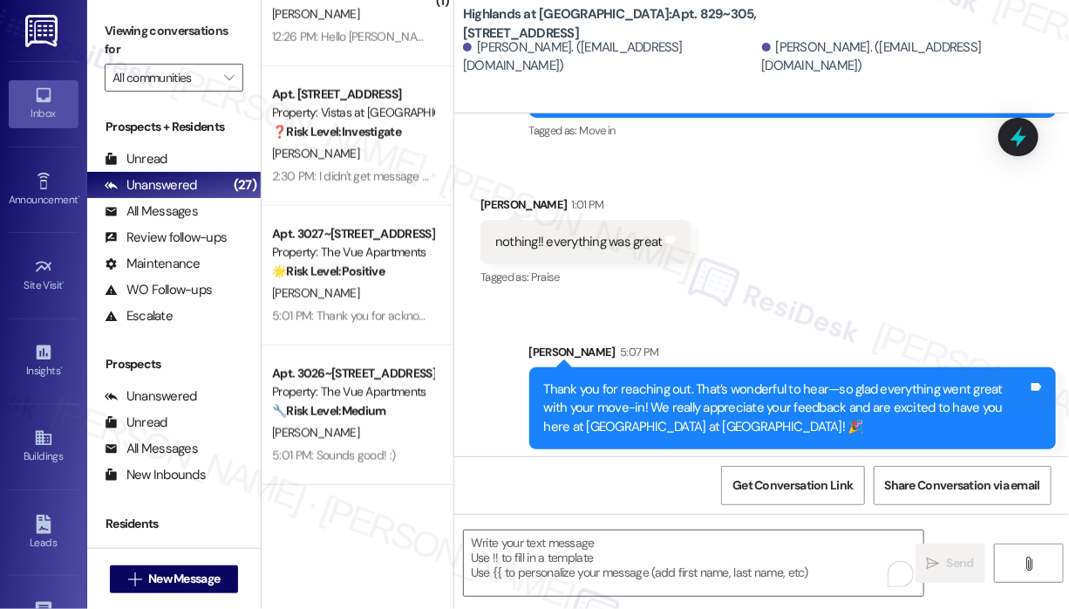
scroll to position [506, 0]
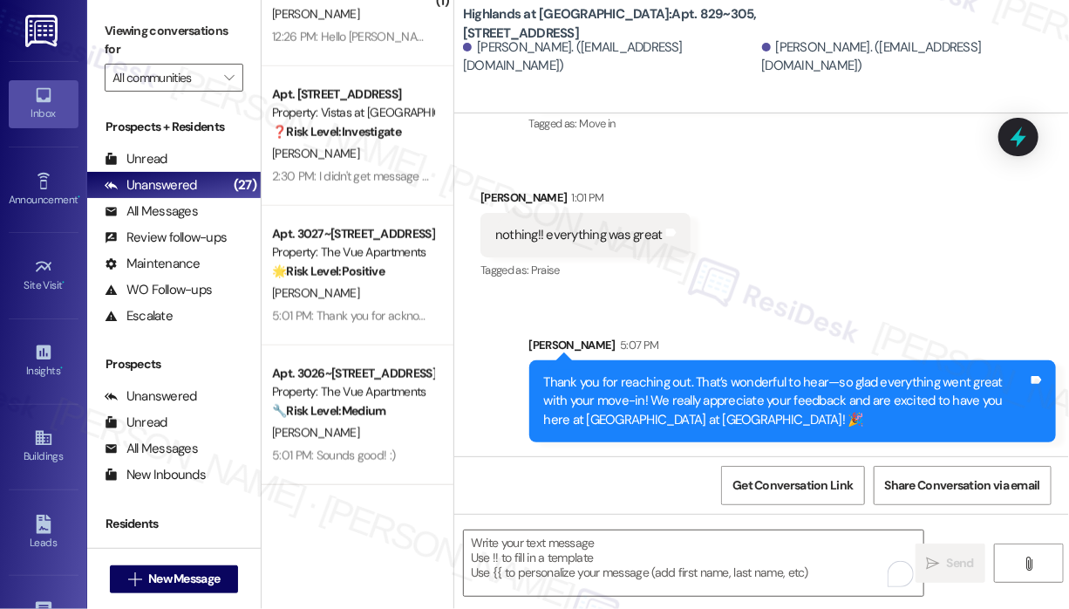
click at [877, 233] on div "Received via SMS Tahira Godfrey 1:01 PM nothing!! everything was great Tags and…" at bounding box center [761, 222] width 615 height 147
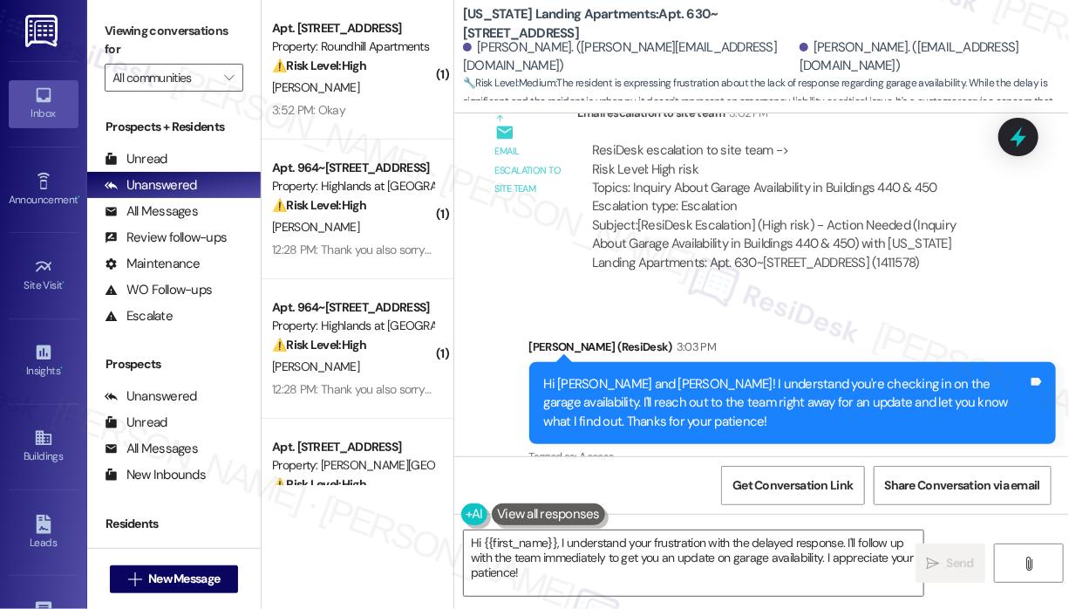
scroll to position [4797, 0]
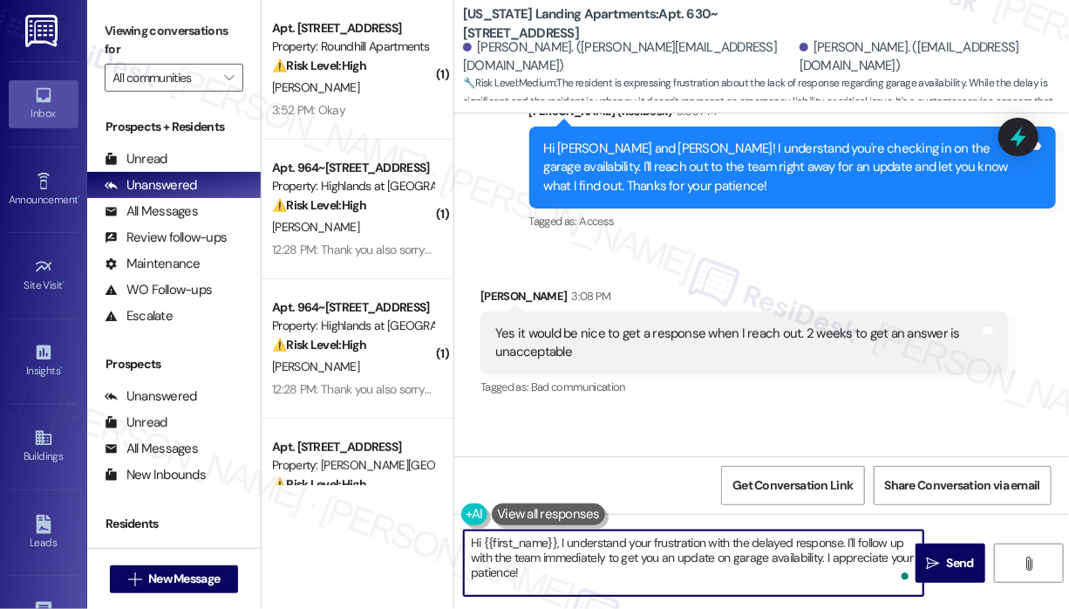
drag, startPoint x: 579, startPoint y: 584, endPoint x: 559, endPoint y: 542, distance: 47.2
click at [559, 542] on textarea "Hi {{first_name}}, I understand your frustration with the delayed response. I'l…" at bounding box center [694, 562] width 460 height 65
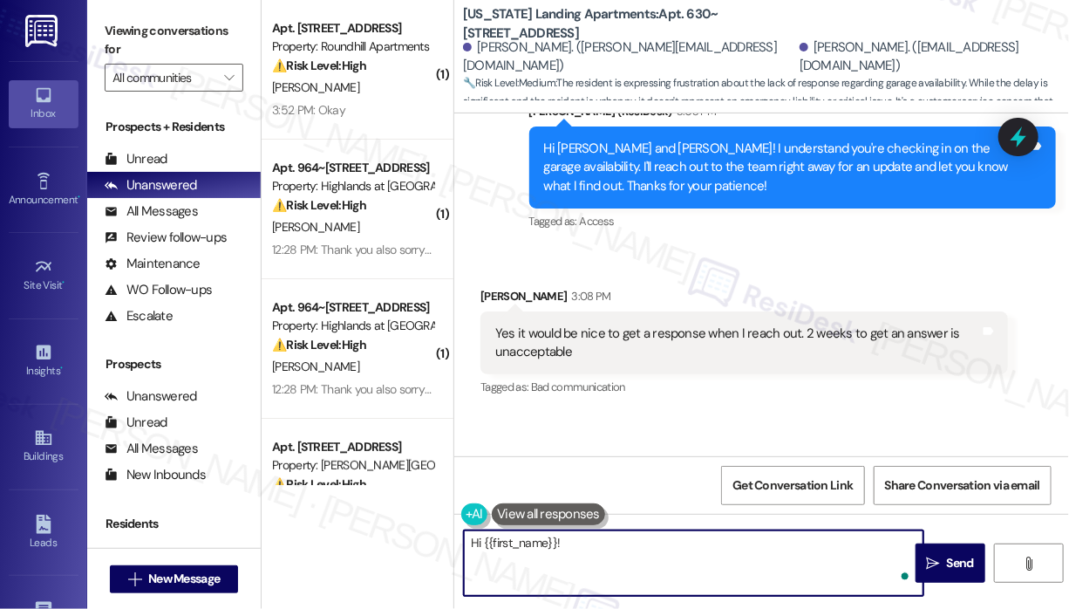
paste textarea "The site team asked me to share that they’re checking on a possible garage avai…"
type textarea "Hi {{first_name}}! The site team asked me to share that they’re checking on a p…"
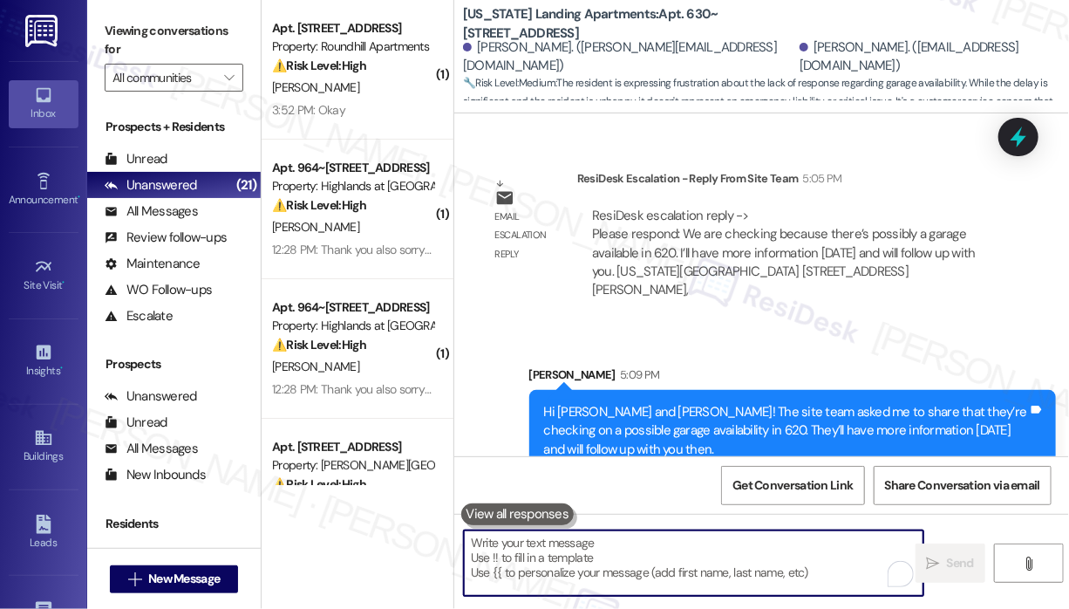
scroll to position [5081, 0]
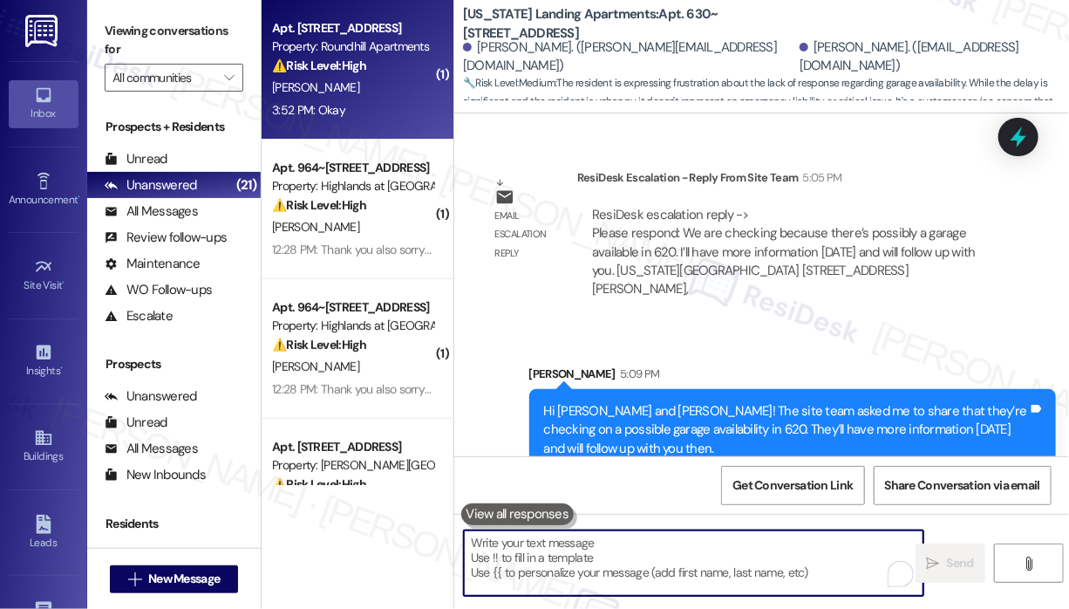
click at [324, 104] on div "3:52 PM: Okay 3:52 PM: Okay" at bounding box center [308, 110] width 73 height 16
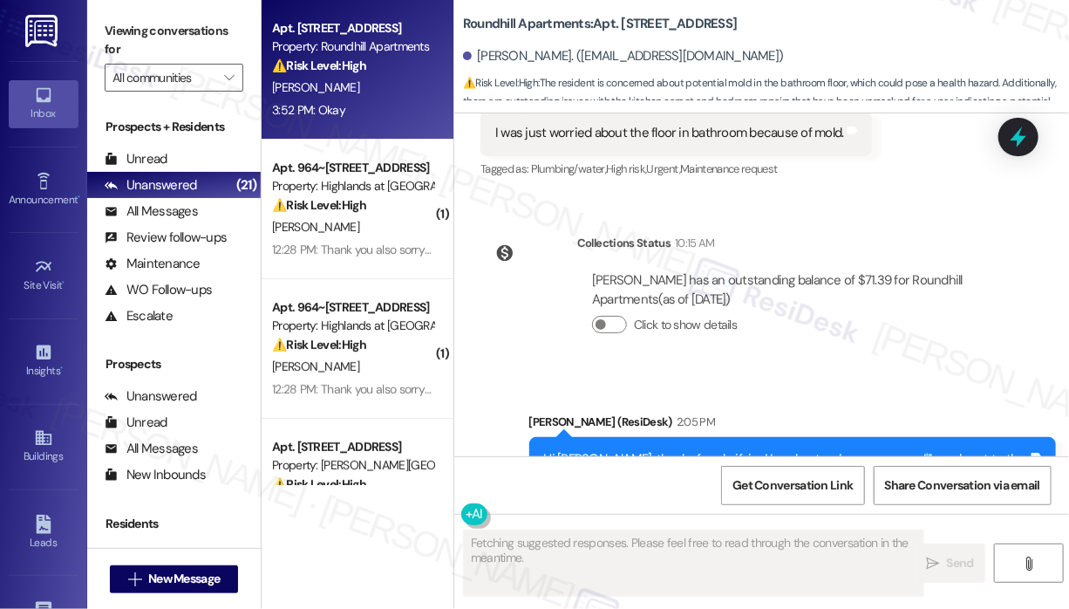
scroll to position [15120, 0]
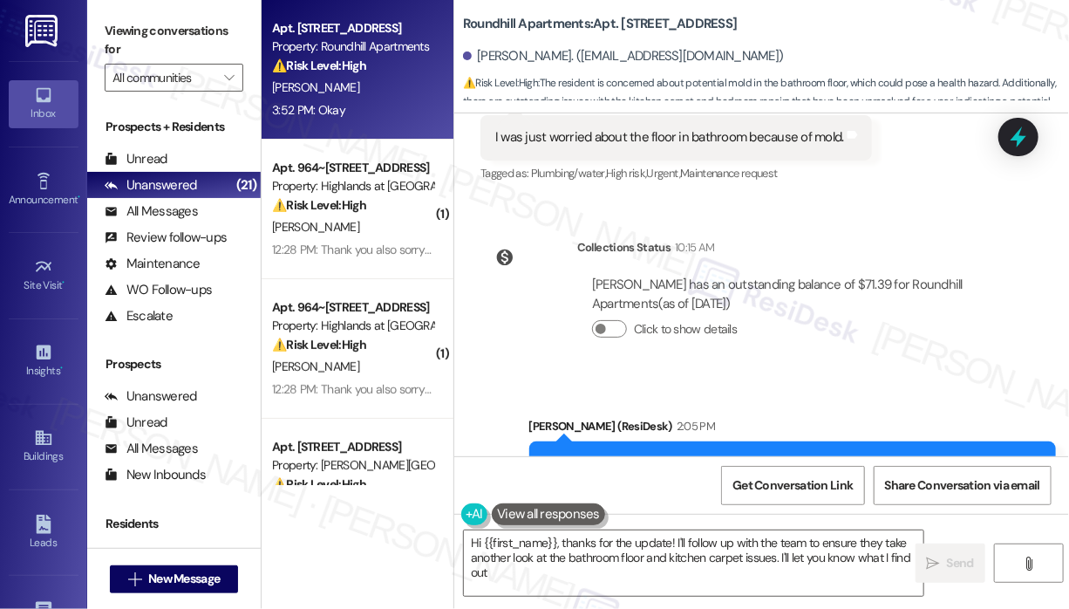
type textarea "Hi {{first_name}}, thanks for the update! I'll follow up with the team to ensur…"
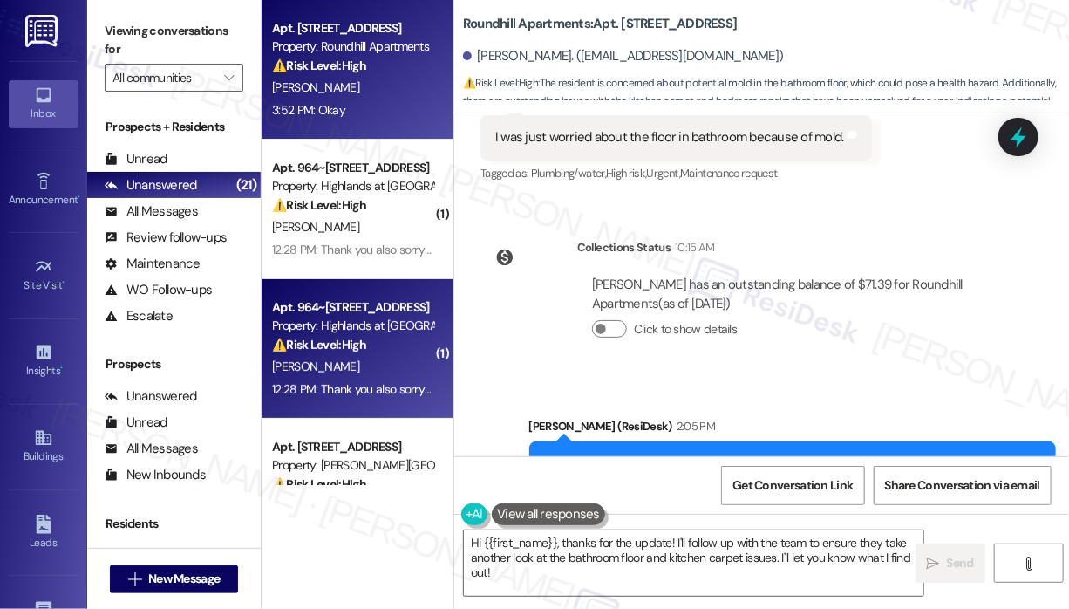
click at [366, 353] on div "⚠️ Risk Level: High The resident's message expresses remorse and confusion rega…" at bounding box center [352, 345] width 161 height 18
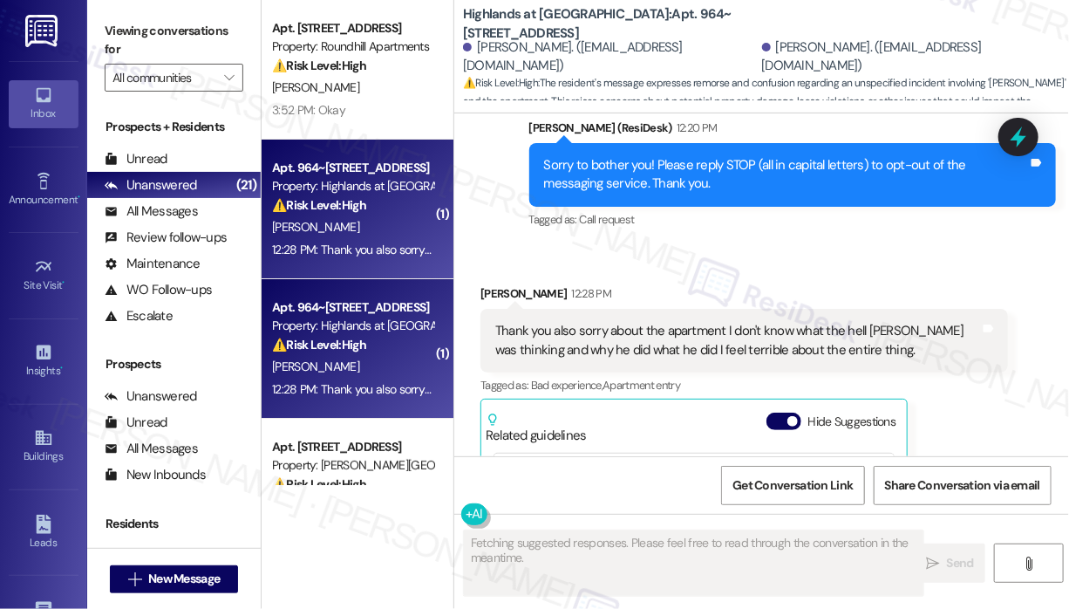
scroll to position [788, 0]
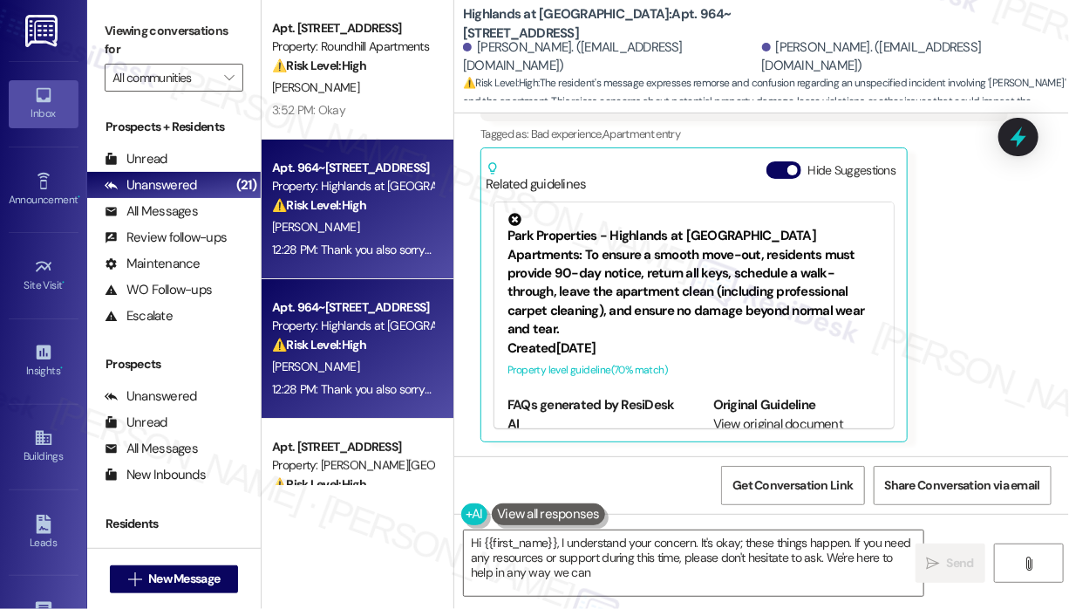
type textarea "Hi {{first_name}}, I understand your concern. It's okay; these things happen. I…"
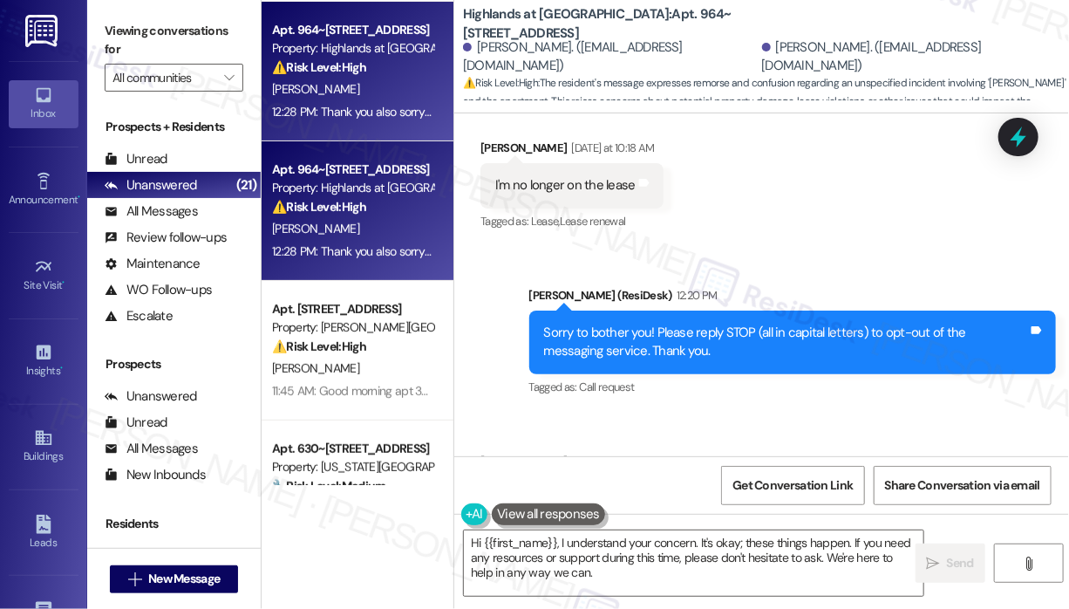
scroll to position [262, 0]
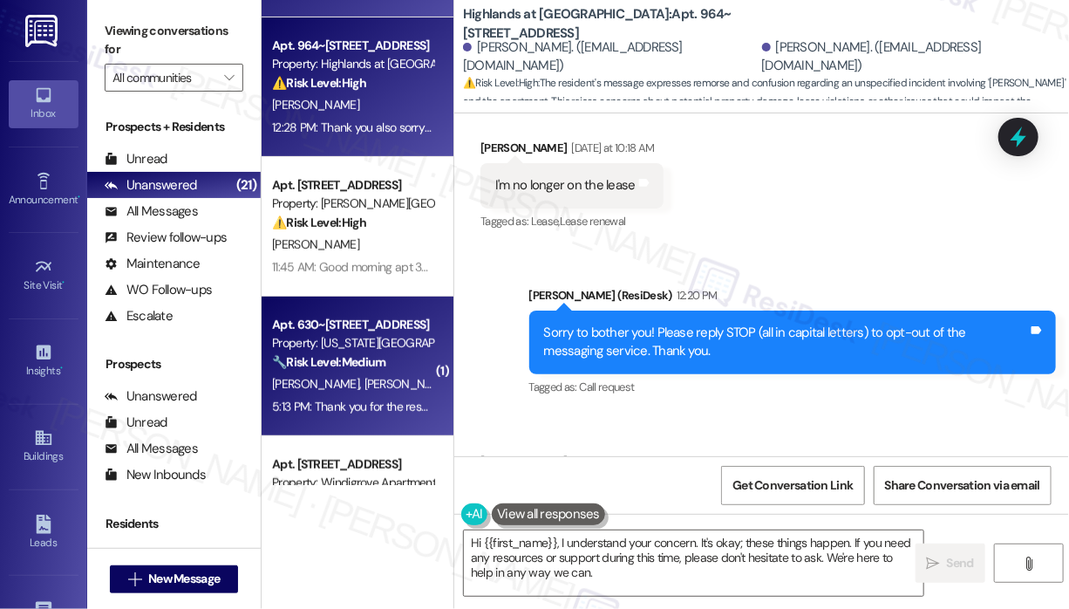
click at [388, 345] on div "Property: [US_STATE][GEOGRAPHIC_DATA] Apartments" at bounding box center [352, 343] width 161 height 18
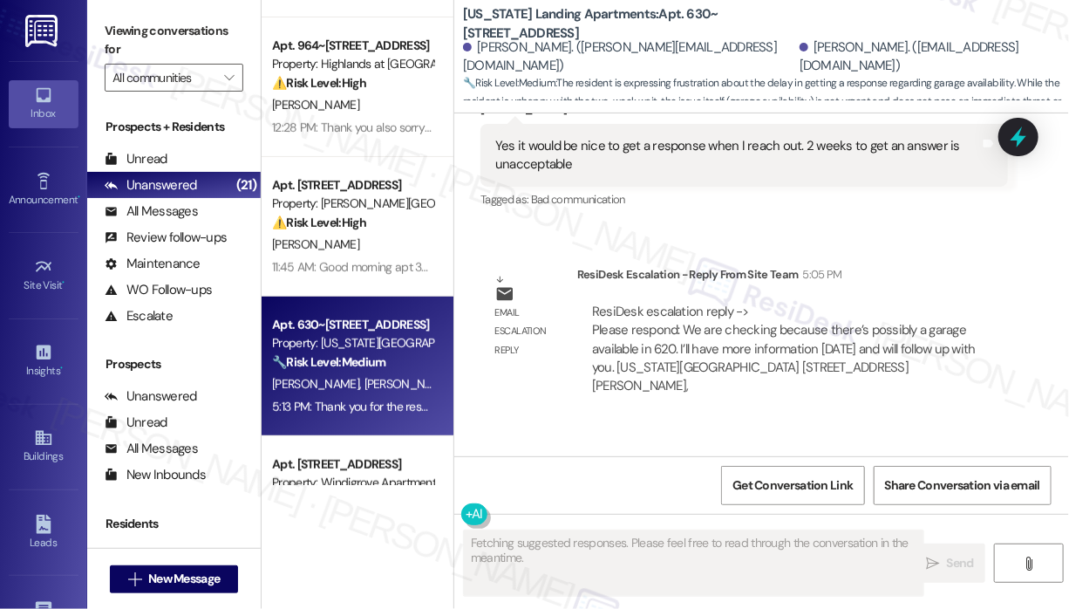
scroll to position [4958, 0]
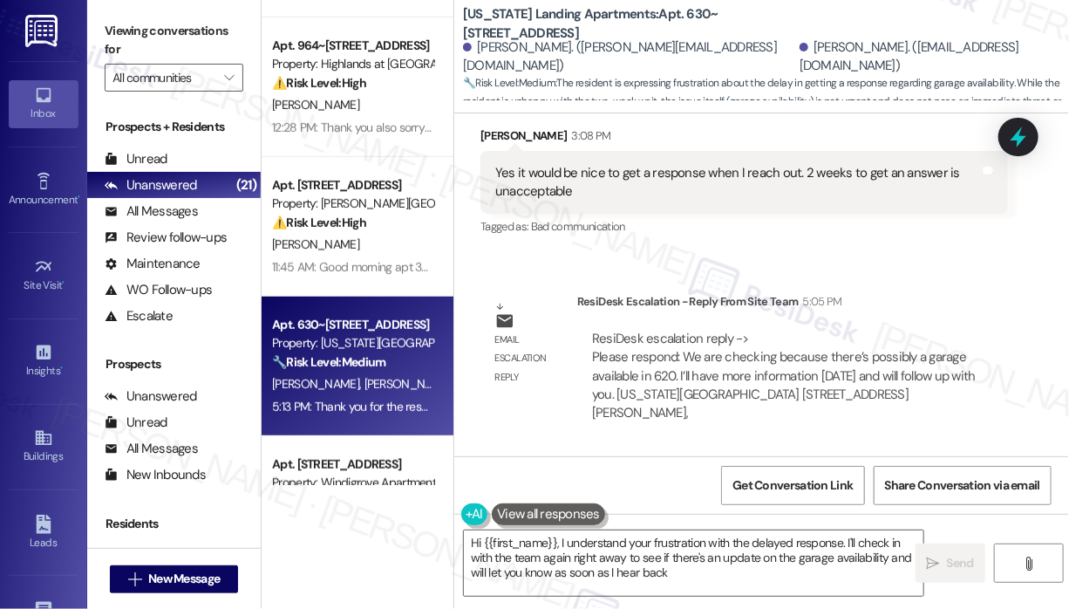
type textarea "Hi {{first_name}}, I understand your frustration with the delayed response. I'l…"
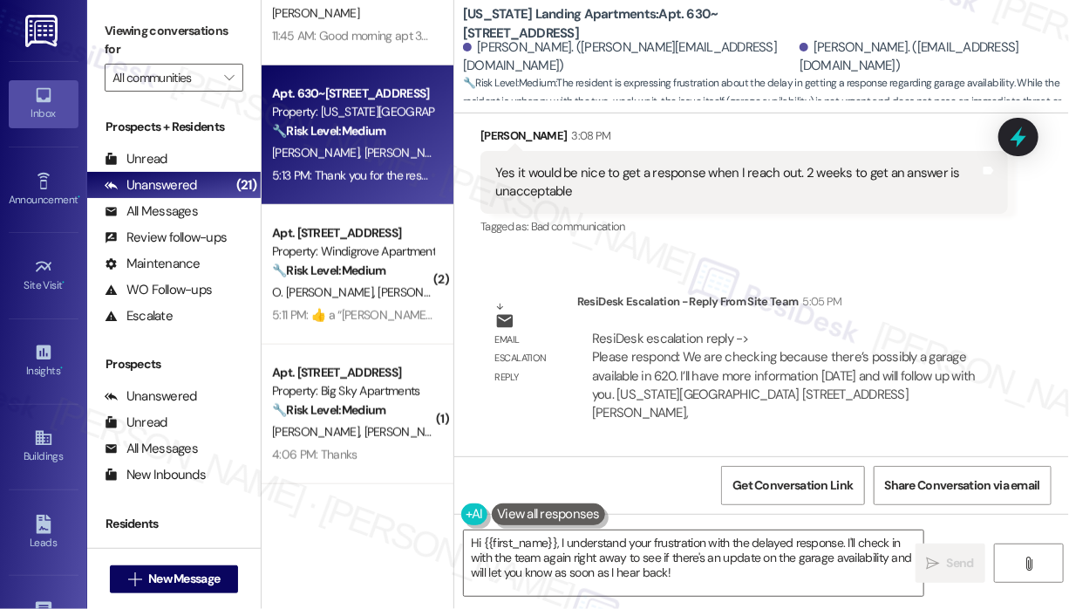
scroll to position [523, 0]
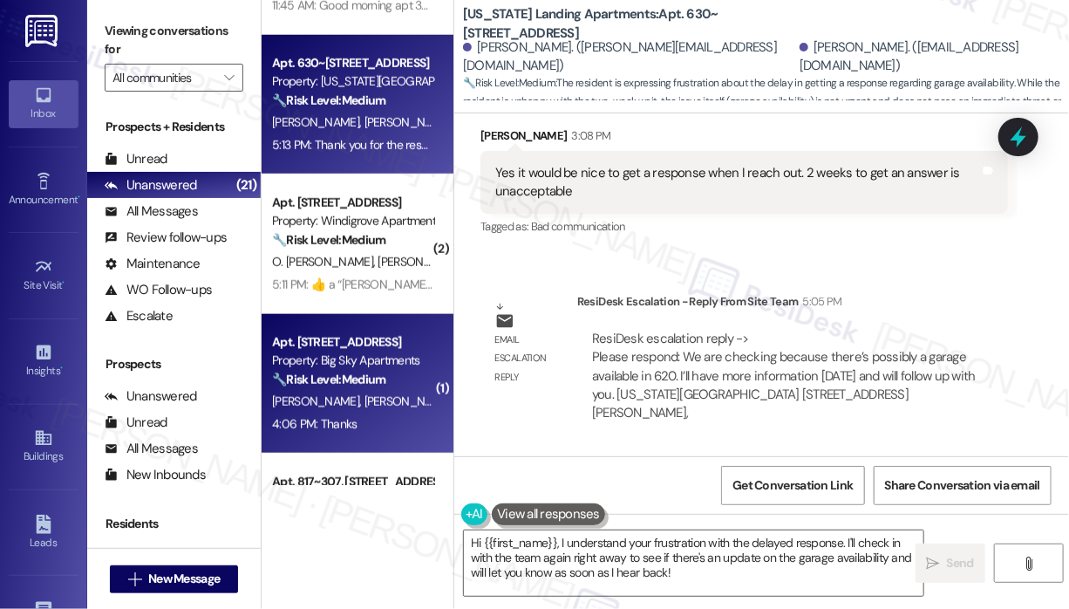
click at [342, 374] on strong "🔧 Risk Level: Medium" at bounding box center [328, 380] width 113 height 16
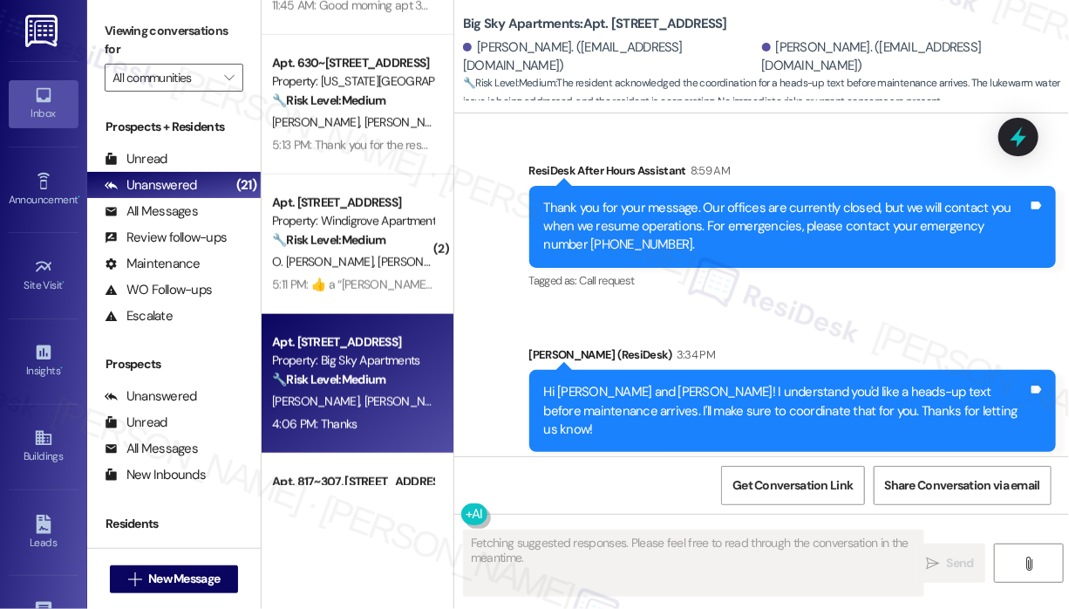
scroll to position [9019, 0]
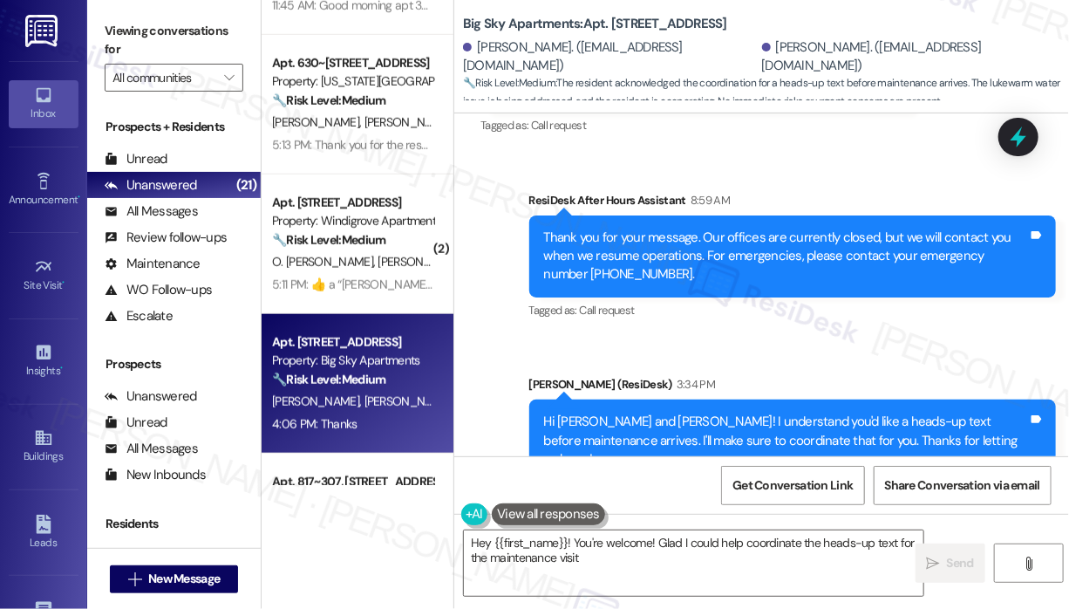
type textarea "Hey {{first_name}}! You're welcome! Glad I could help coordinate the heads-up t…"
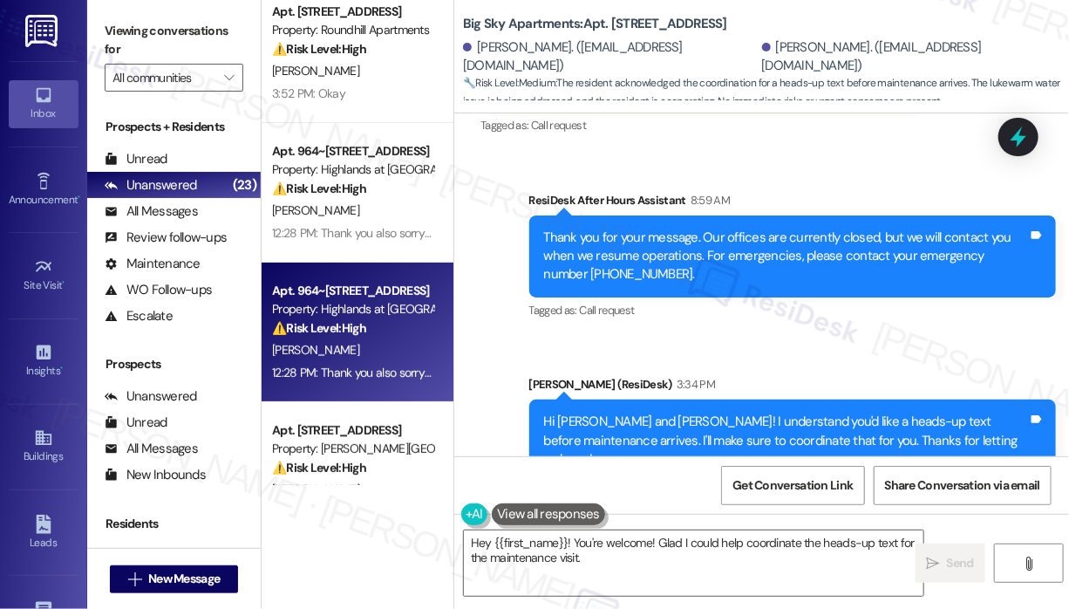
scroll to position [0, 0]
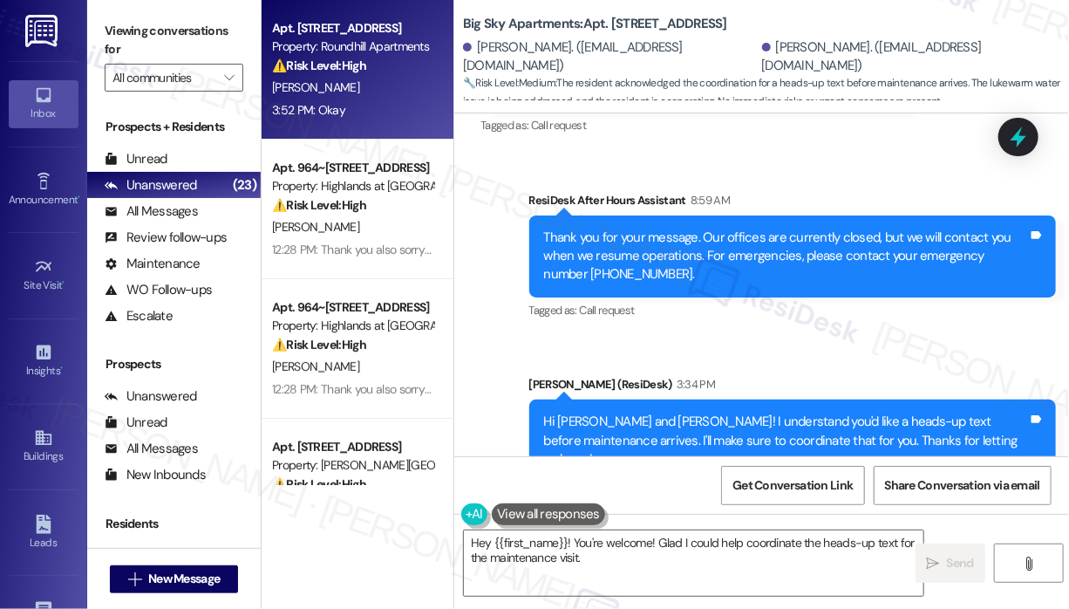
click at [356, 87] on div "[PERSON_NAME]" at bounding box center [352, 88] width 165 height 22
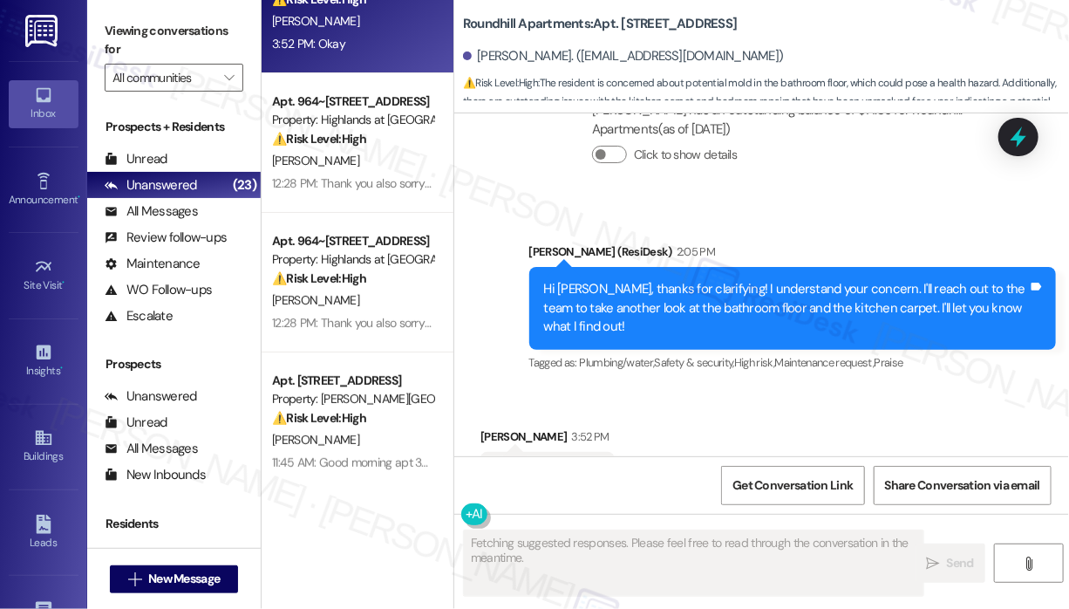
scroll to position [70, 0]
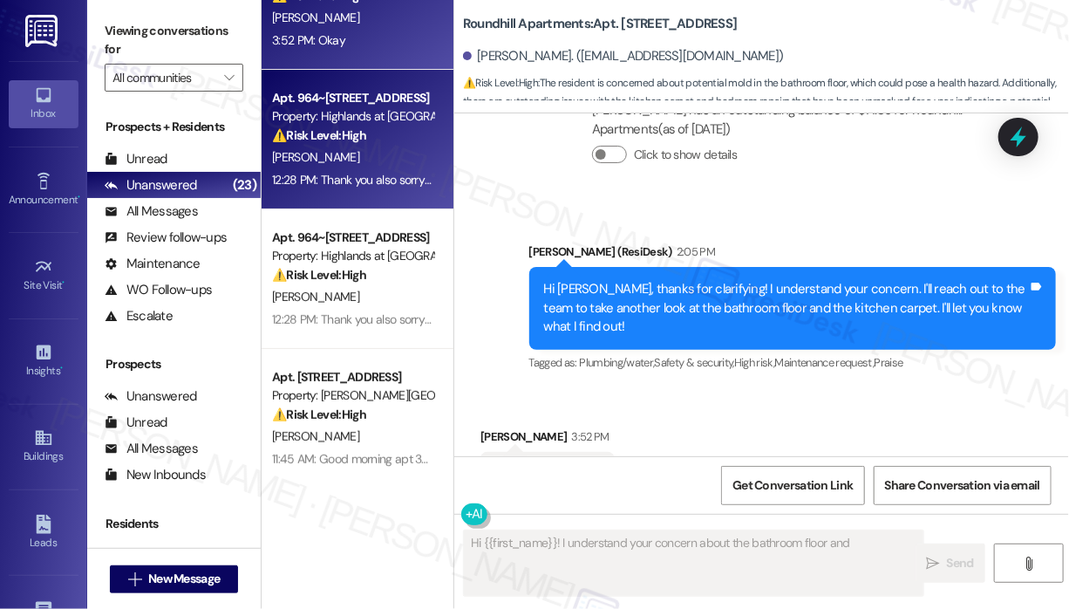
type textarea "Hi {{first_name}}! I understand your concern about the bathroom floor and mold"
click at [377, 138] on div "⚠️ Risk Level: High The resident's message expresses remorse and confusion rega…" at bounding box center [352, 135] width 161 height 18
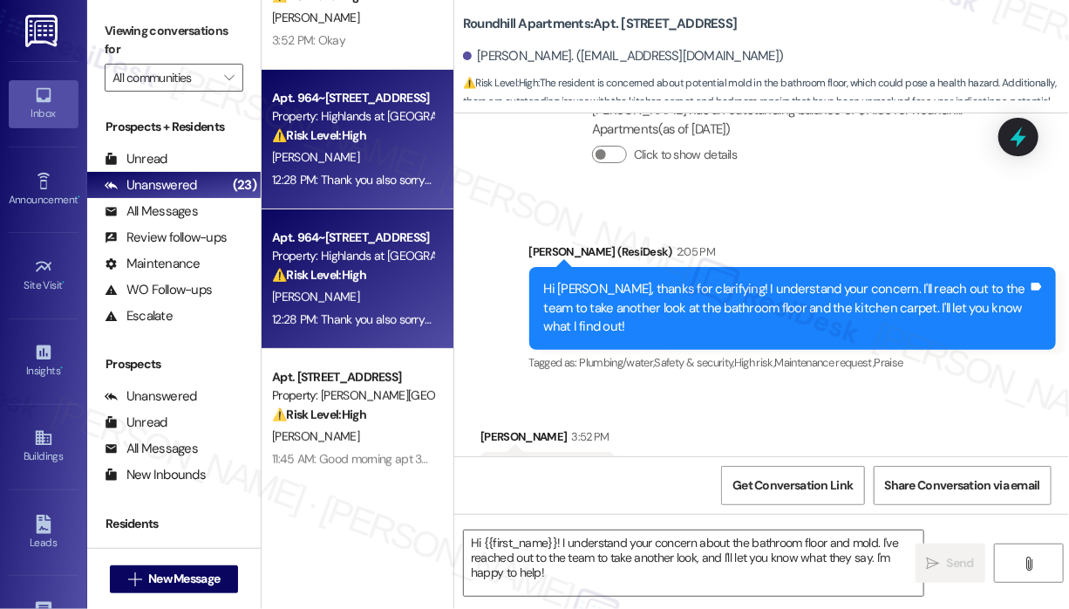
type textarea "Fetching suggested responses. Please feel free to read through the conversation…"
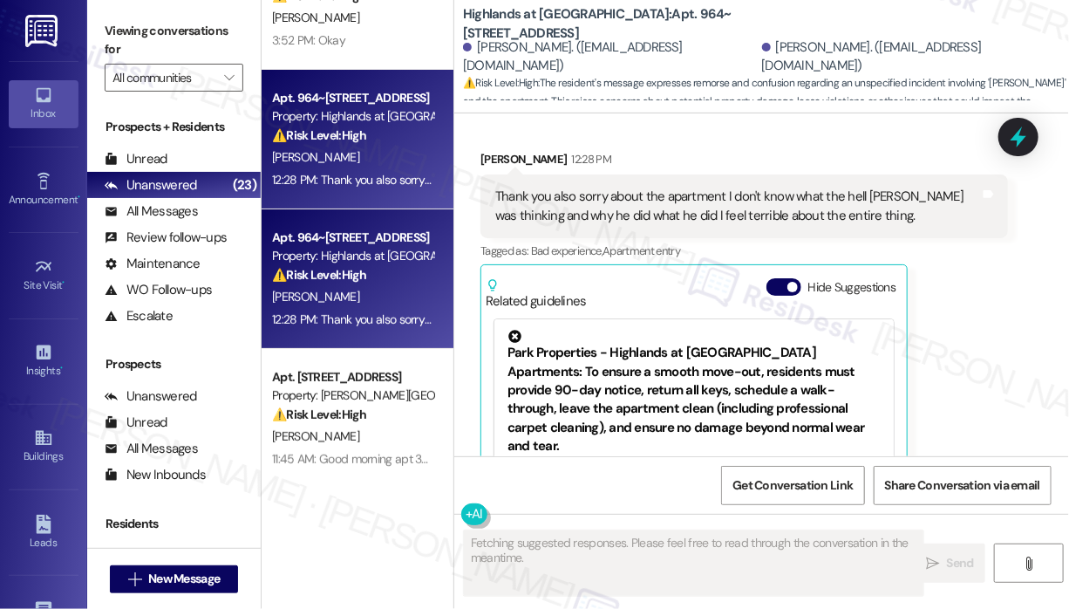
scroll to position [788, 0]
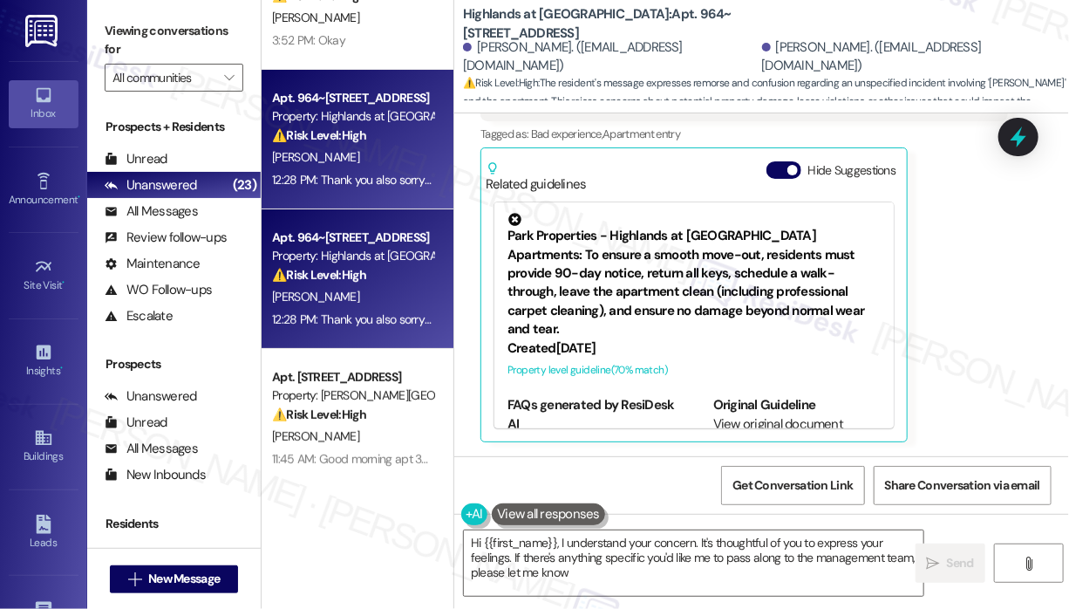
type textarea "Hi {{first_name}}, I understand your concern. It's thoughtful of you to express…"
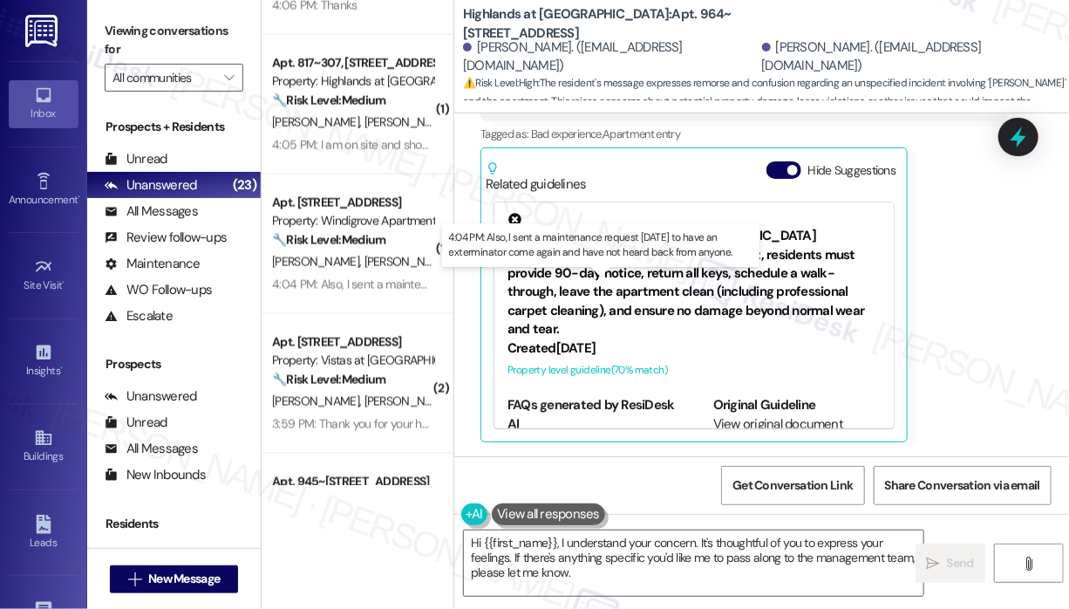
scroll to position [1029, 0]
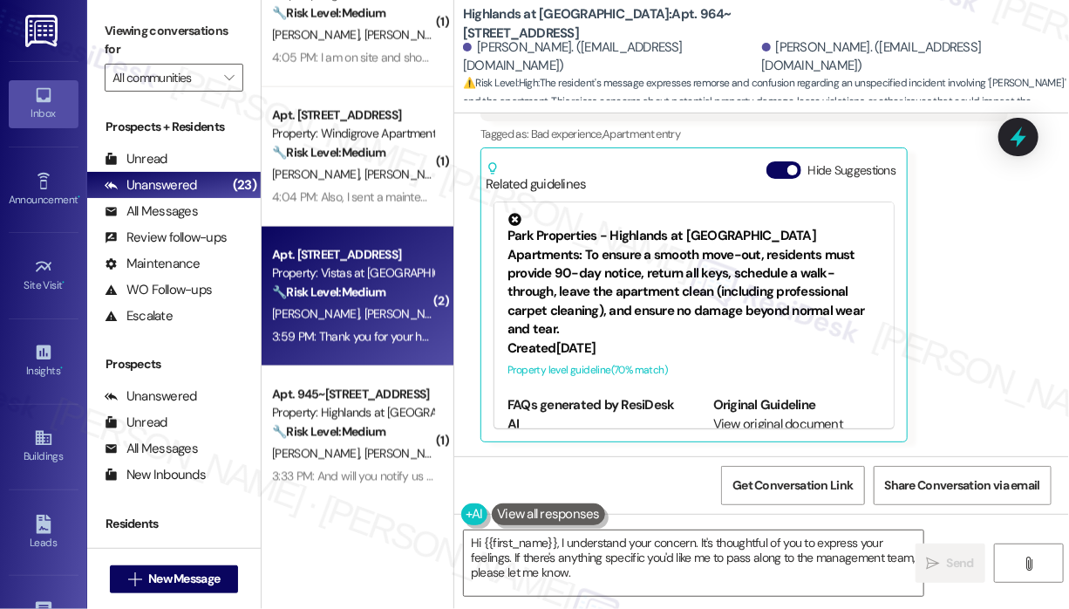
click at [370, 335] on div "3:59 PM: Thank you for your help! 3:59 PM: Thank you for your help!" at bounding box center [356, 337] width 168 height 16
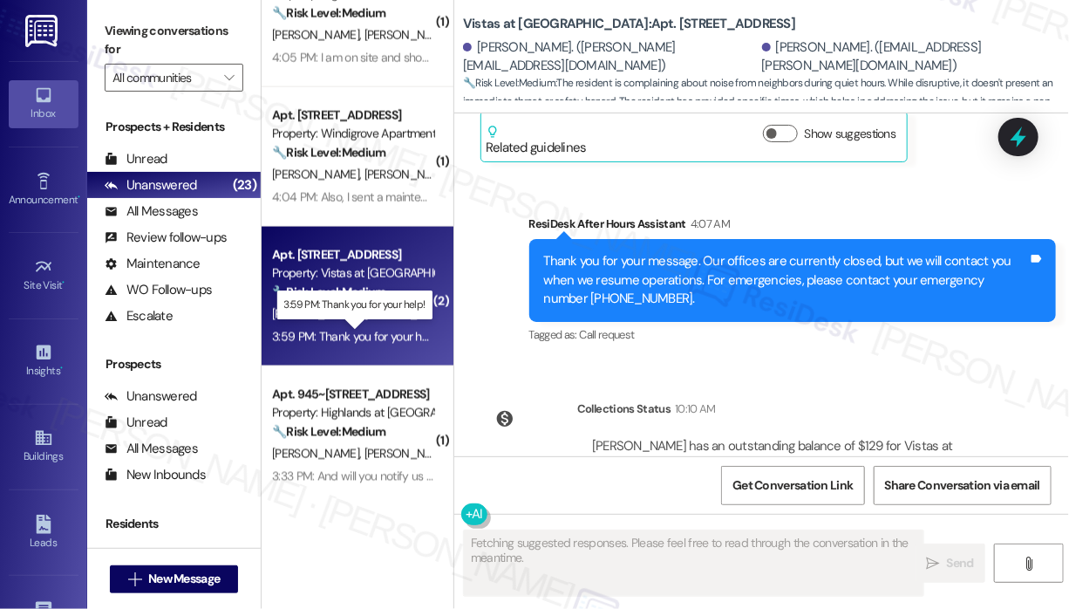
scroll to position [6007, 0]
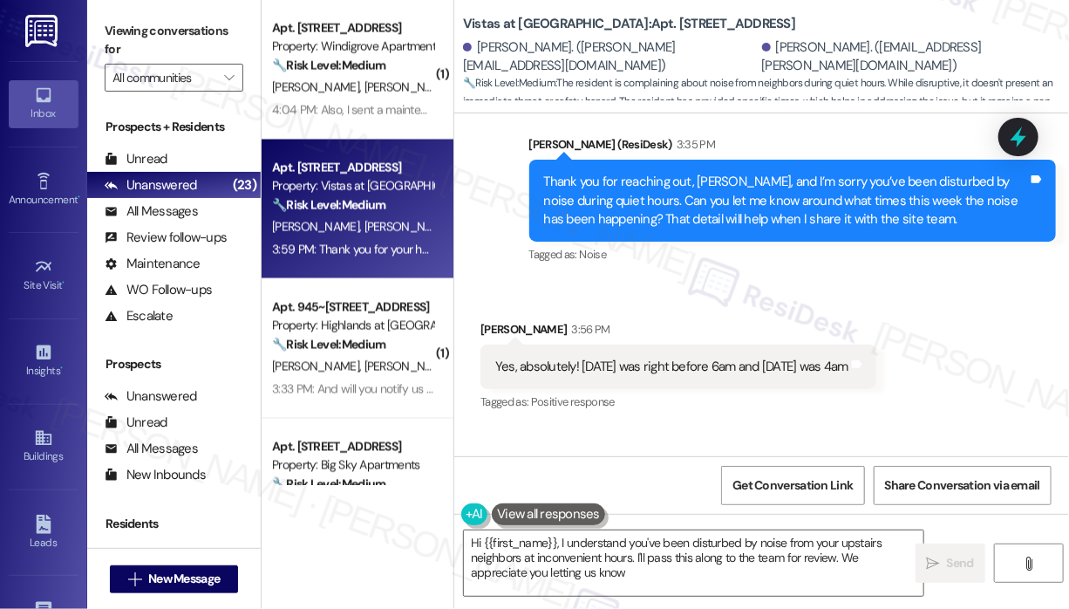
type textarea "Hi {{first_name}}, I understand you've been disturbed by noise from your upstai…"
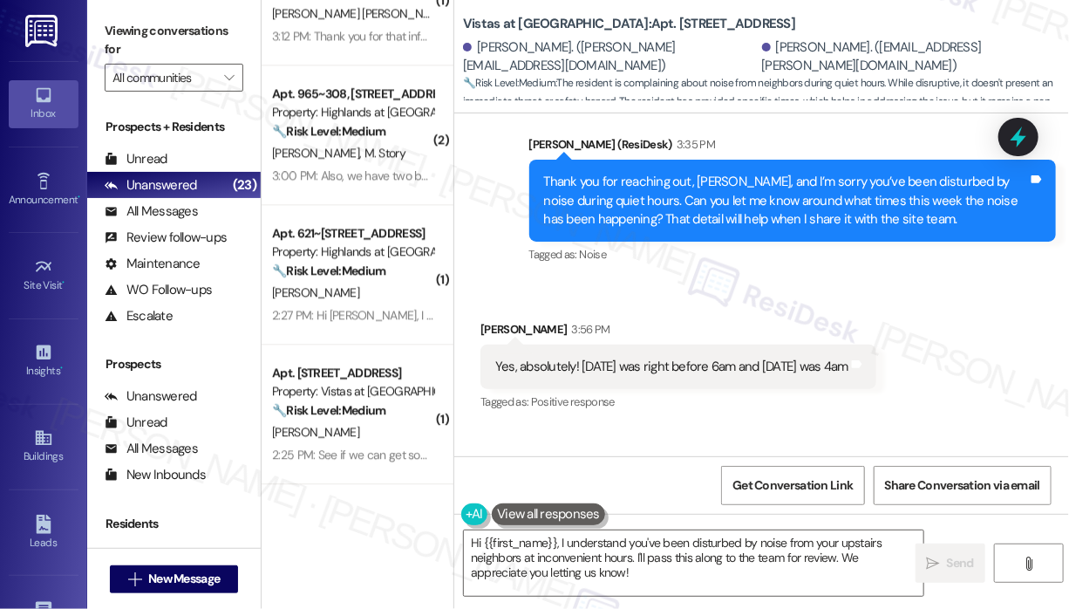
scroll to position [1640, 0]
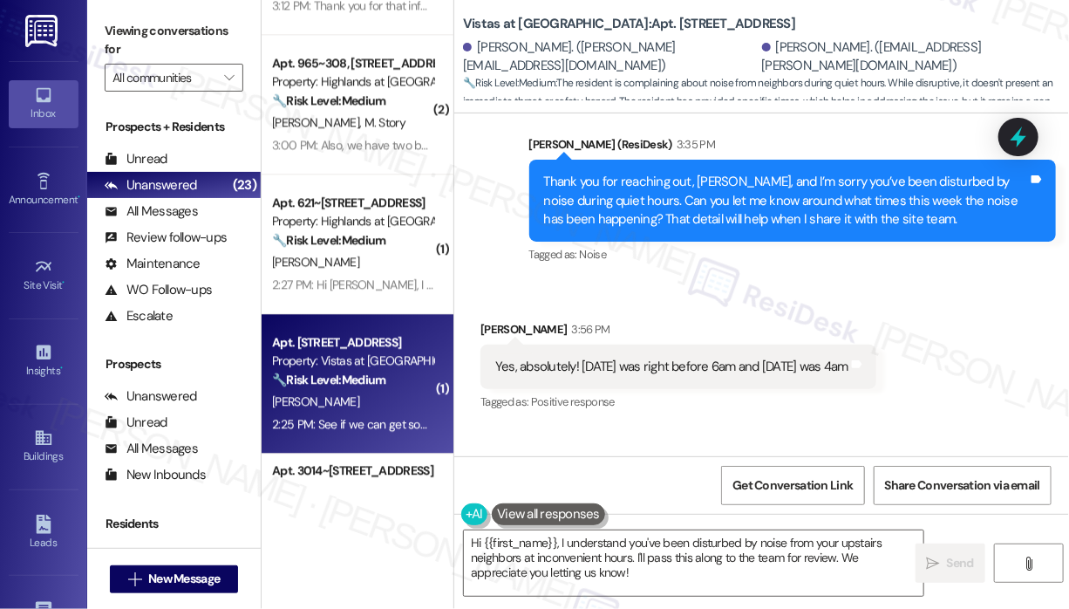
click at [380, 386] on strong "🔧 Risk Level: Medium" at bounding box center [328, 380] width 113 height 16
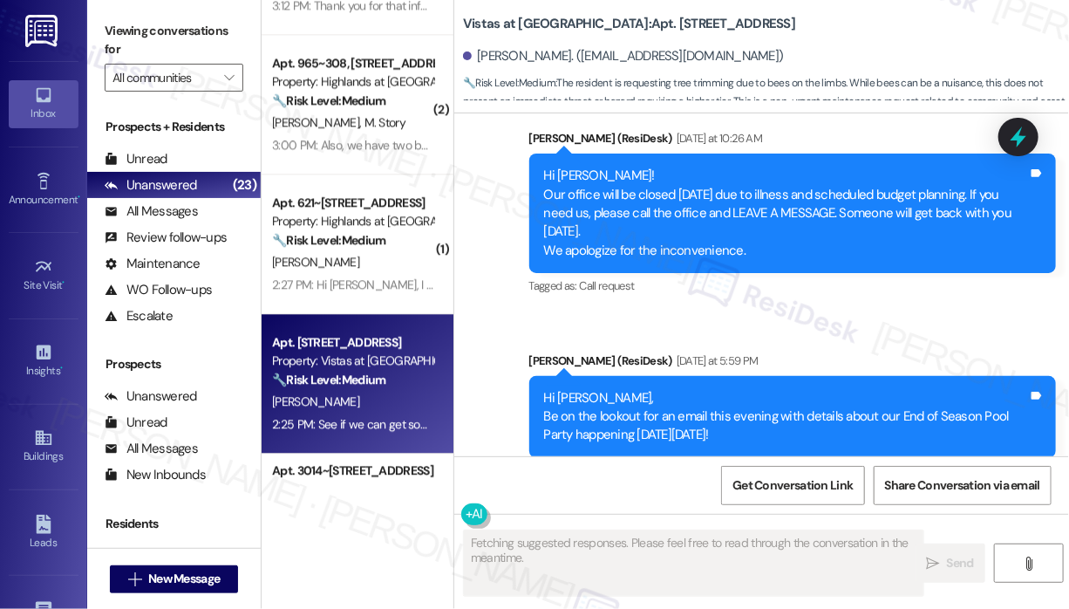
scroll to position [20345, 0]
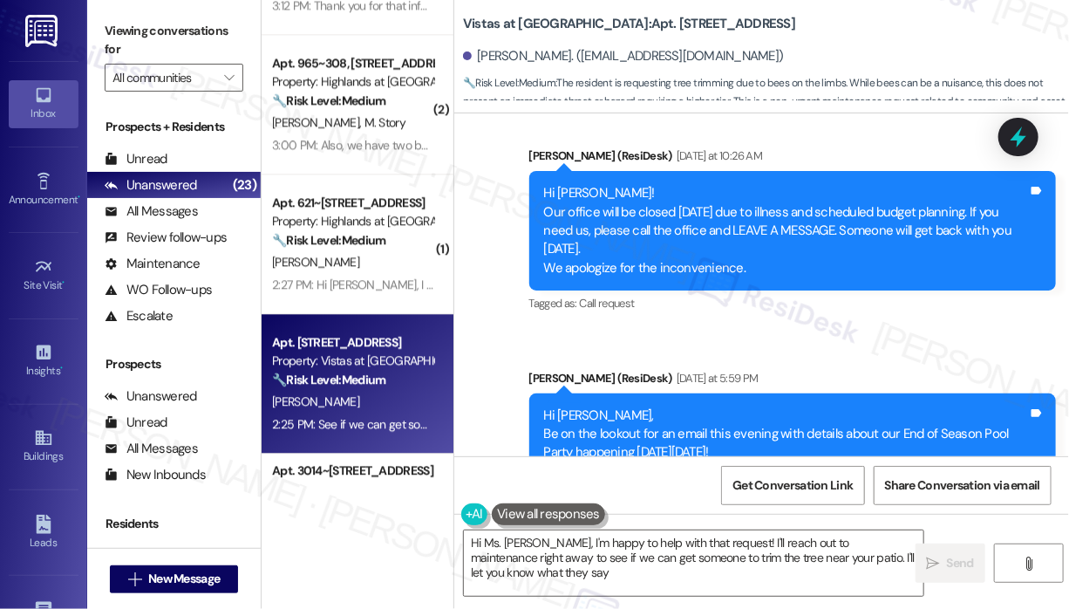
type textarea "Hi Ms. [PERSON_NAME], I'm happy to help with that request! I'll reach out to ma…"
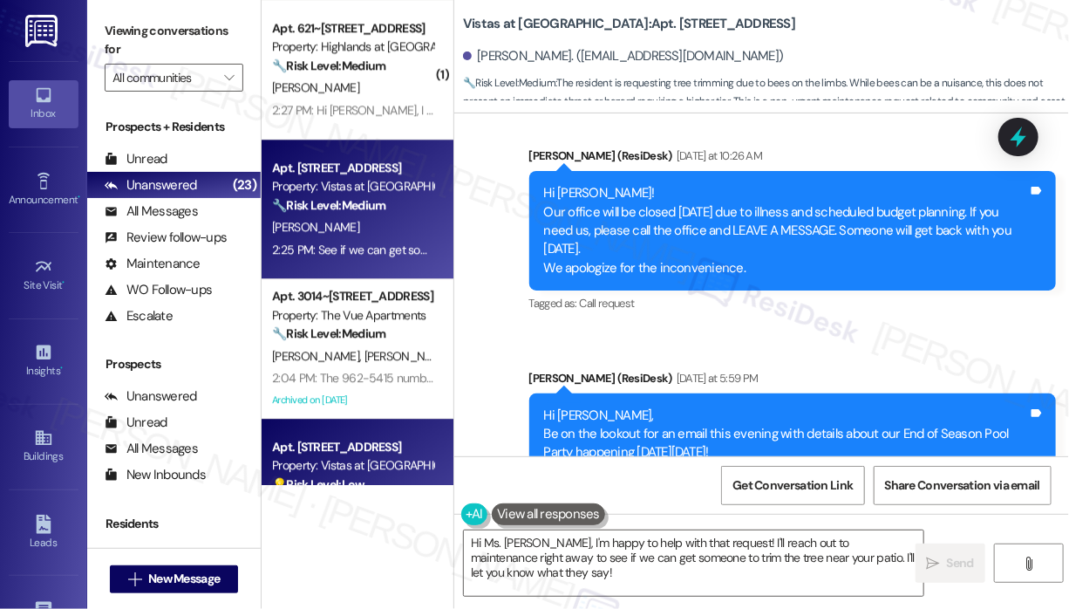
scroll to position [1901, 0]
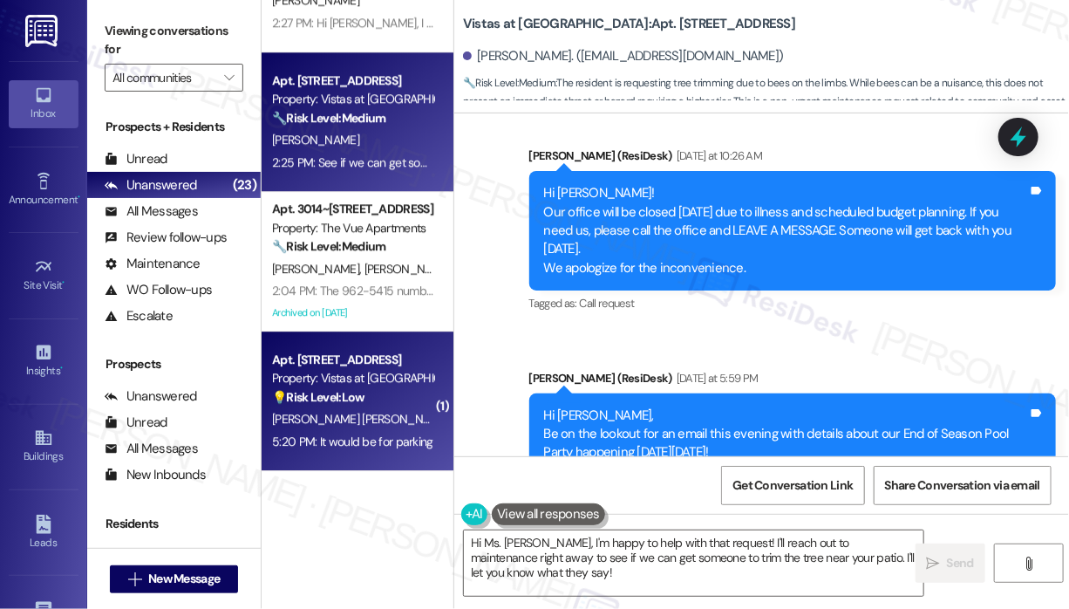
click at [454, 419] on span "[PERSON_NAME]" at bounding box center [497, 419] width 87 height 16
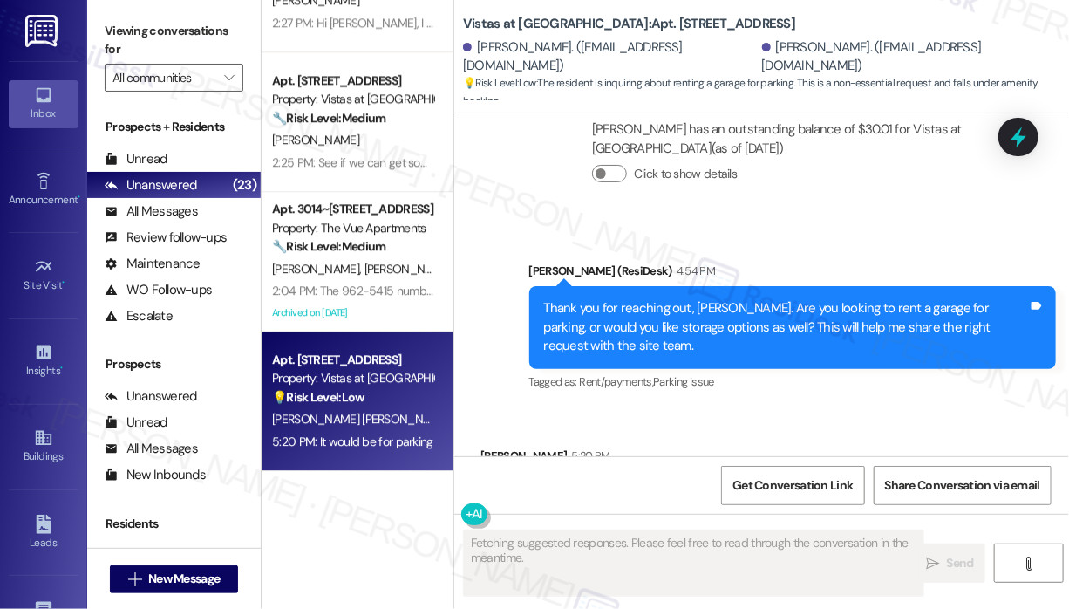
scroll to position [2864, 0]
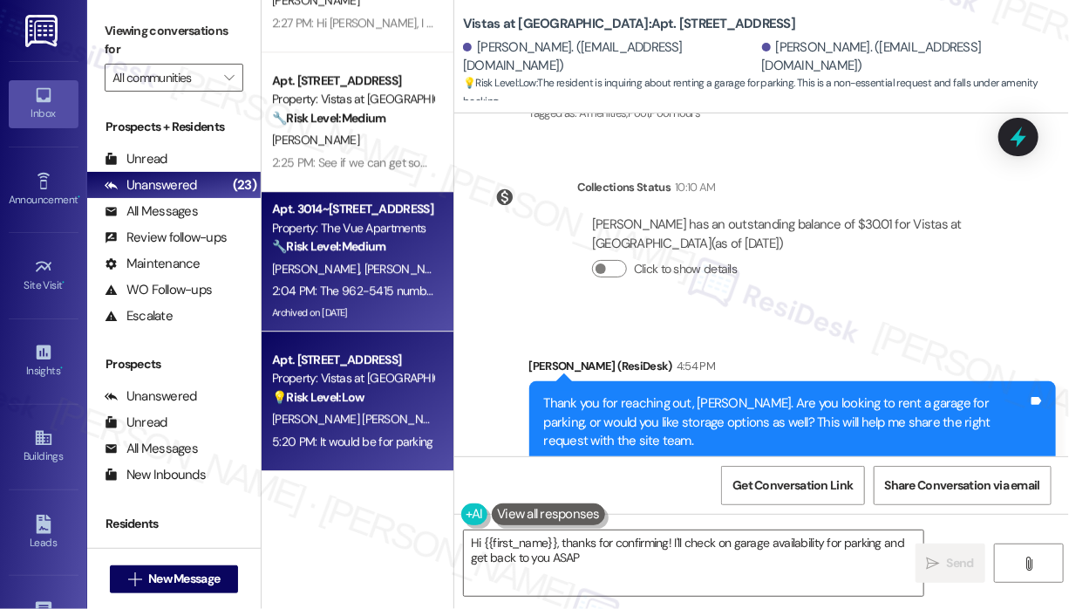
type textarea "Hi {{first_name}}, thanks for confirming! I'll check on garage availability for…"
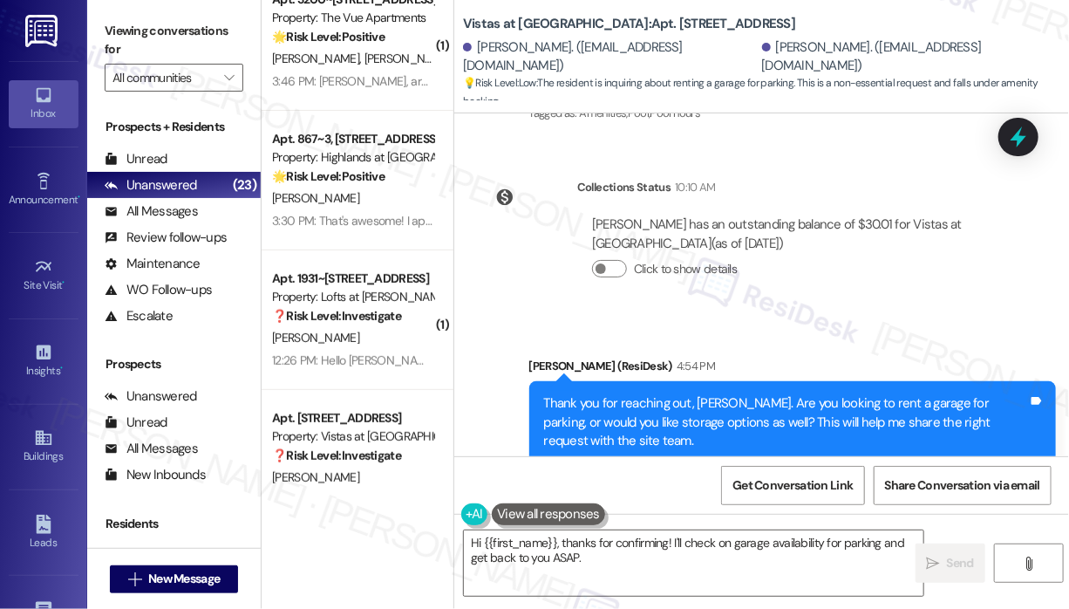
scroll to position [2861, 0]
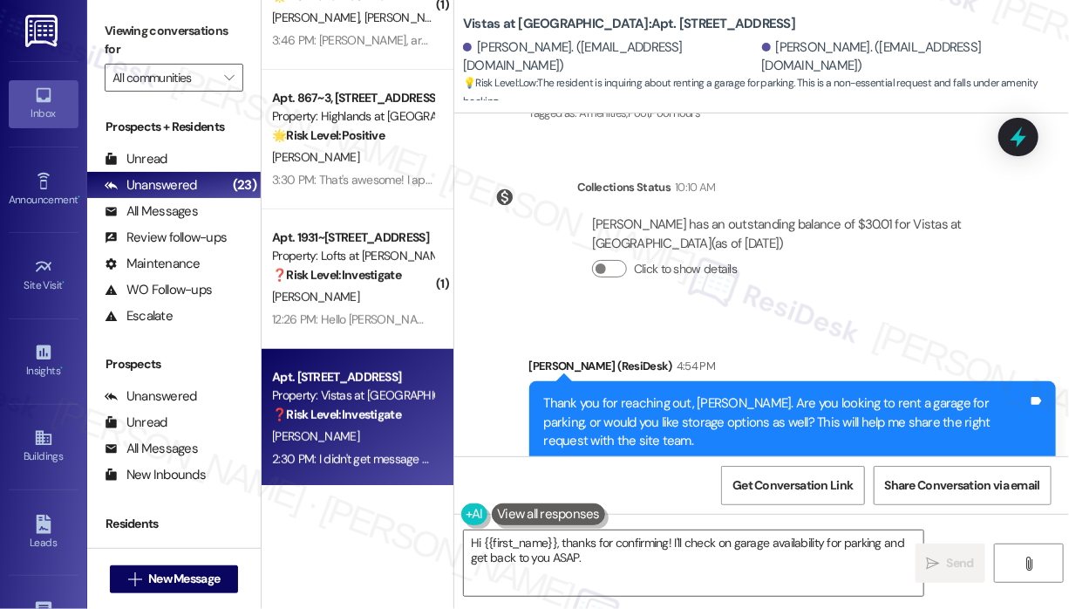
click at [384, 429] on div "[PERSON_NAME]" at bounding box center [352, 437] width 165 height 22
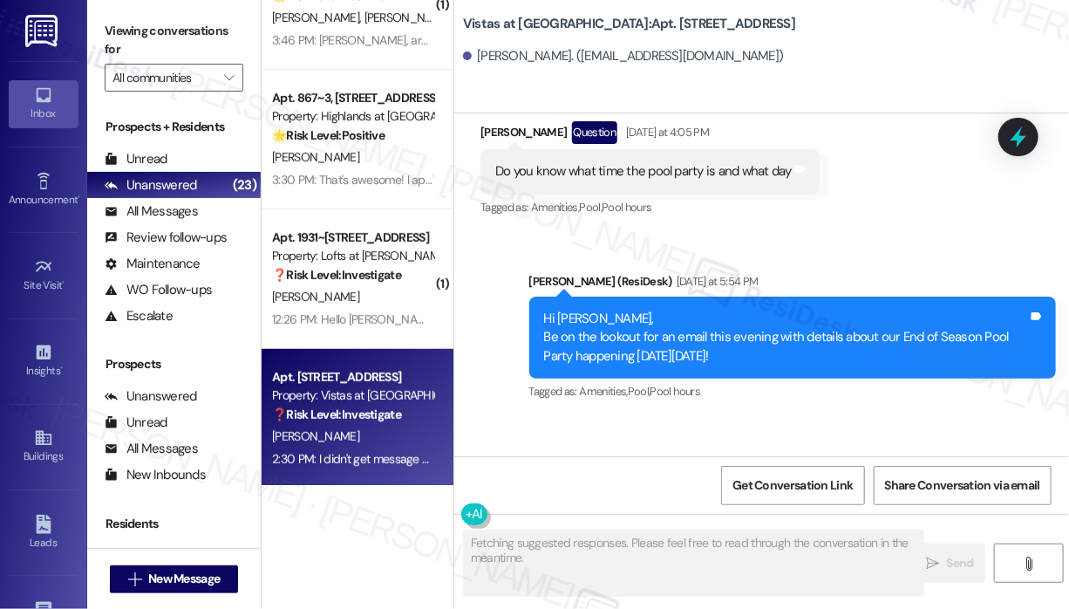
scroll to position [7927, 0]
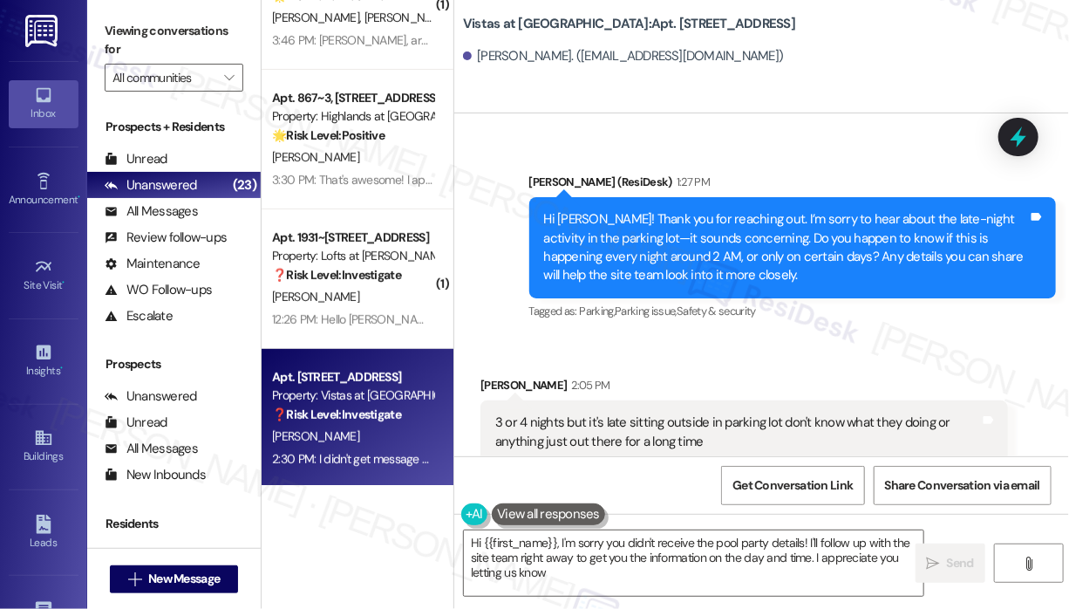
type textarea "Hi {{first_name}}, I'm sorry you didn't receive the pool party details! I'll fo…"
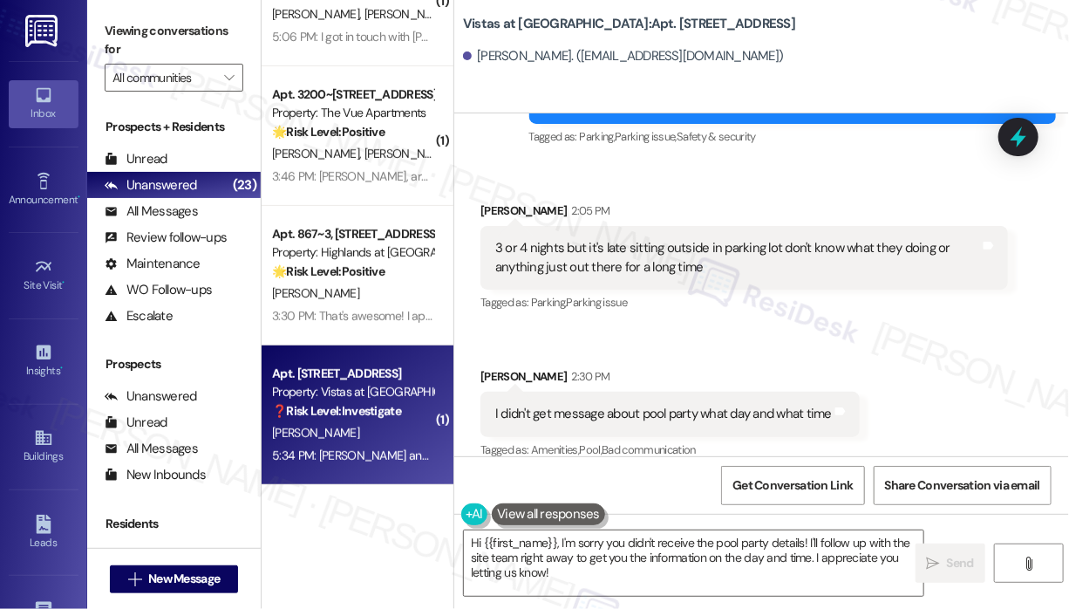
click at [746, 188] on div "Received via SMS [PERSON_NAME] 2:05 PM 3 or 4 nights but it's late sitting outs…" at bounding box center [744, 258] width 554 height 140
click at [56, 198] on div "Announcement •" at bounding box center [43, 199] width 87 height 17
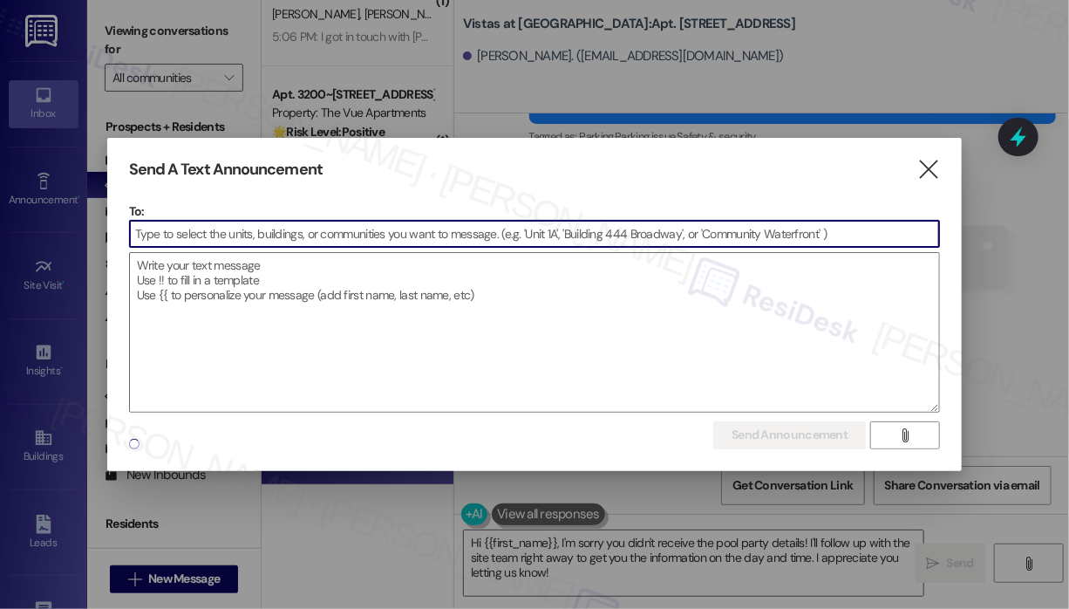
click at [178, 231] on input at bounding box center [535, 234] width 810 height 26
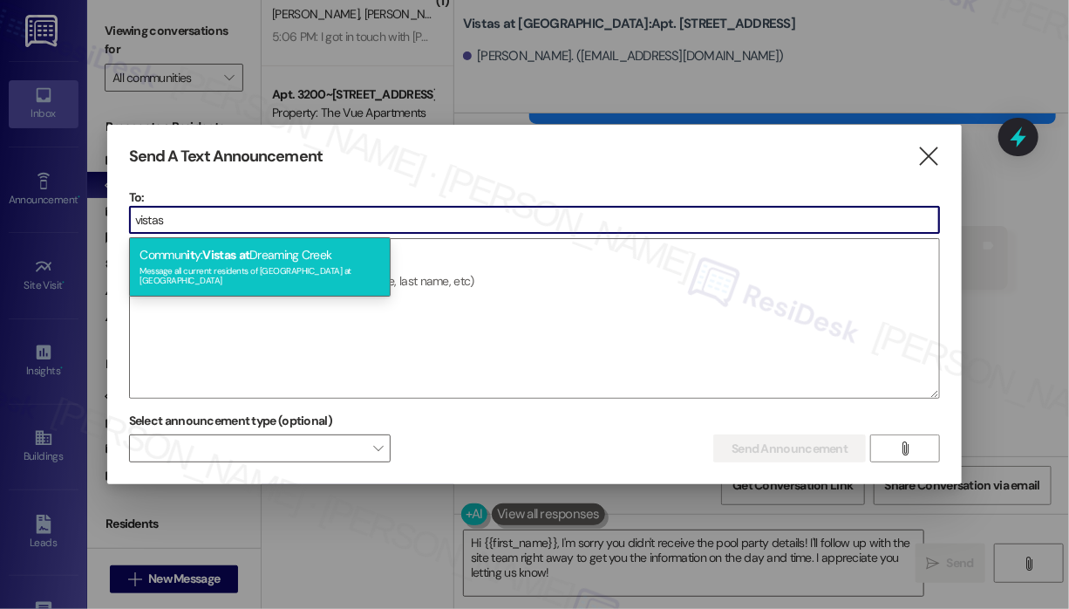
type input "vistas"
click at [188, 250] on span "it" at bounding box center [191, 255] width 8 height 16
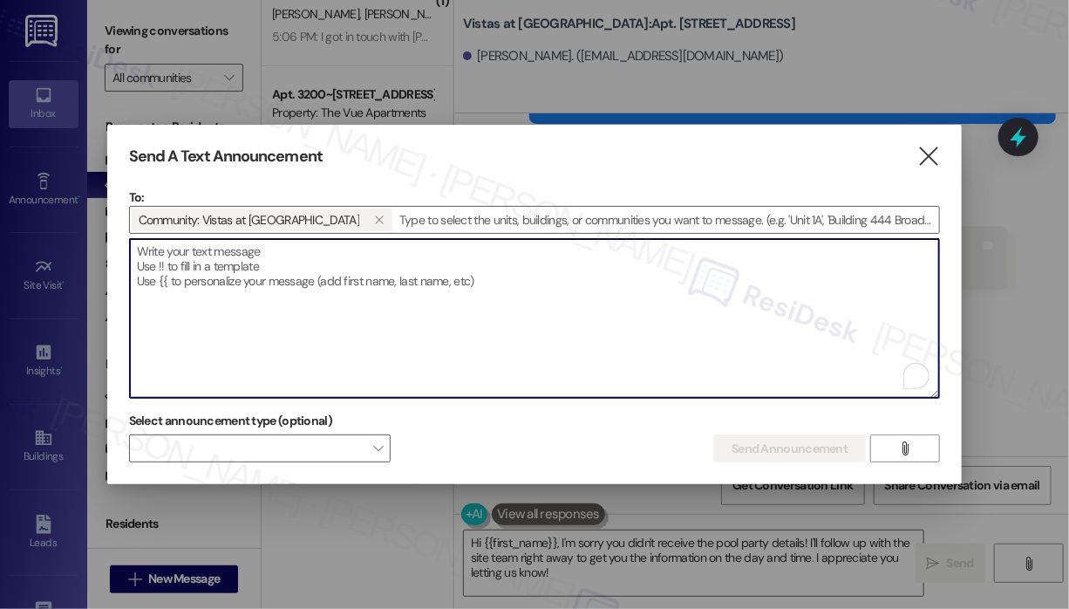
click at [229, 271] on textarea "To enrich screen reader interactions, please activate Accessibility in Grammarl…" at bounding box center [535, 318] width 810 height 159
paste textarea "Hi {{first_name}}, A set of keys was found in the parking lot (note: the apartm…"
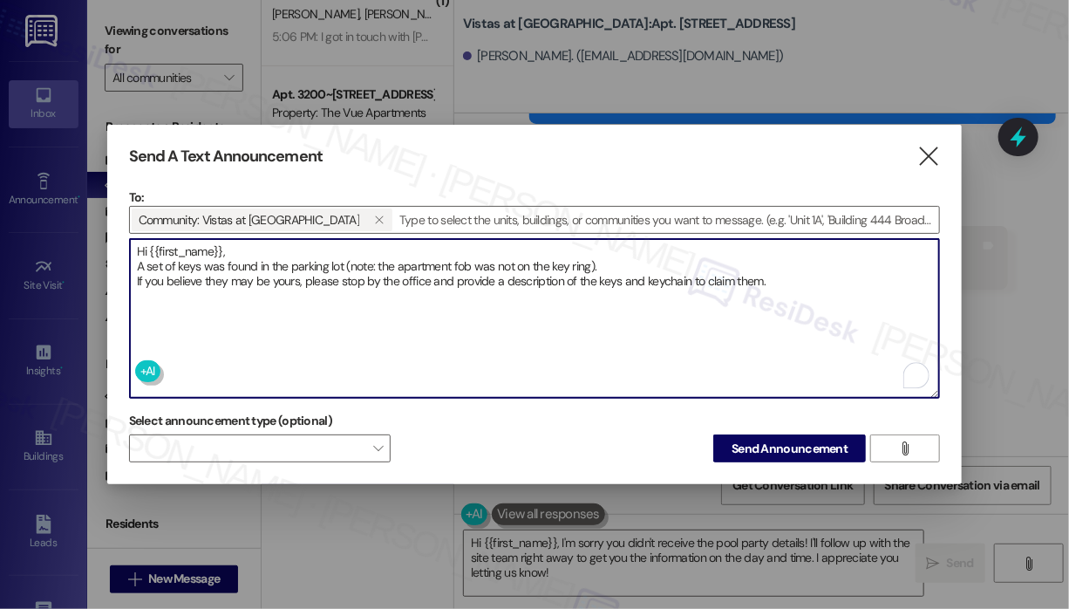
click at [405, 304] on textarea "Hi {{first_name}}, A set of keys was found in the parking lot (note: the apartm…" at bounding box center [535, 318] width 810 height 159
type textarea "Hi {{first_name}}, A set of keys was found in the parking lot (note: the apartm…"
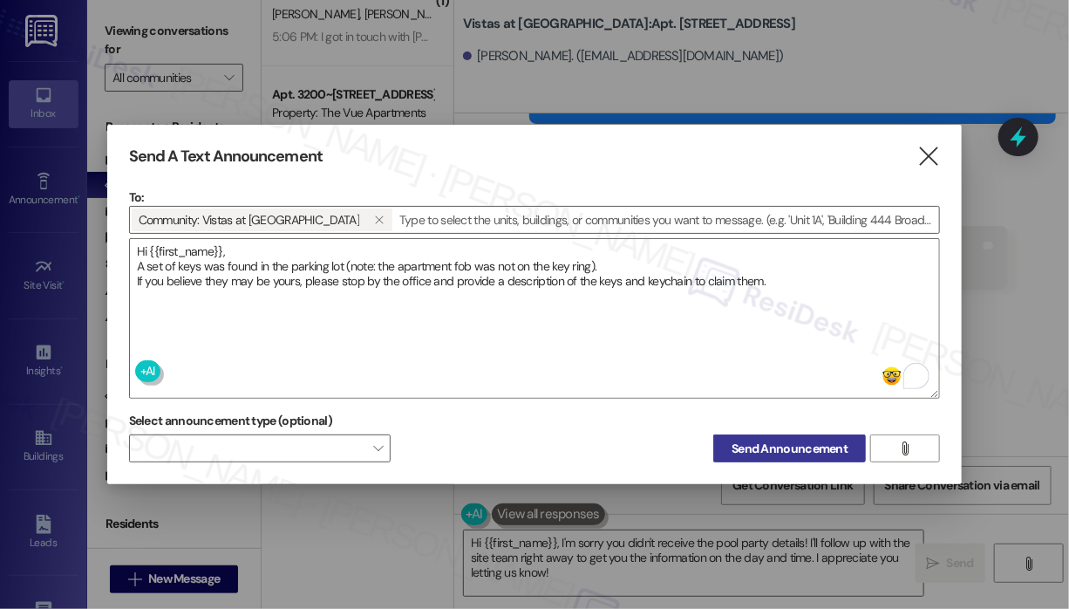
click at [751, 447] on span "Send Announcement" at bounding box center [790, 449] width 116 height 18
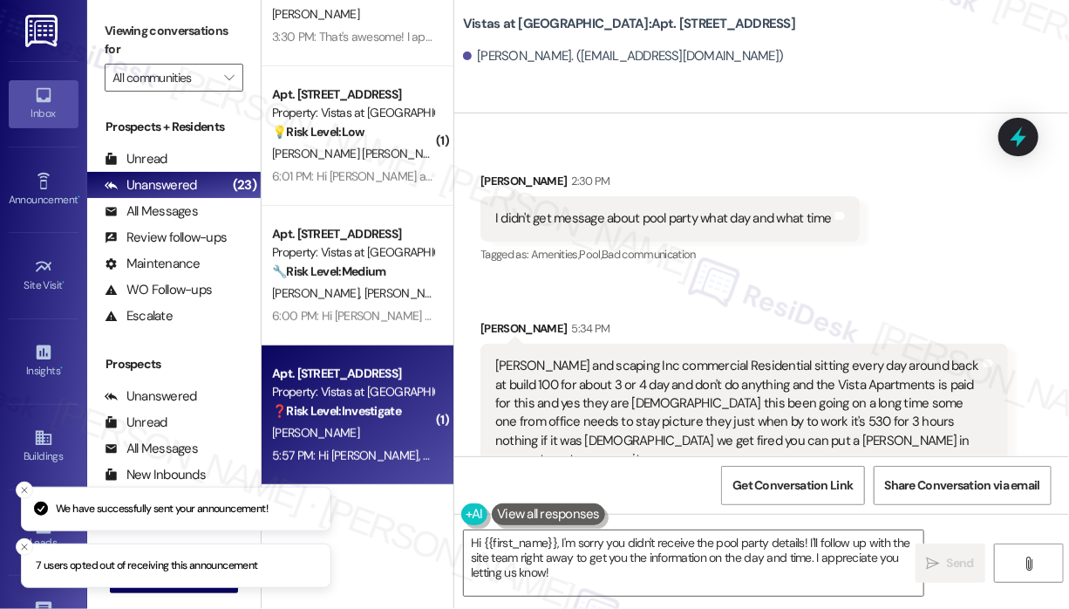
scroll to position [8124, 0]
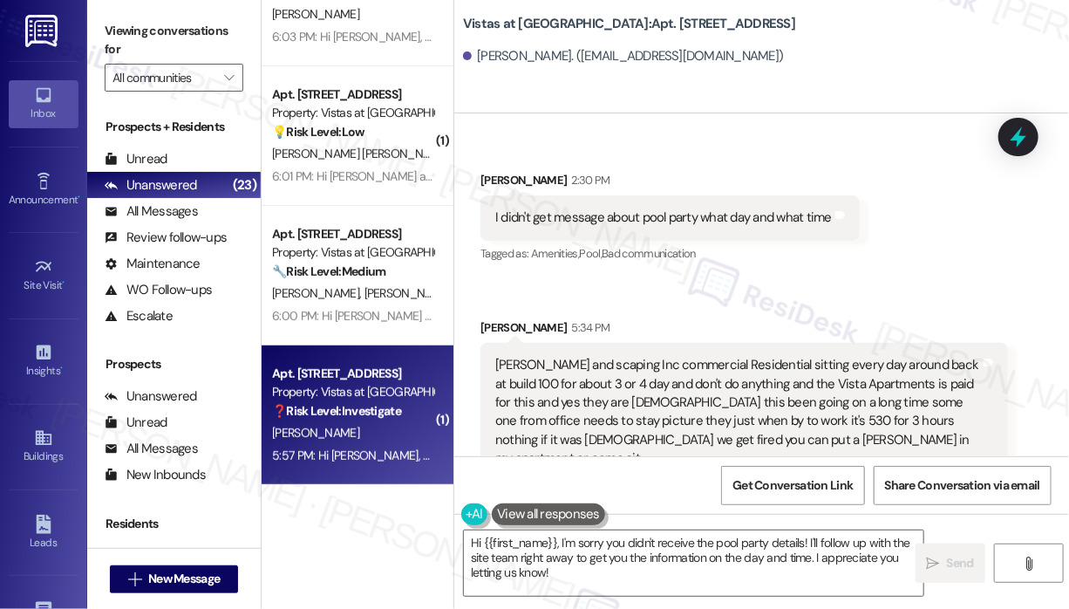
click at [898, 305] on div "Received via SMS [PERSON_NAME] 5:34 PM [PERSON_NAME] and scaping Inc commercial…" at bounding box center [744, 399] width 554 height 188
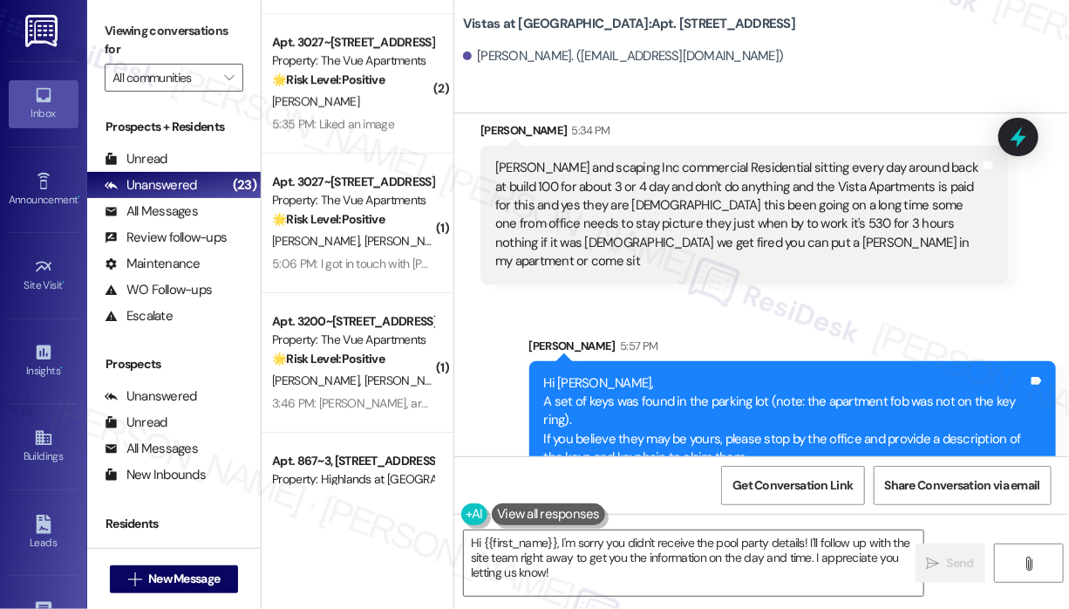
scroll to position [1957, 0]
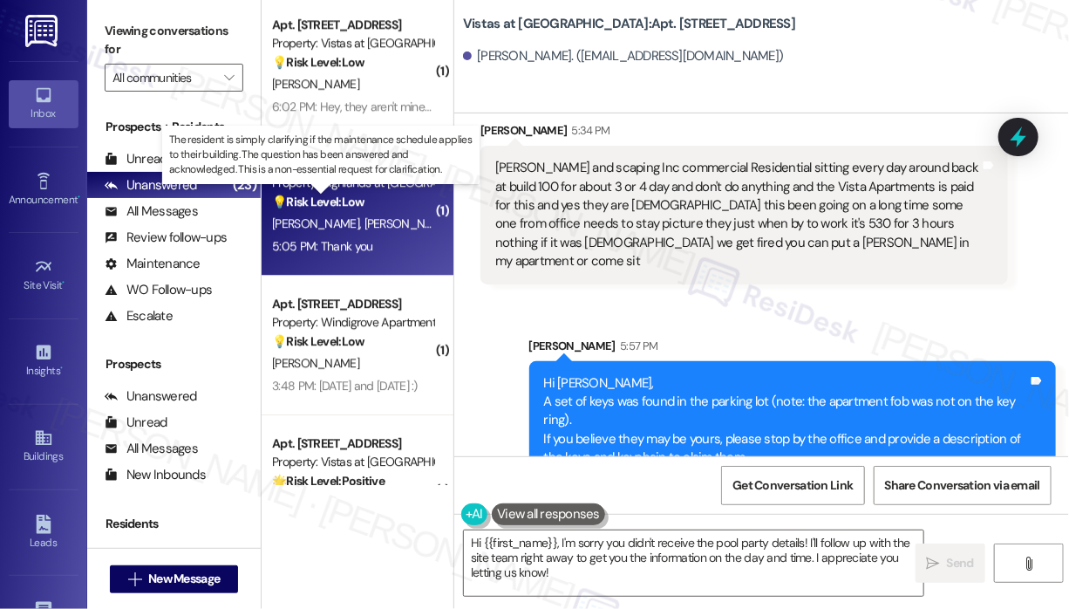
click at [342, 205] on strong "💡 Risk Level: Low" at bounding box center [318, 202] width 92 height 16
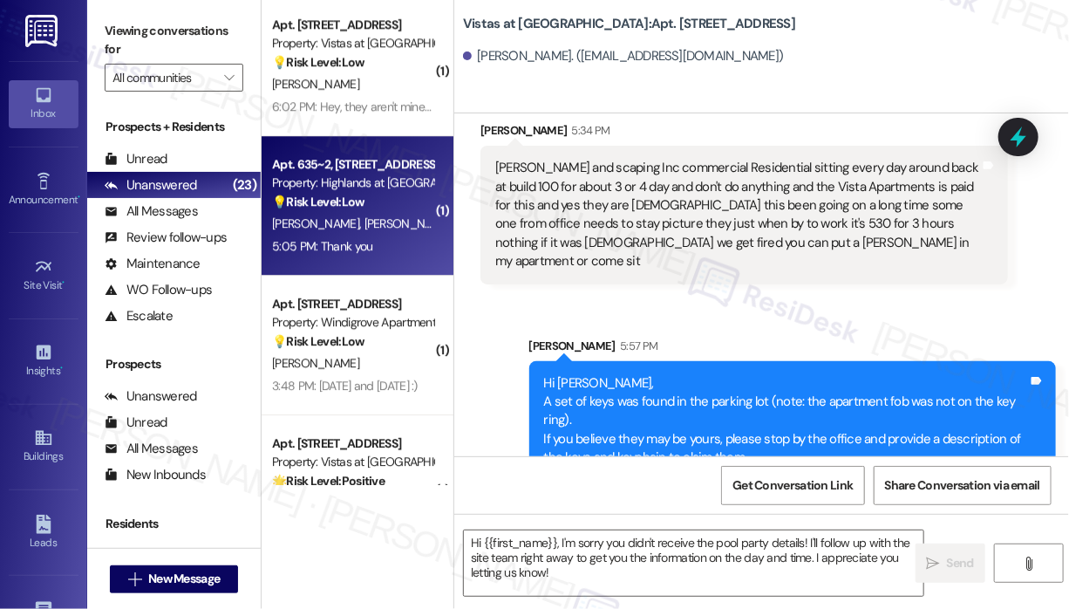
type textarea "Fetching suggested responses. Please feel free to read through the conversation…"
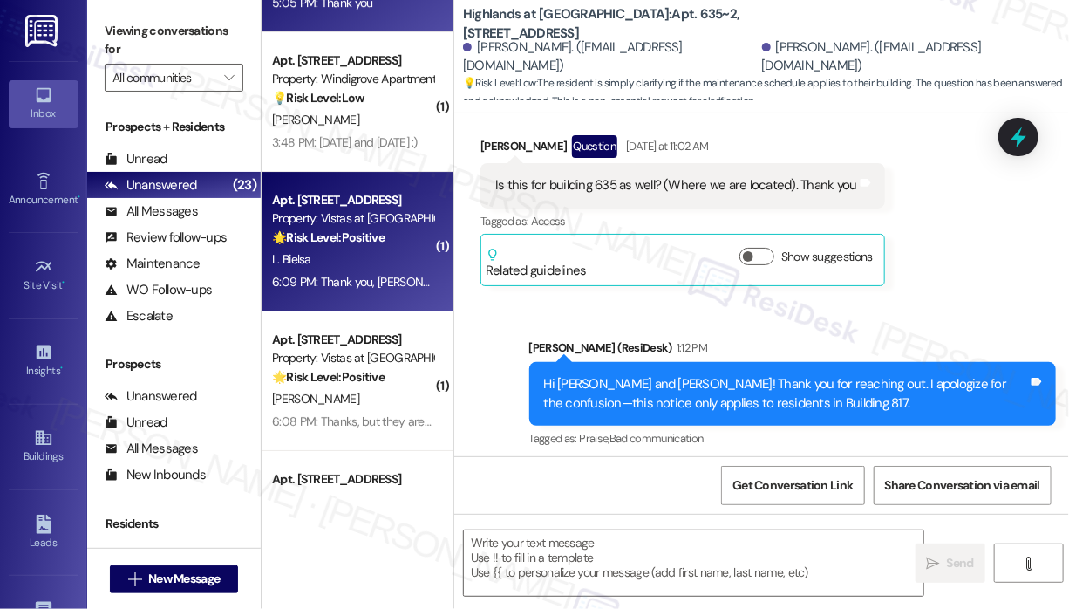
scroll to position [2481, 0]
click at [366, 212] on div "Property: Vistas at [GEOGRAPHIC_DATA]" at bounding box center [352, 217] width 161 height 18
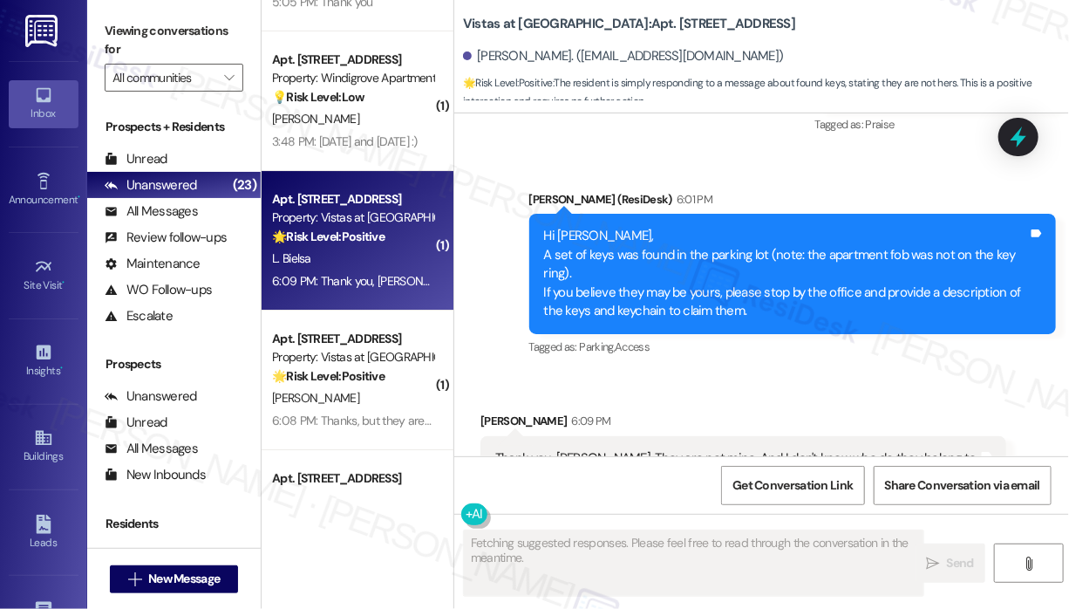
scroll to position [7302, 0]
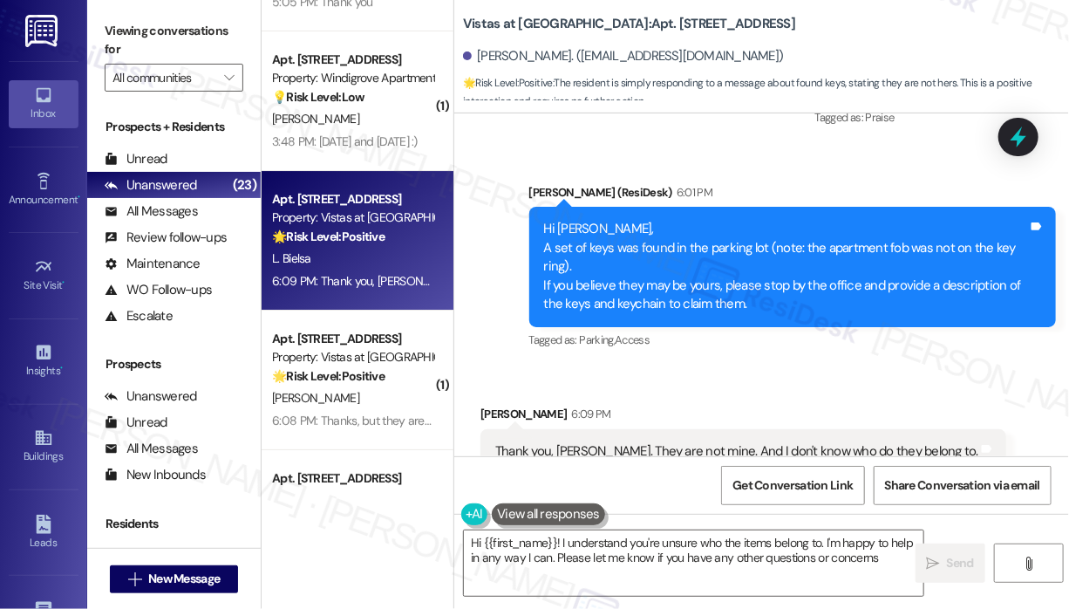
type textarea "Hi {{first_name}}! I understand you're unsure who the items belong to. I'm happ…"
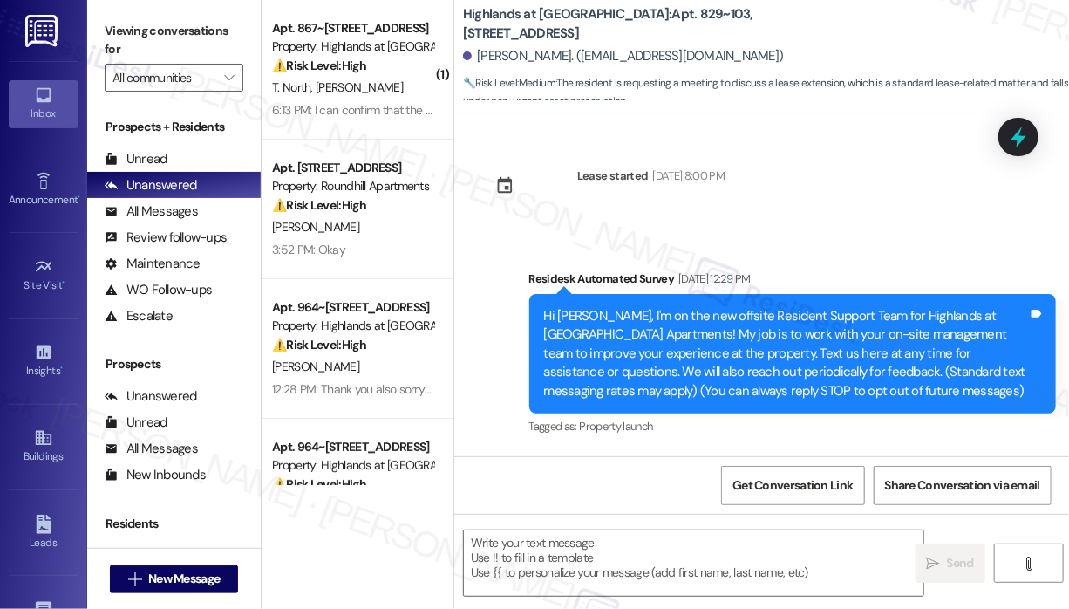
scroll to position [21780, 0]
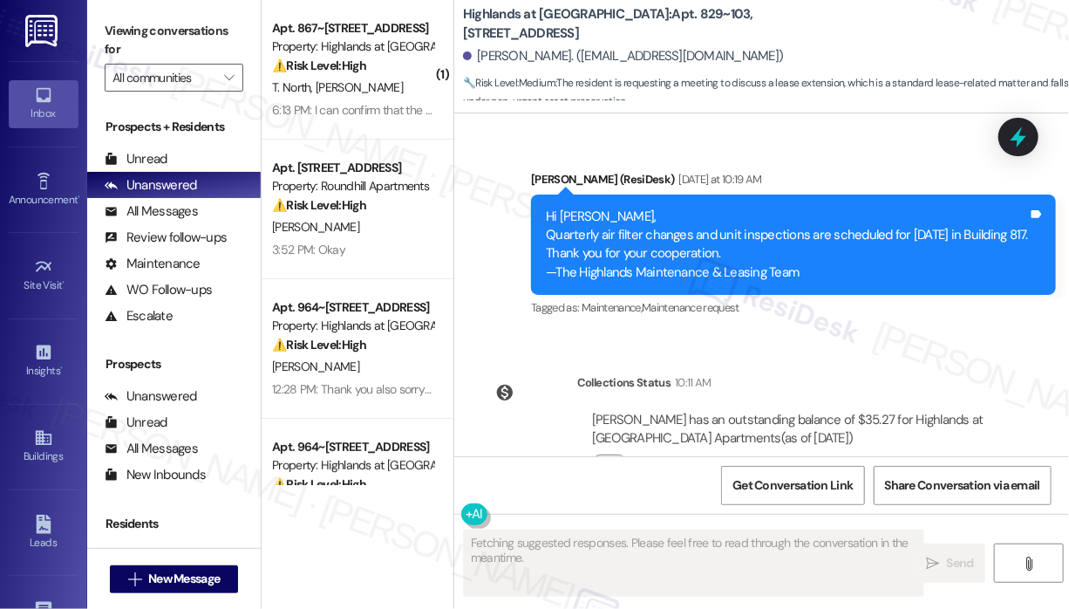
click at [811, 282] on div "Lease started May 31, 2024 at 8:00 PM Survey, sent via SMS Residesk Automated S…" at bounding box center [761, 284] width 615 height 343
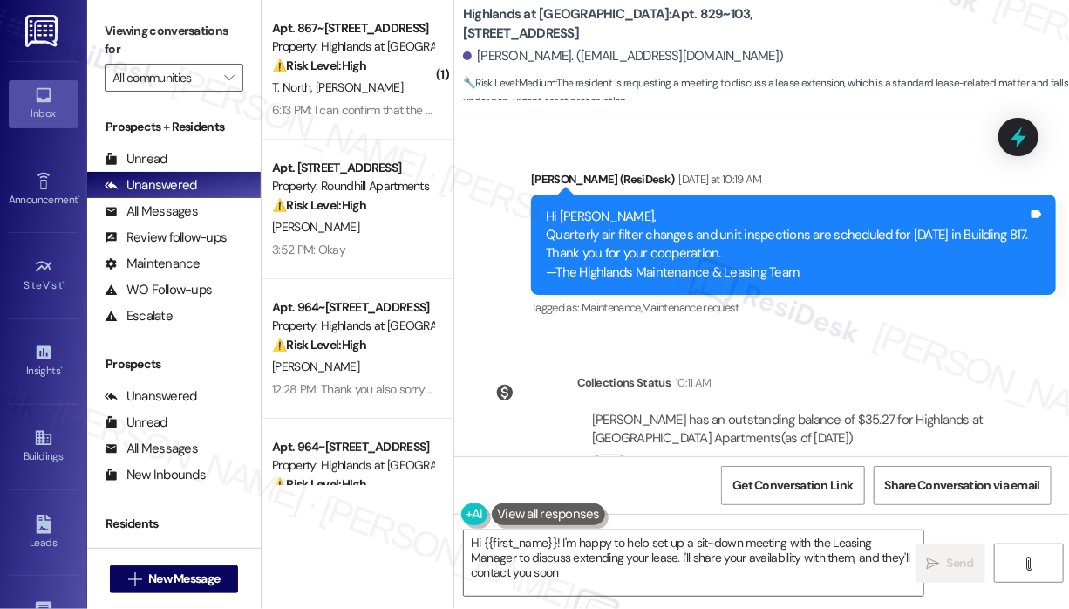
type textarea "Hi {{first_name}}! I'm happy to help set up a sit-down meeting with the Leasing…"
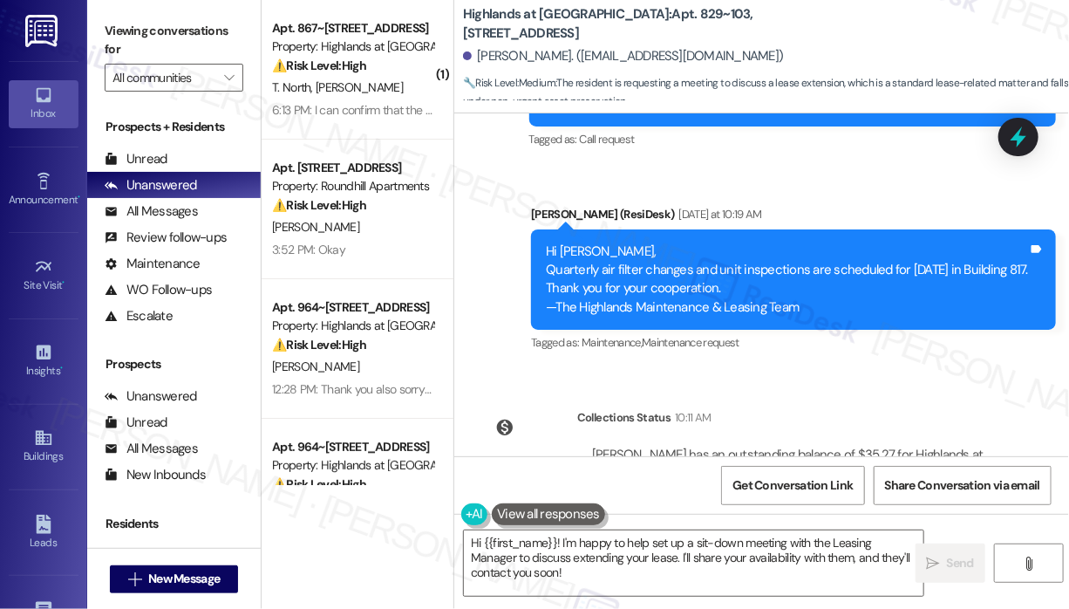
click at [667, 395] on div "Collections Status 10:11 AM Rebecca Martin has an outstanding balance of $35.27…" at bounding box center [744, 471] width 554 height 153
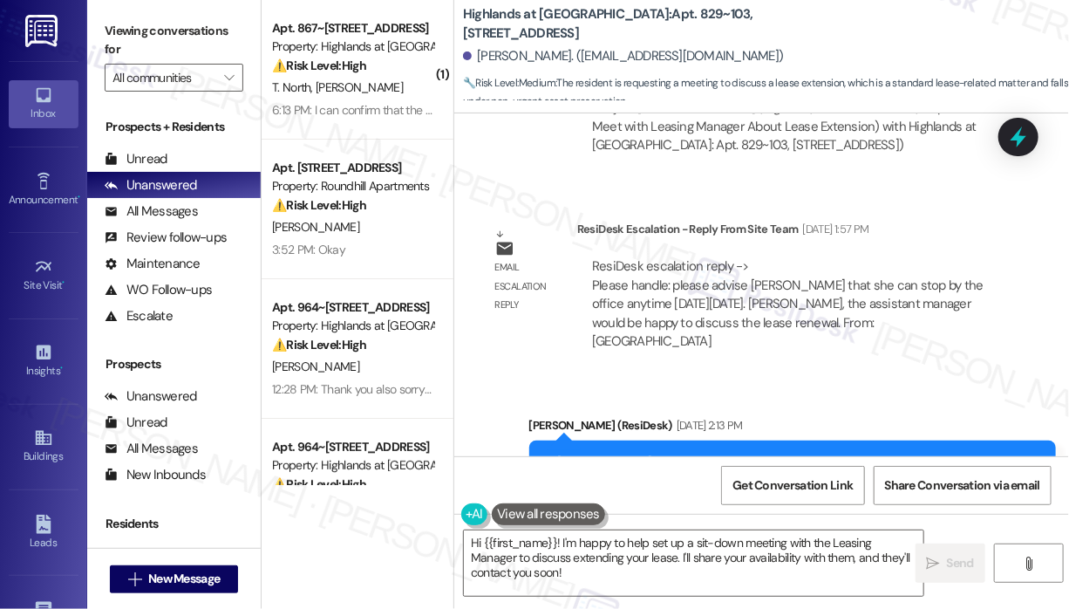
scroll to position [21292, 0]
